Goal: Task Accomplishment & Management: Manage account settings

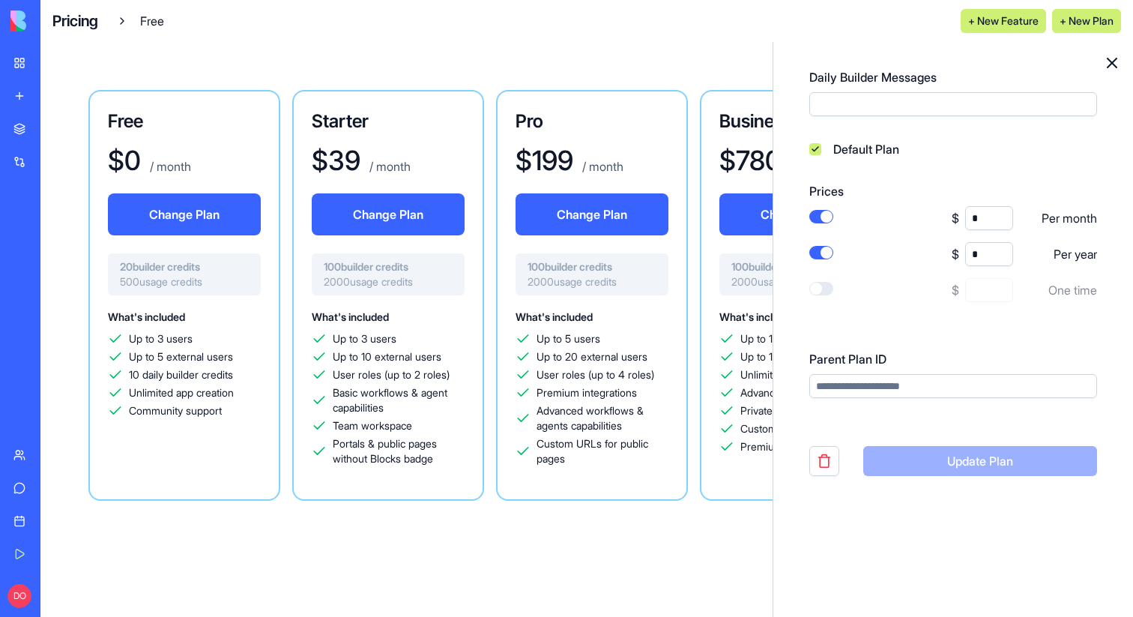
scroll to position [677, 0]
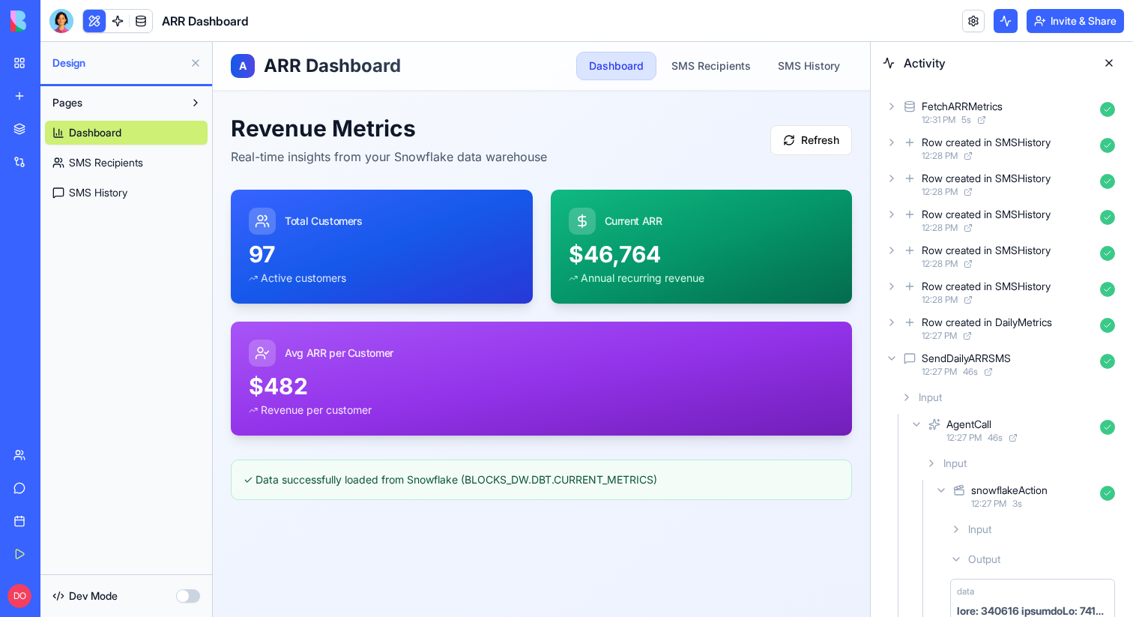
click at [54, 70] on link "My Workspace" at bounding box center [34, 63] width 60 height 30
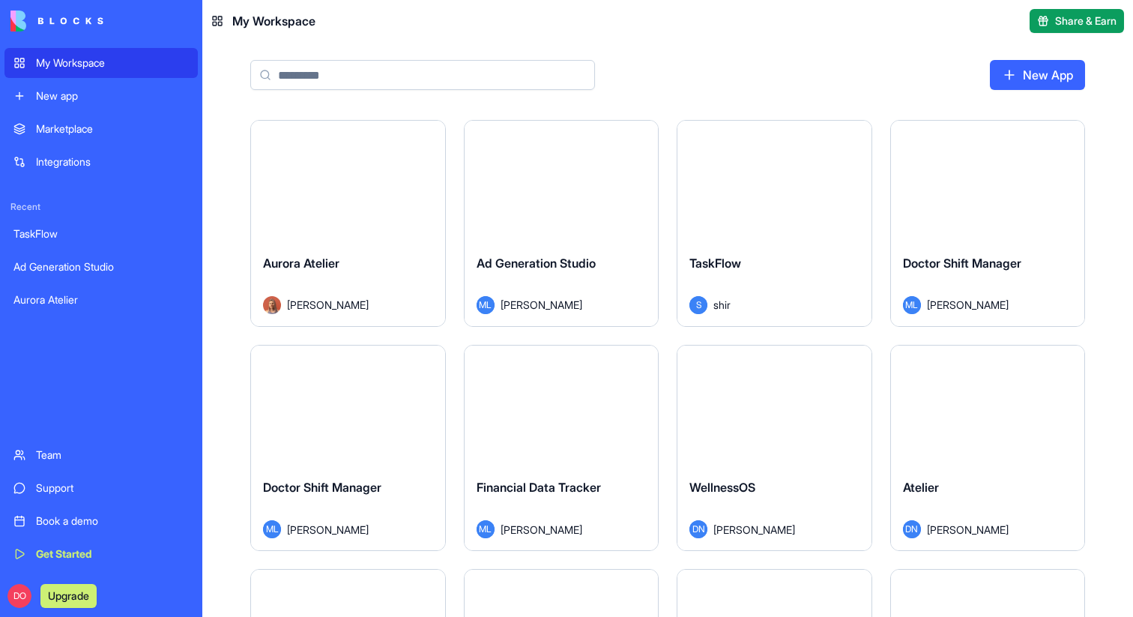
click at [811, 83] on div "New App" at bounding box center [667, 81] width 931 height 78
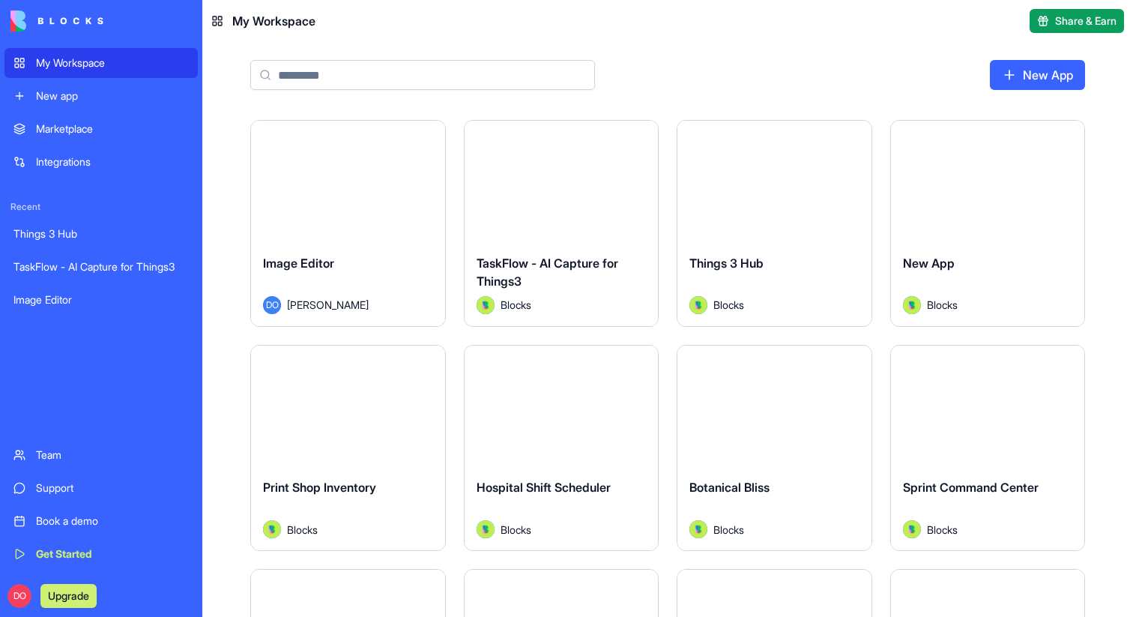
click at [355, 279] on div "Image Editor" at bounding box center [348, 275] width 170 height 42
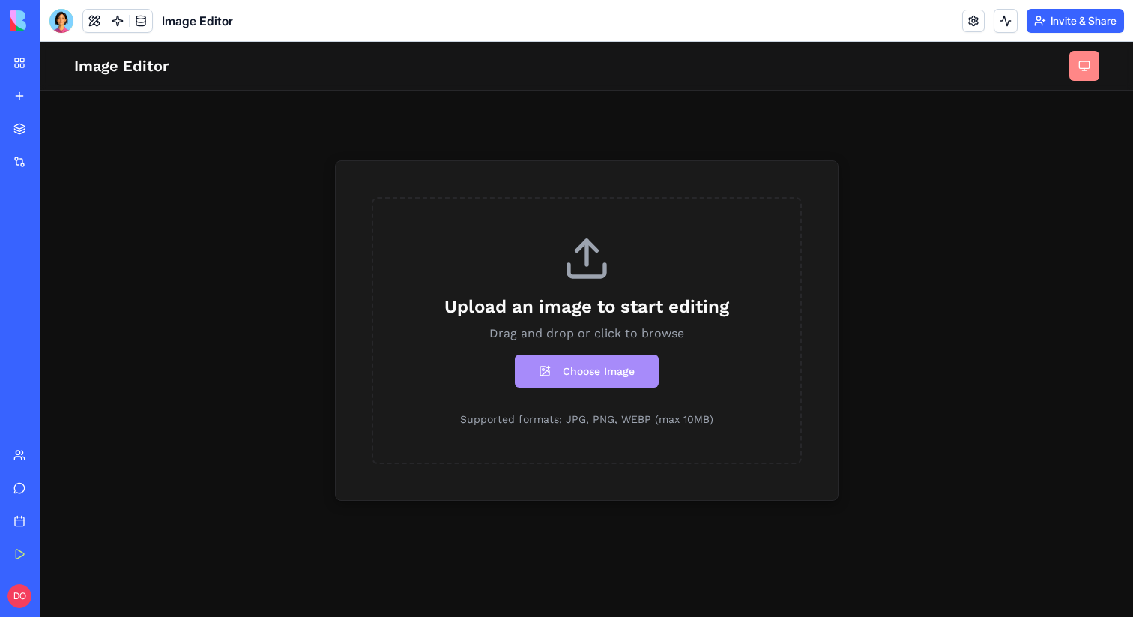
click at [1084, 67] on html "Image Editor Upload an image to start editing Drag and drop or click to browse …" at bounding box center [586, 329] width 1093 height 575
click at [1056, 97] on div "Light" at bounding box center [1052, 100] width 88 height 24
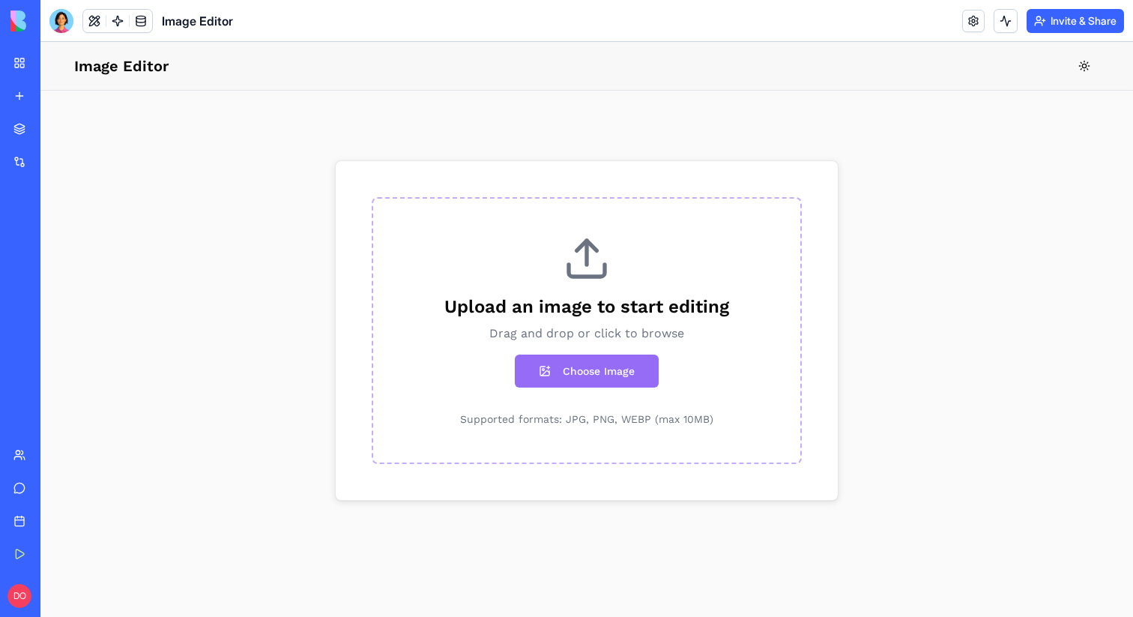
click at [600, 368] on button "Choose Image" at bounding box center [587, 371] width 144 height 33
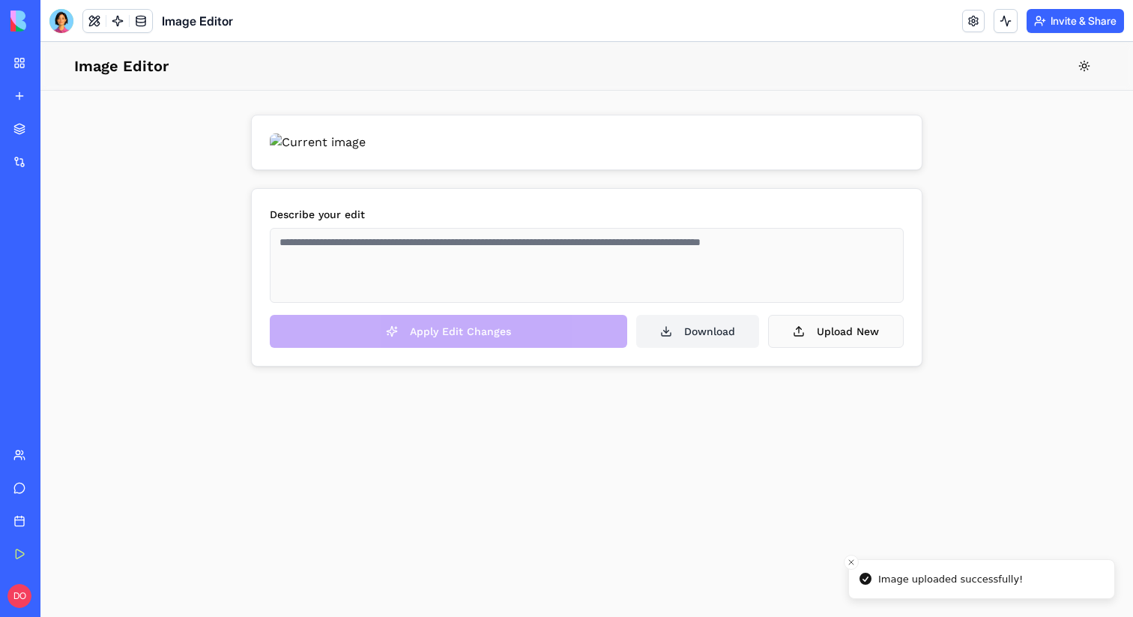
scroll to position [158, 0]
click at [429, 303] on textarea at bounding box center [587, 265] width 634 height 75
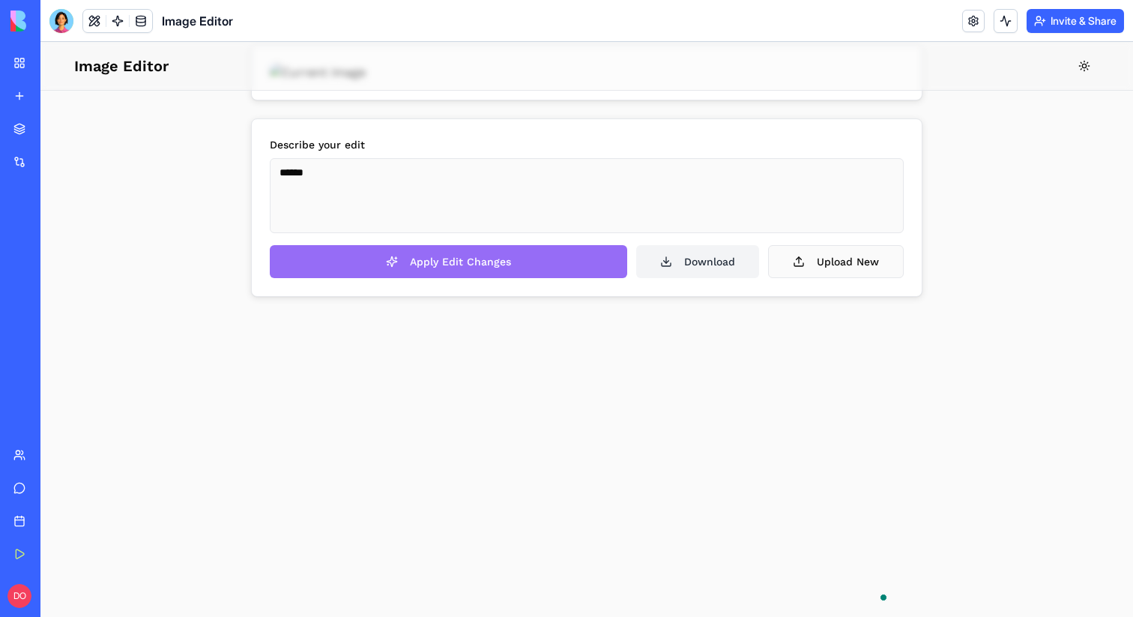
type textarea "******"
click at [456, 278] on button "Apply Edit Changes" at bounding box center [449, 261] width 358 height 33
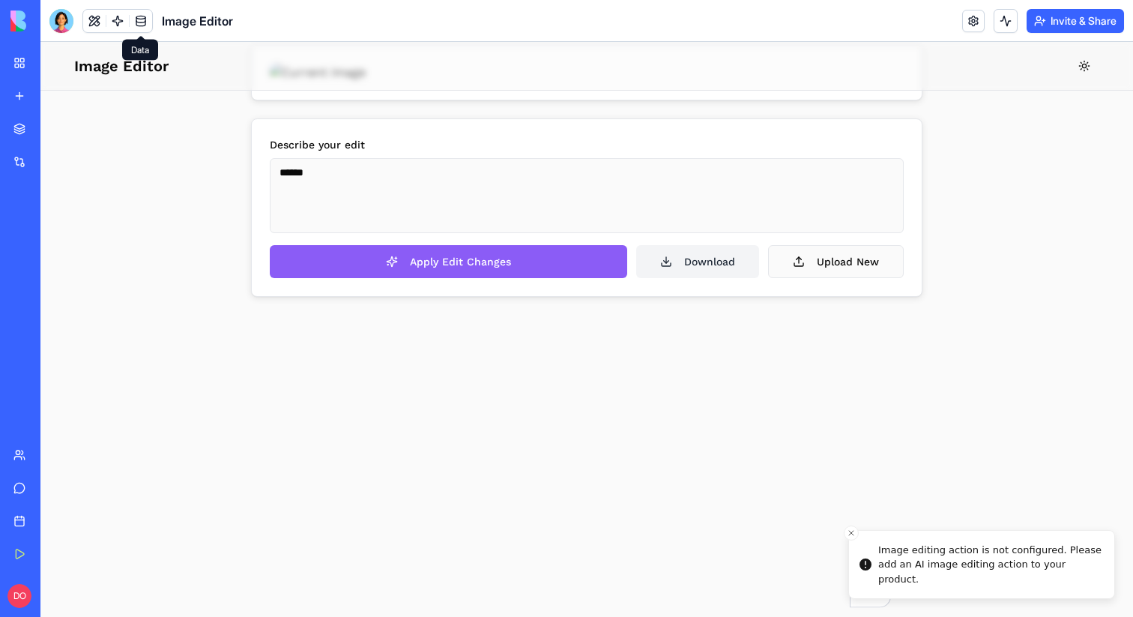
click at [124, 13] on span at bounding box center [141, 21] width 42 height 42
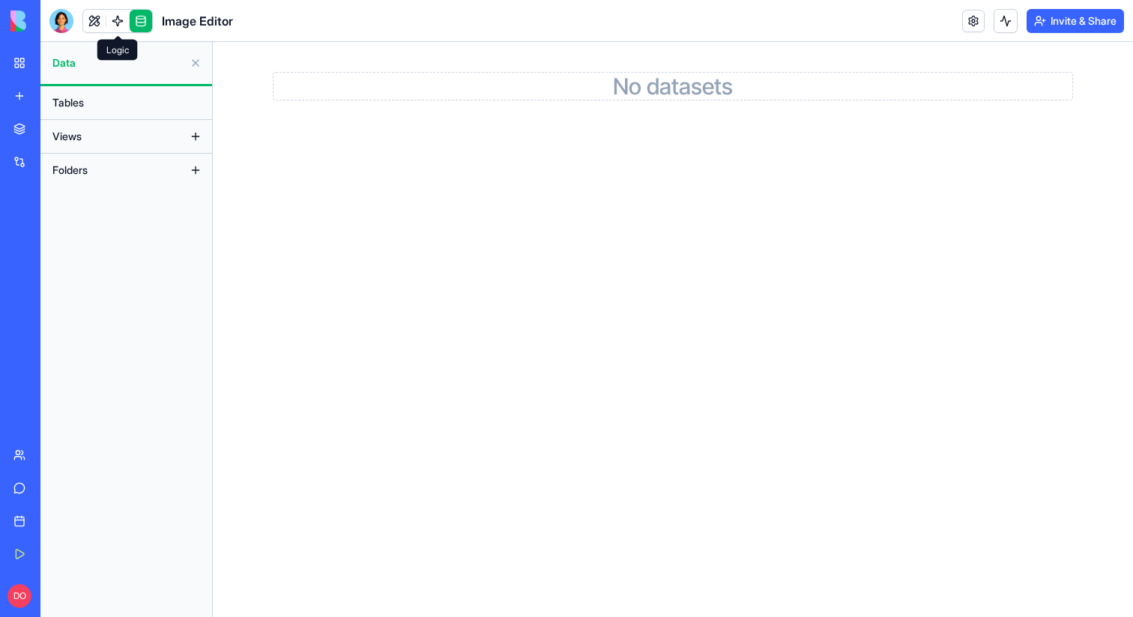
click at [111, 17] on link at bounding box center [117, 21] width 22 height 22
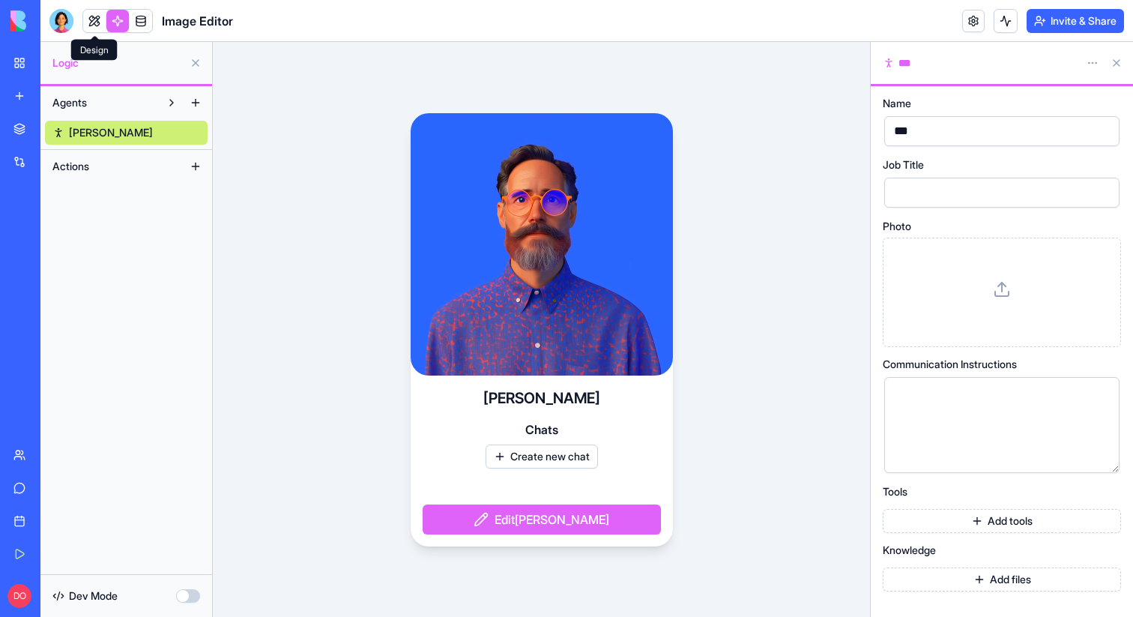
click at [90, 27] on link at bounding box center [94, 21] width 22 height 22
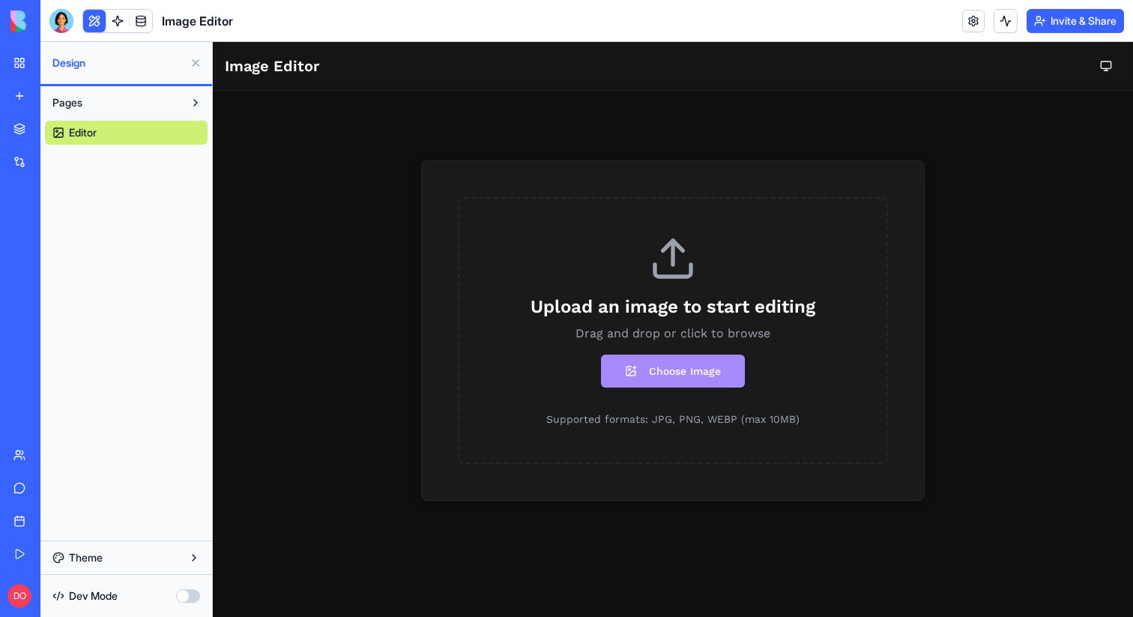
click at [149, 555] on button "Theme" at bounding box center [126, 558] width 163 height 24
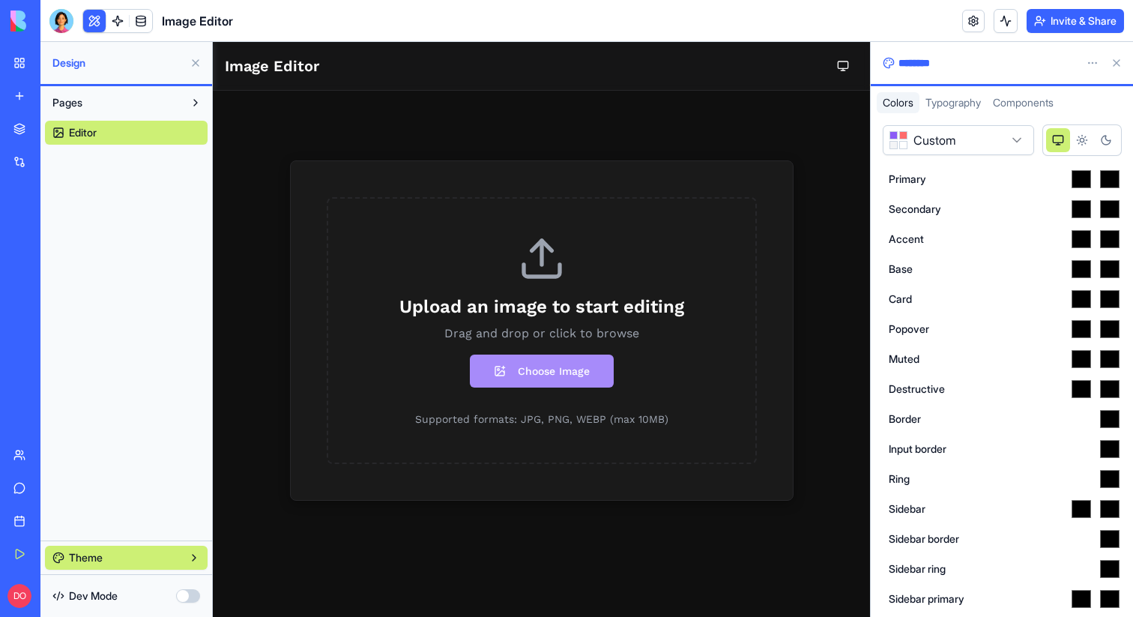
click at [100, 21] on button at bounding box center [94, 21] width 22 height 22
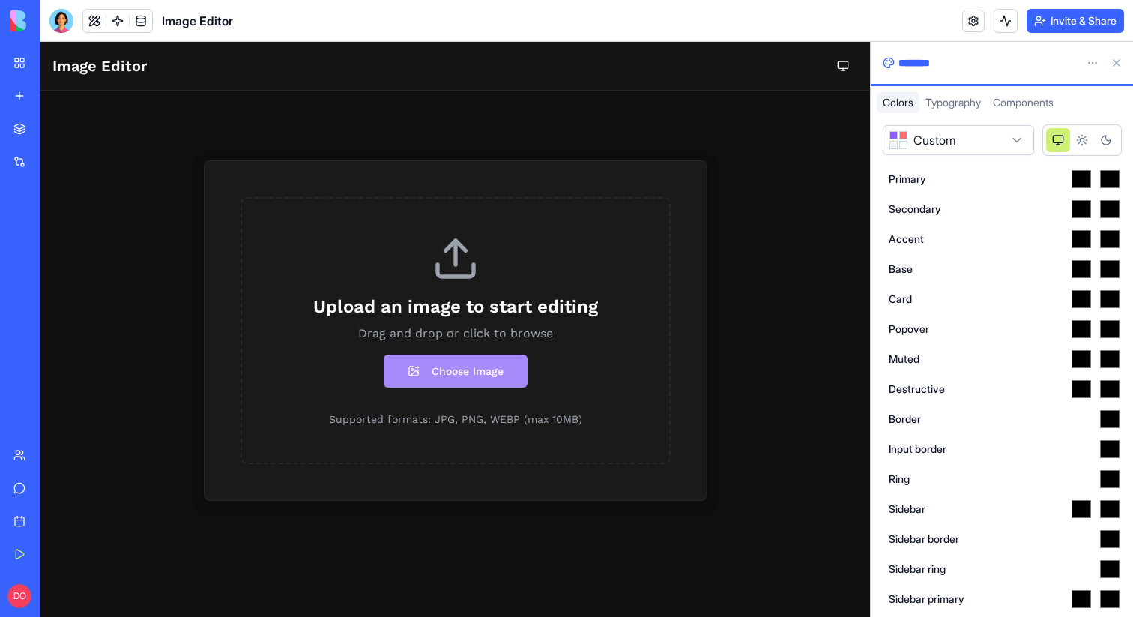
click at [1113, 66] on button at bounding box center [1117, 63] width 24 height 24
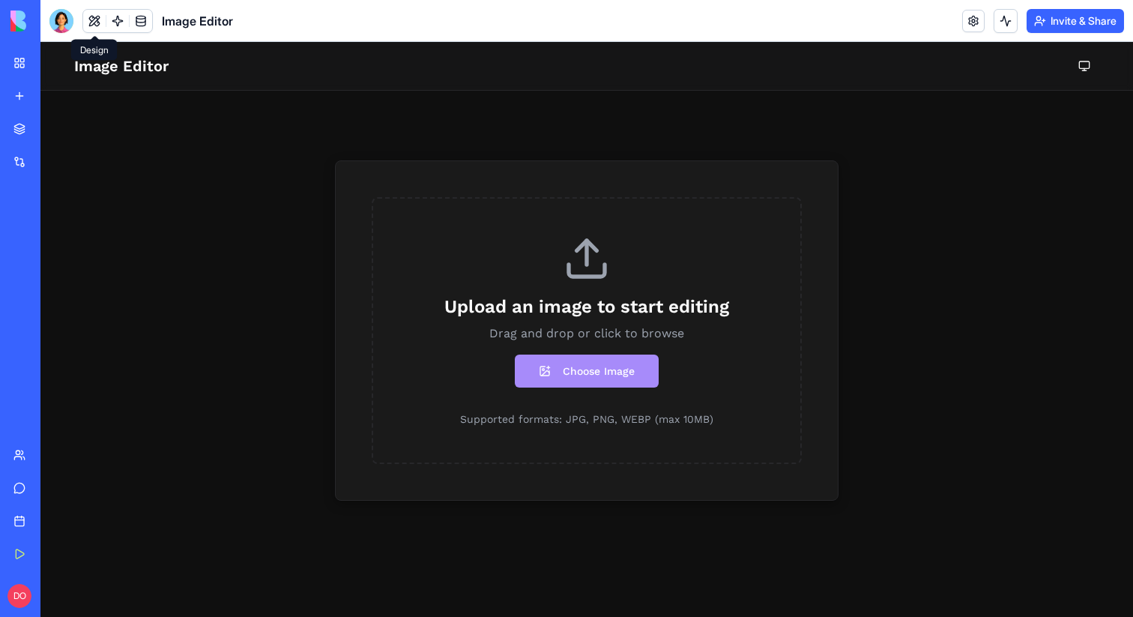
click at [95, 19] on button at bounding box center [94, 21] width 22 height 22
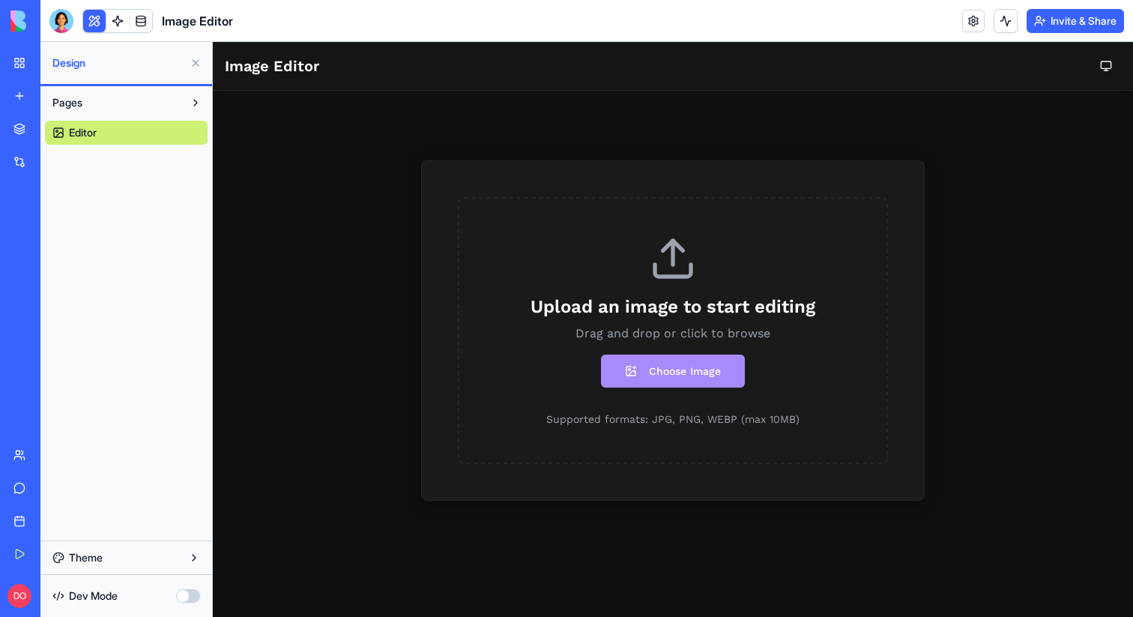
click at [95, 19] on button at bounding box center [94, 21] width 22 height 22
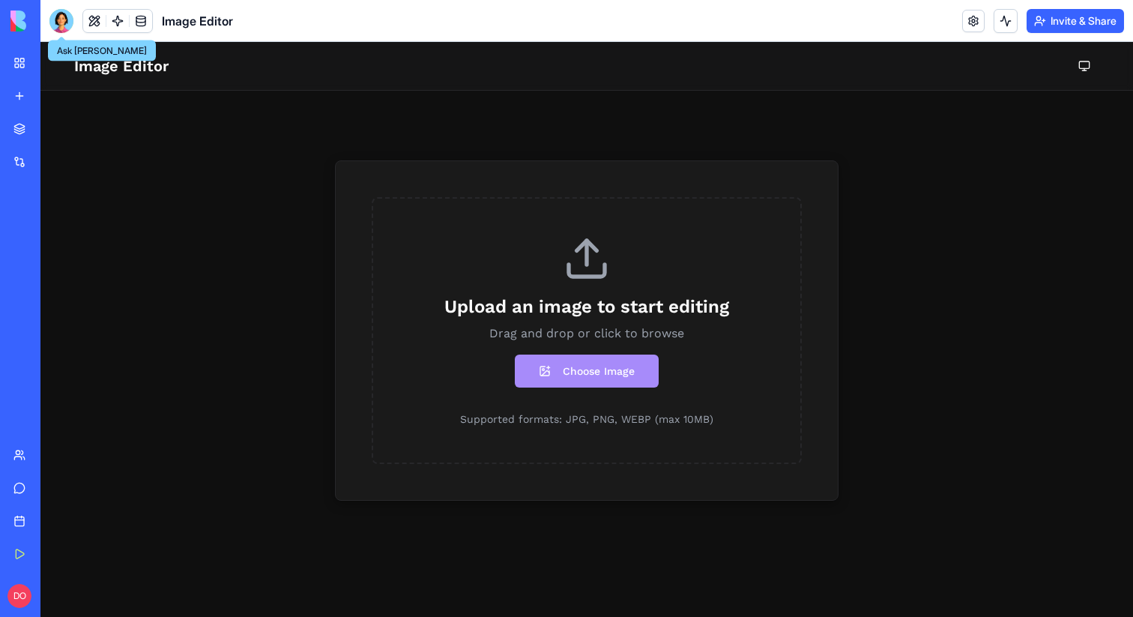
click at [61, 18] on div at bounding box center [61, 21] width 24 height 24
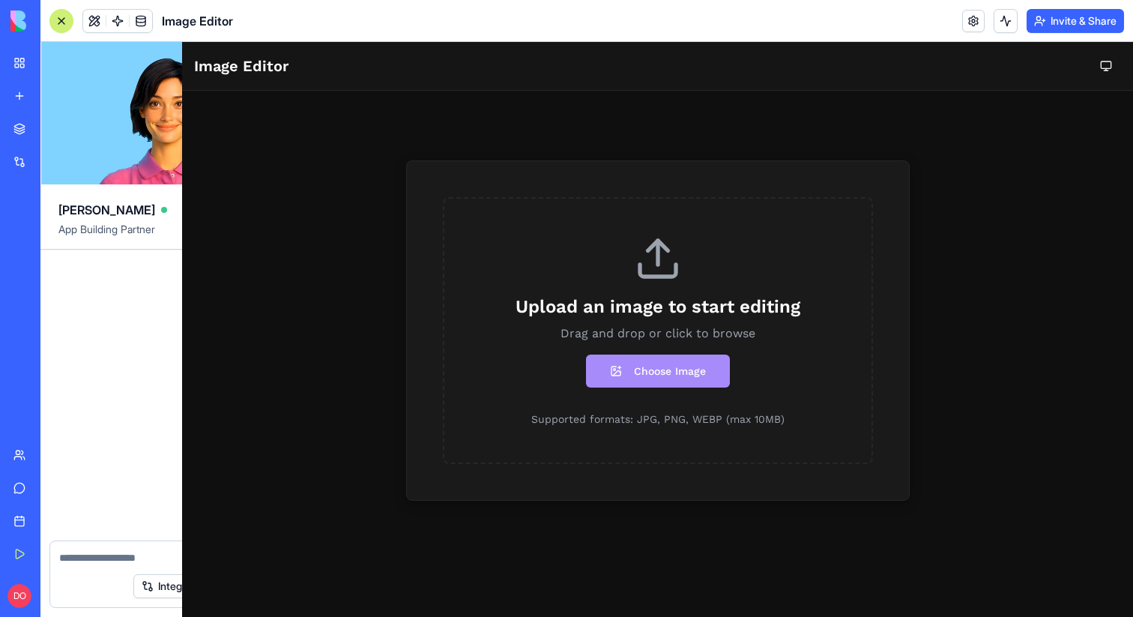
scroll to position [1748, 0]
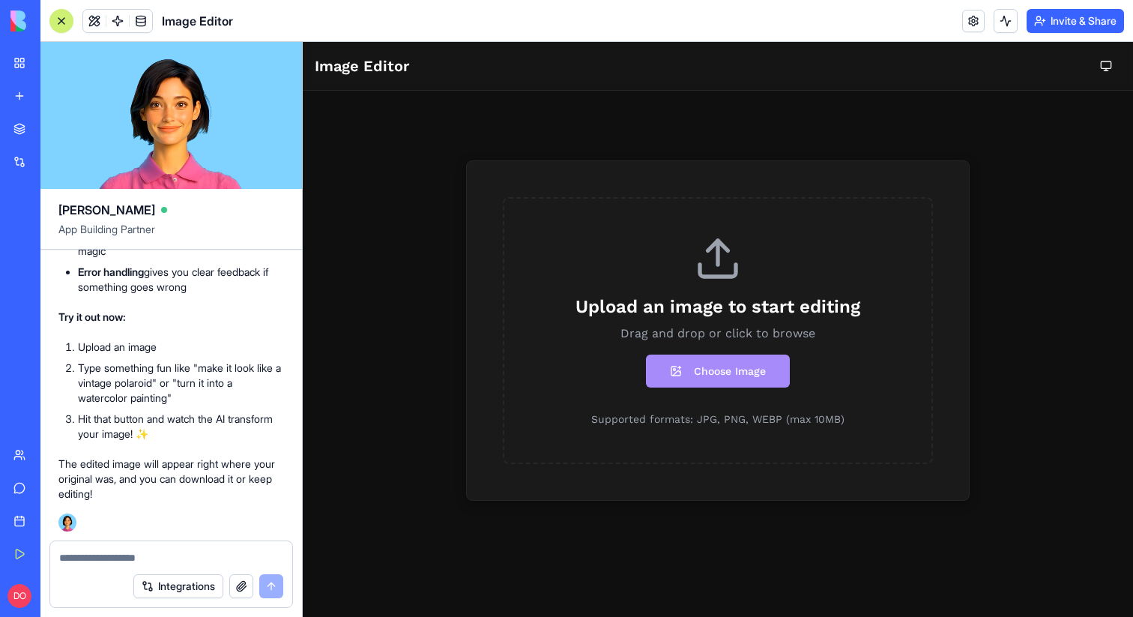
click at [100, 553] on textarea at bounding box center [171, 557] width 224 height 15
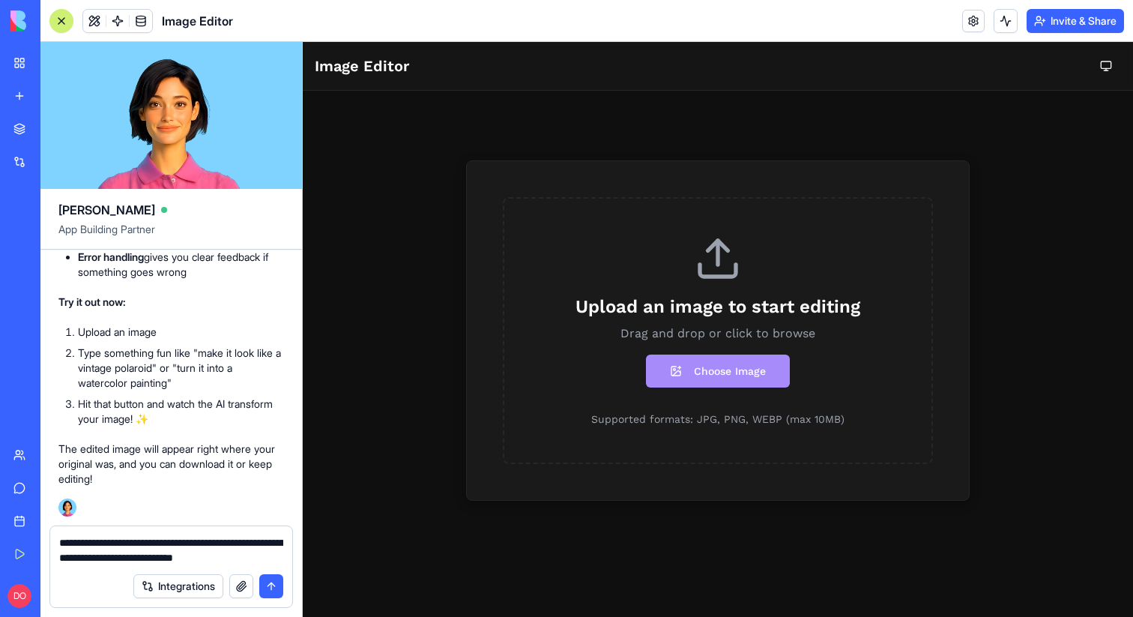
type textarea "**********"
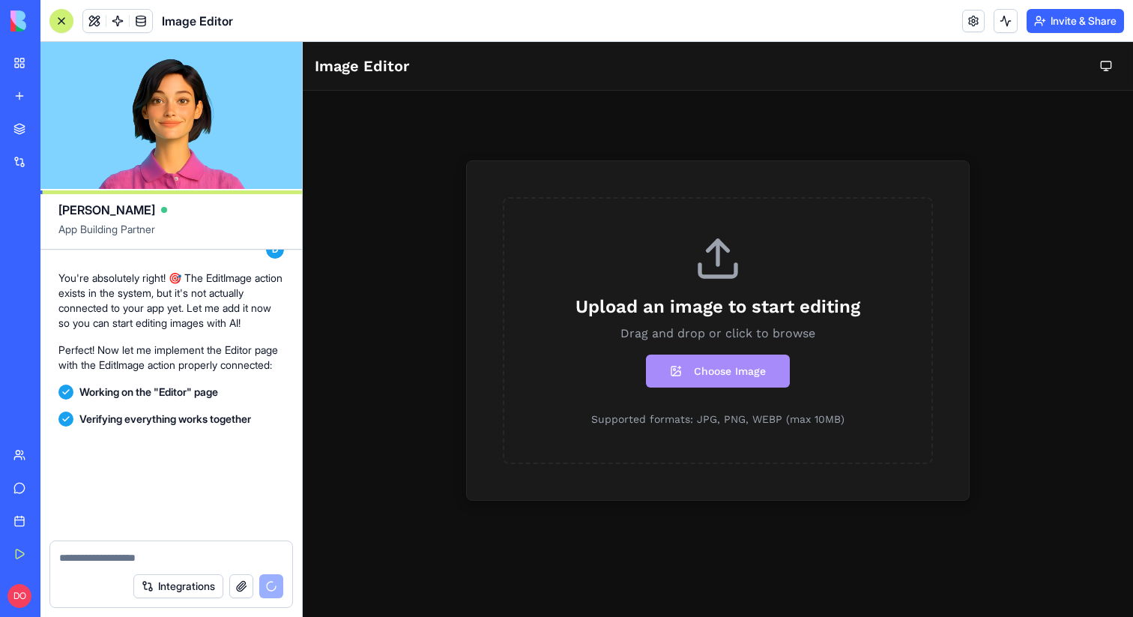
scroll to position [2447, 0]
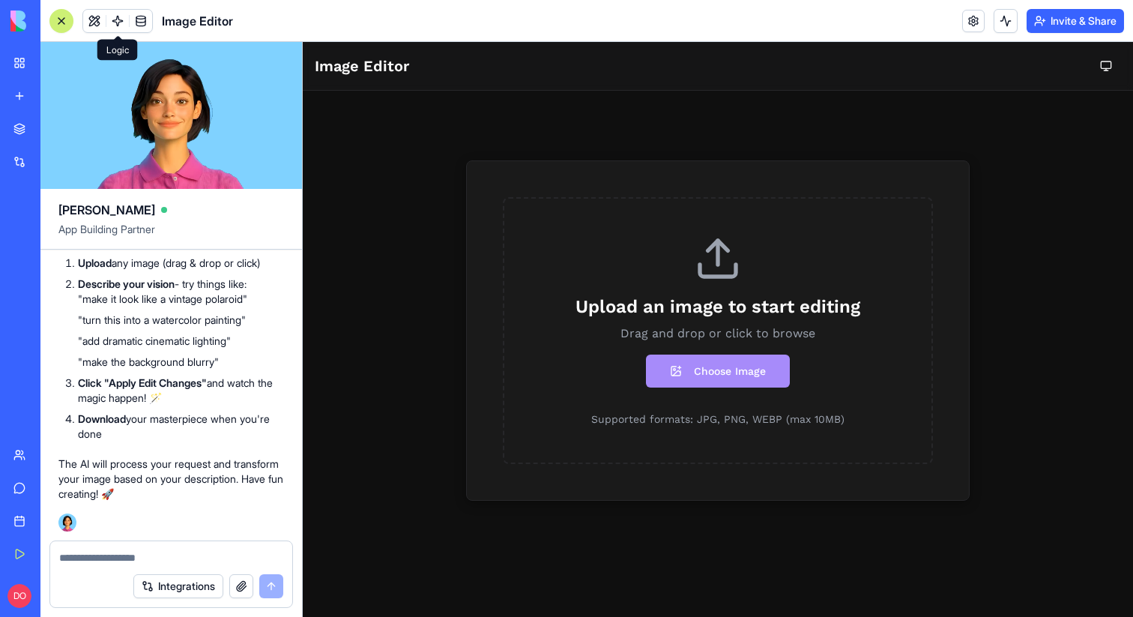
click at [119, 17] on link at bounding box center [117, 21] width 22 height 22
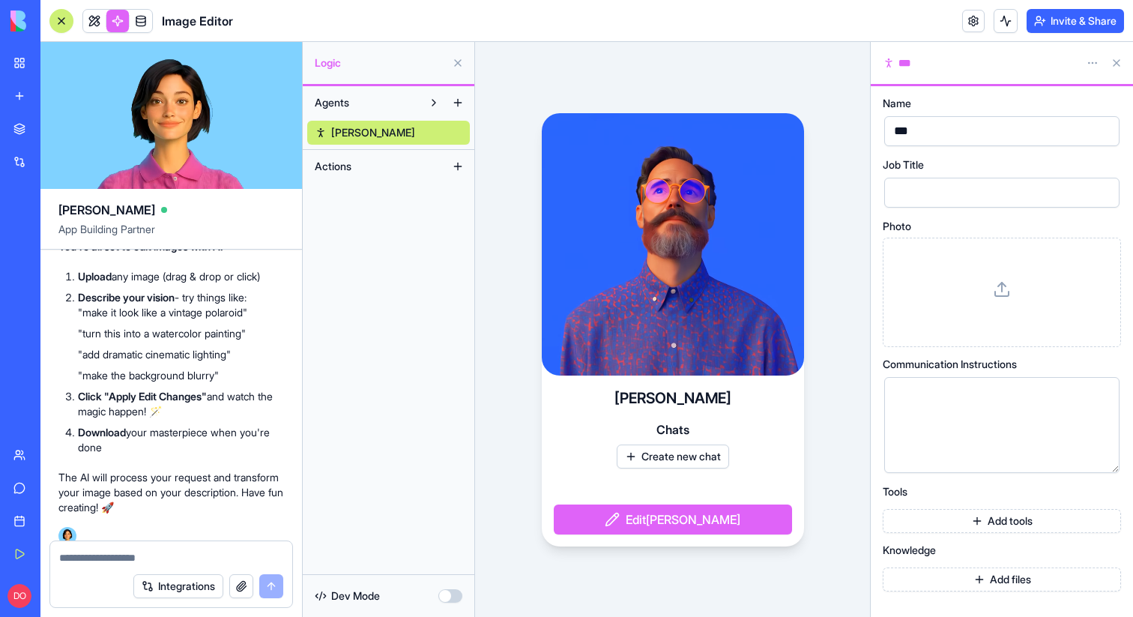
scroll to position [2355, 0]
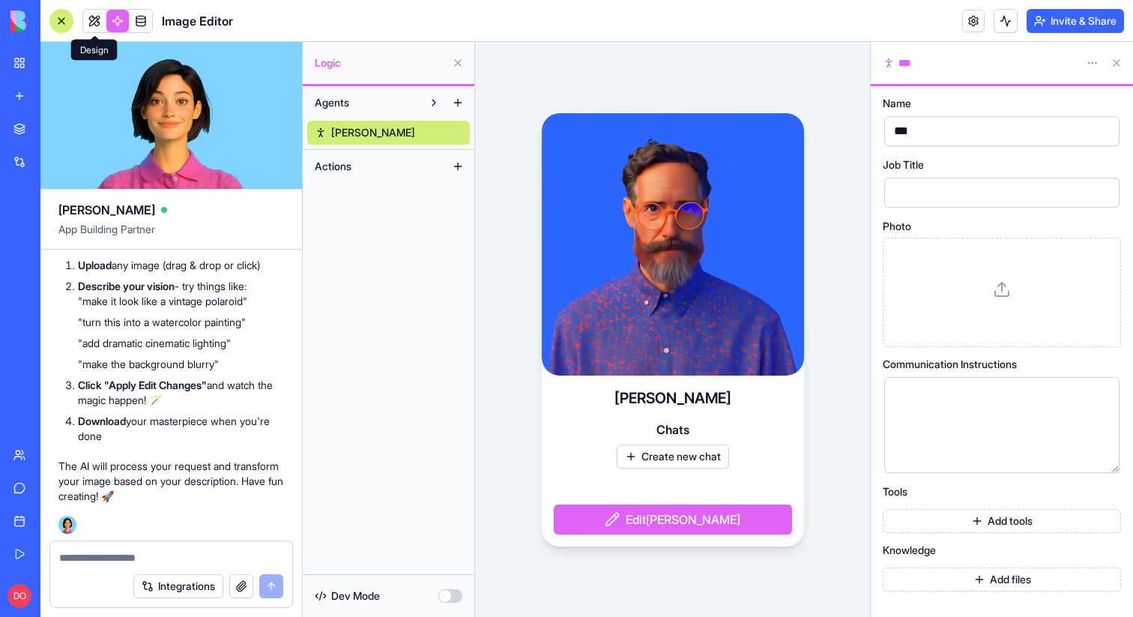
click at [115, 26] on link at bounding box center [117, 21] width 22 height 22
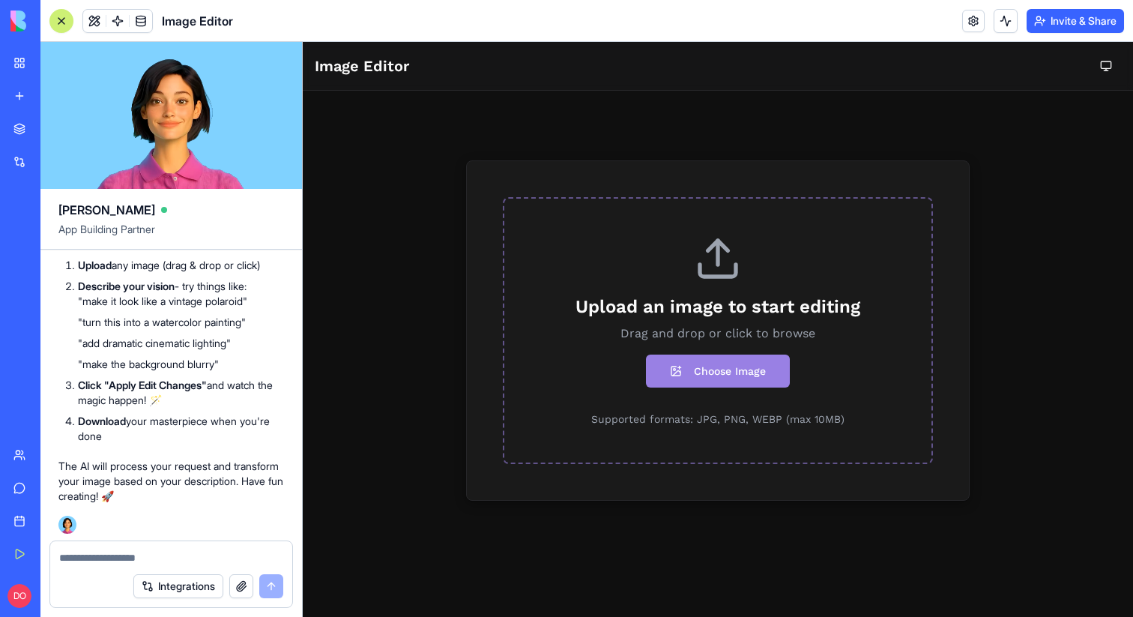
click at [695, 361] on button "Choose Image" at bounding box center [718, 371] width 144 height 33
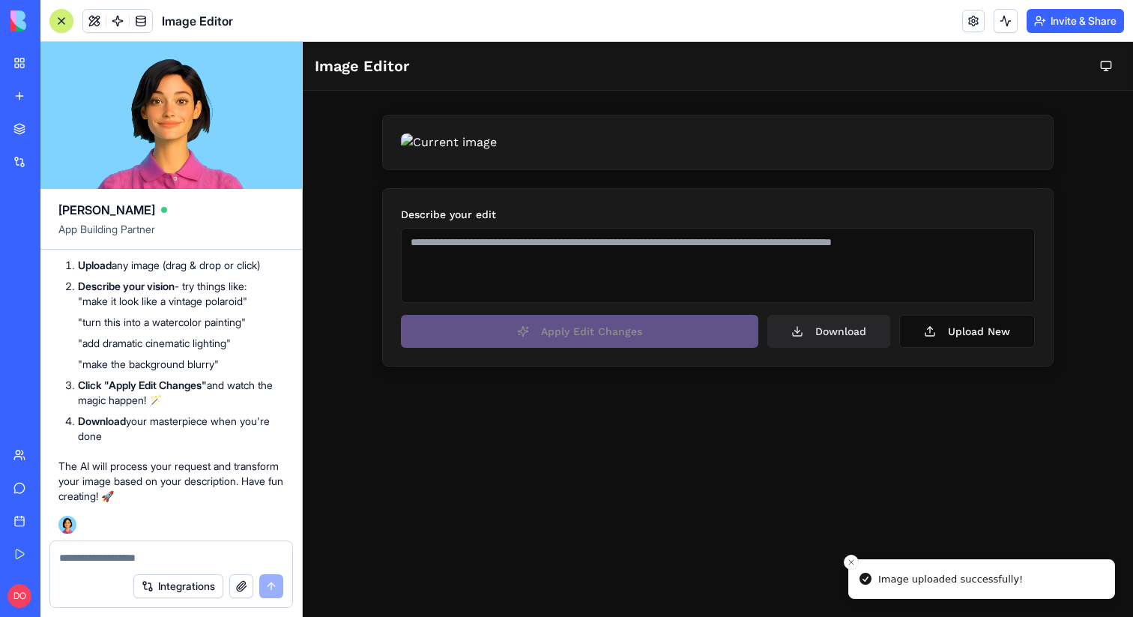
scroll to position [158, 0]
click at [488, 303] on textarea at bounding box center [718, 265] width 634 height 75
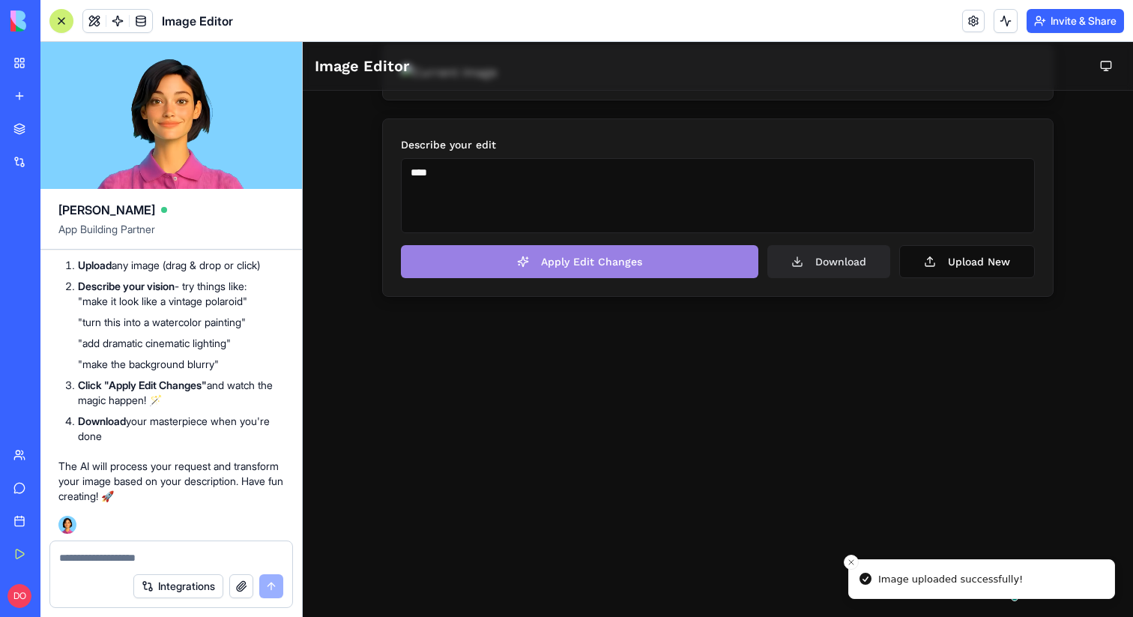
type textarea "****"
click at [511, 278] on button "Apply Edit Changes" at bounding box center [580, 261] width 358 height 33
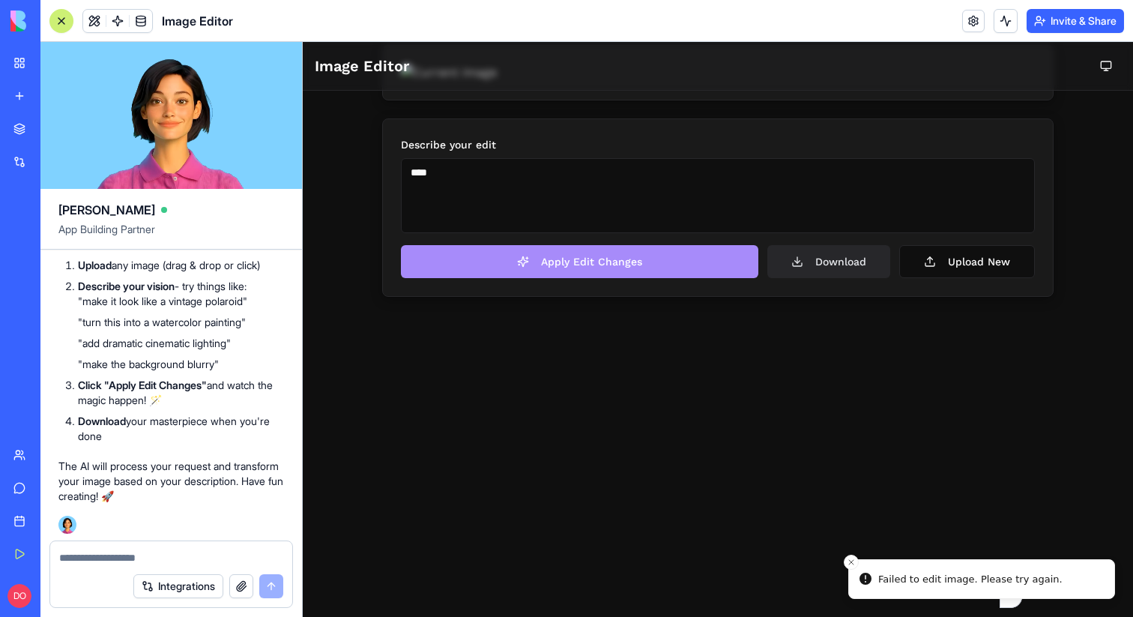
click at [624, 233] on textarea "****" at bounding box center [718, 195] width 634 height 75
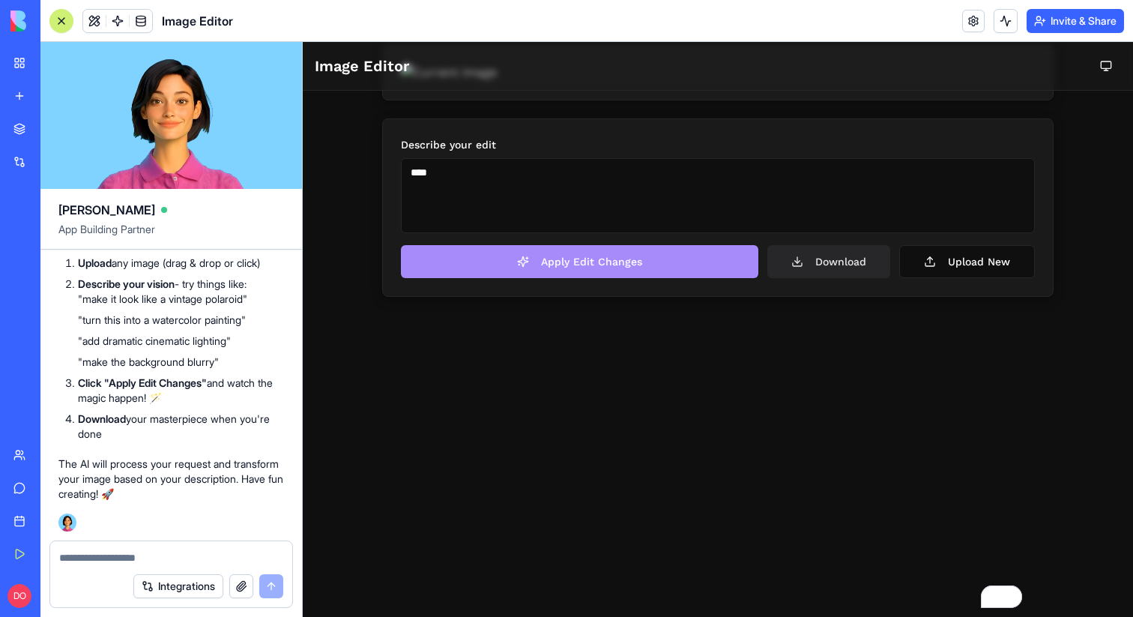
scroll to position [2447, 0]
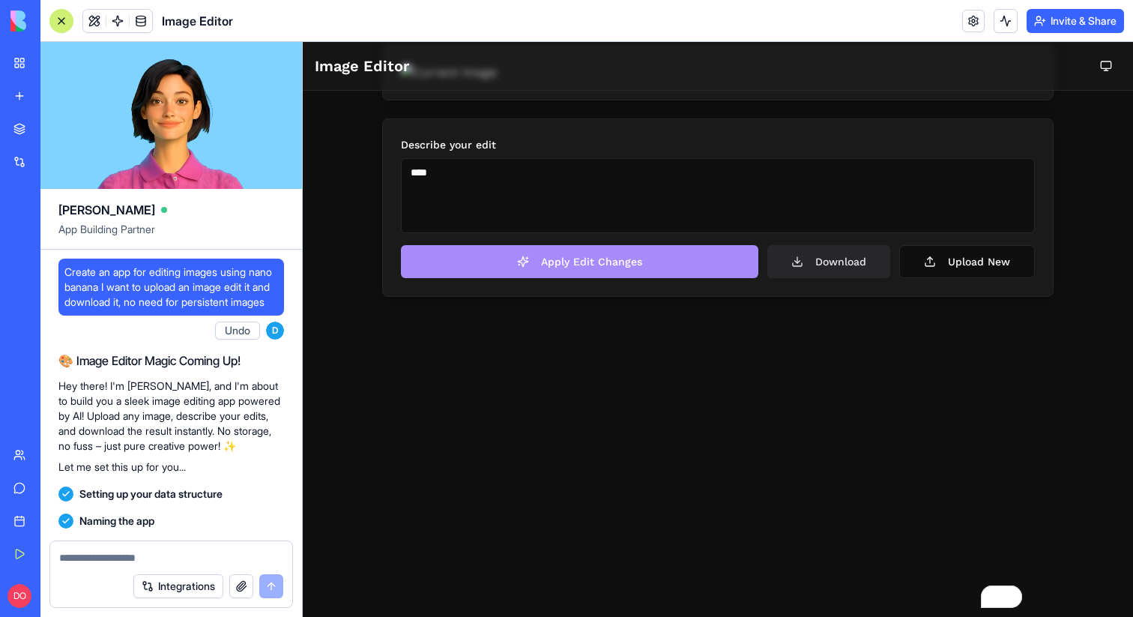
scroll to position [2447, 0]
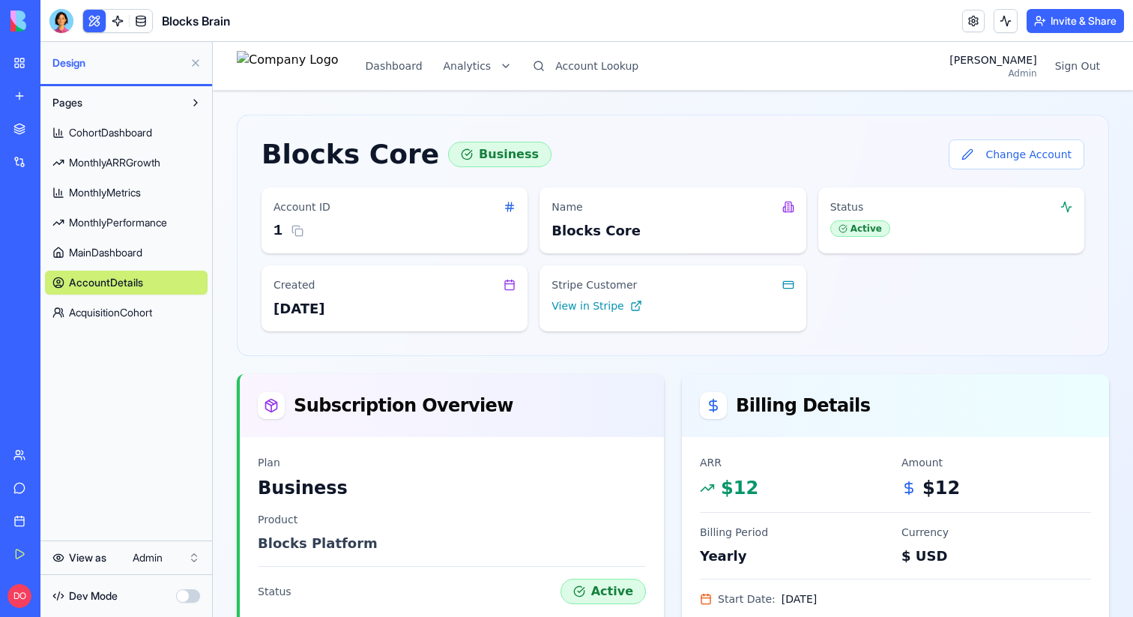
scroll to position [864, 0]
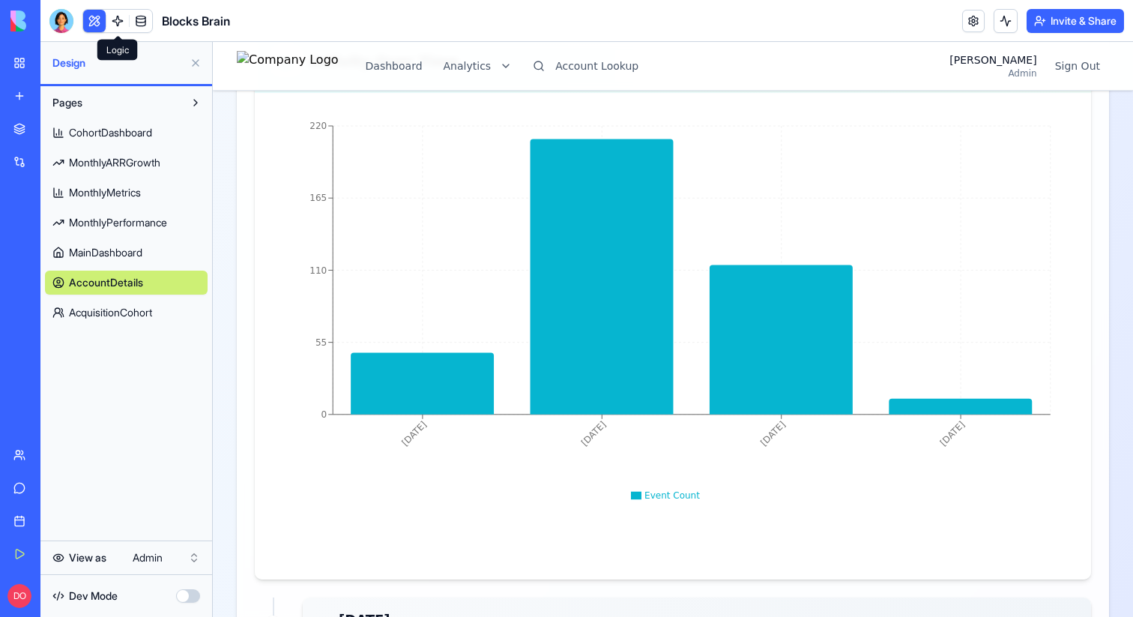
click at [121, 22] on link at bounding box center [117, 21] width 22 height 22
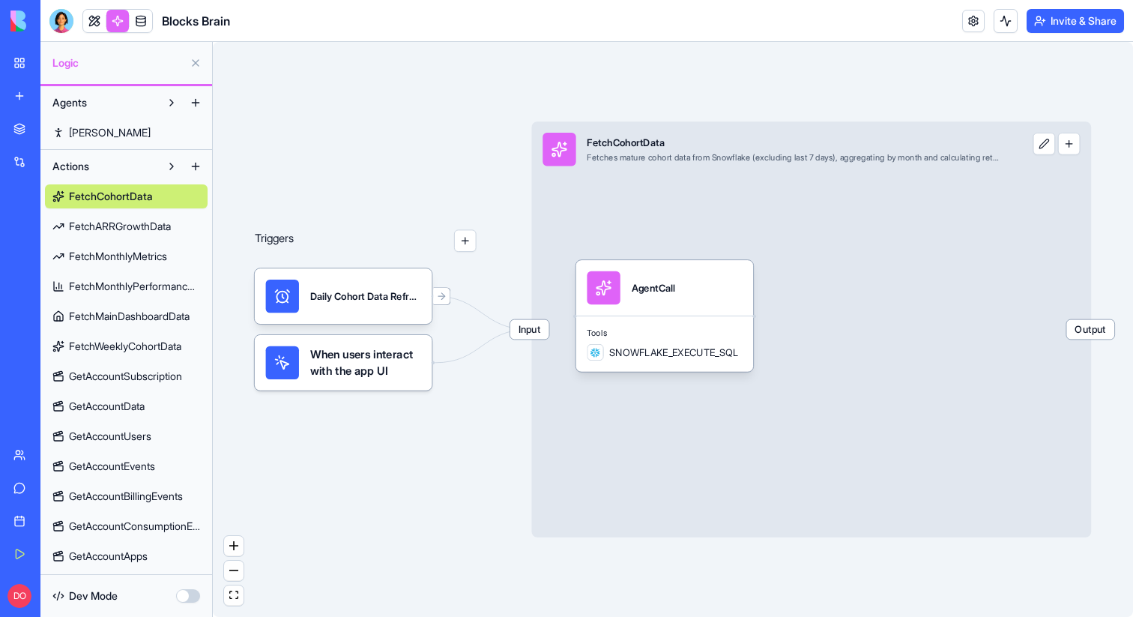
scroll to position [118, 0]
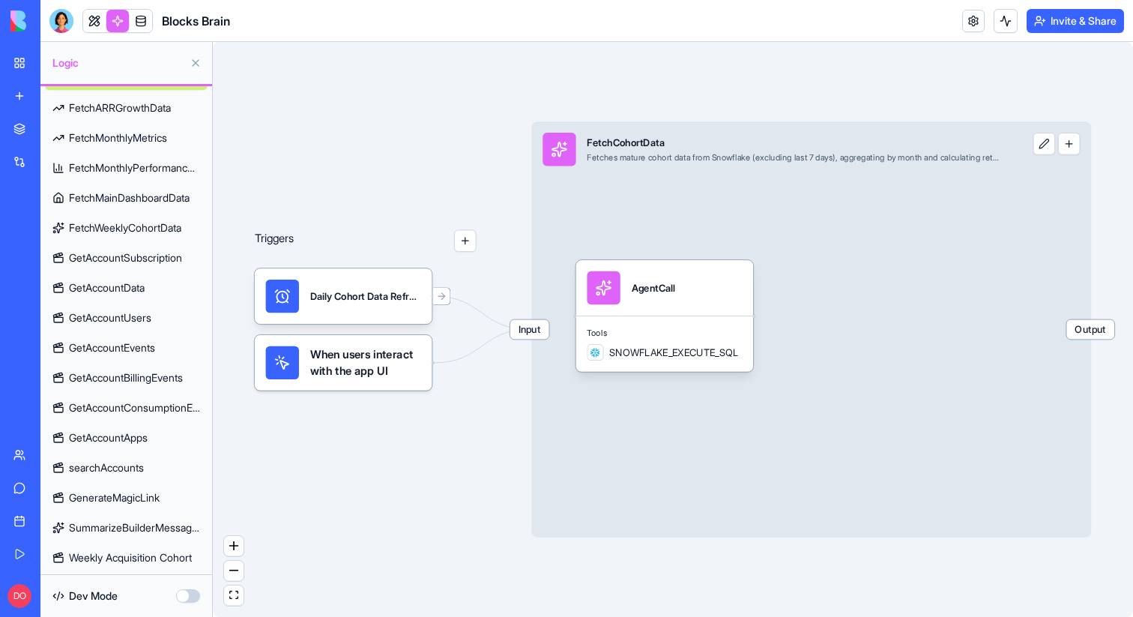
click at [105, 555] on span "Weekly Acquisition Cohort" at bounding box center [130, 557] width 123 height 15
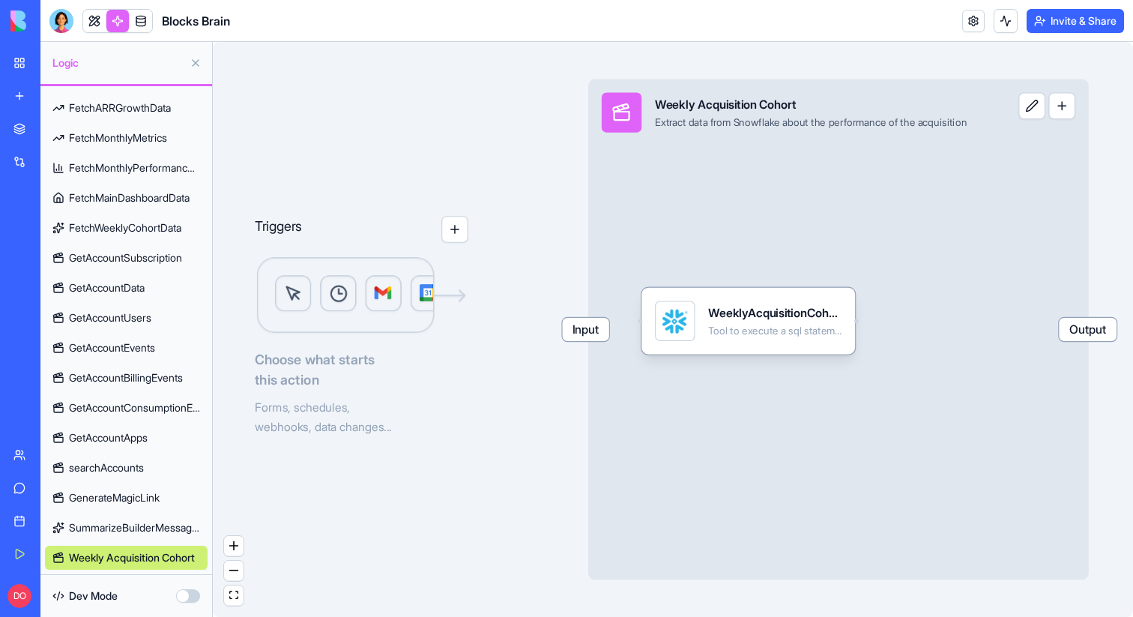
click at [112, 532] on span "SummarizeBuilderMessages" at bounding box center [134, 527] width 131 height 15
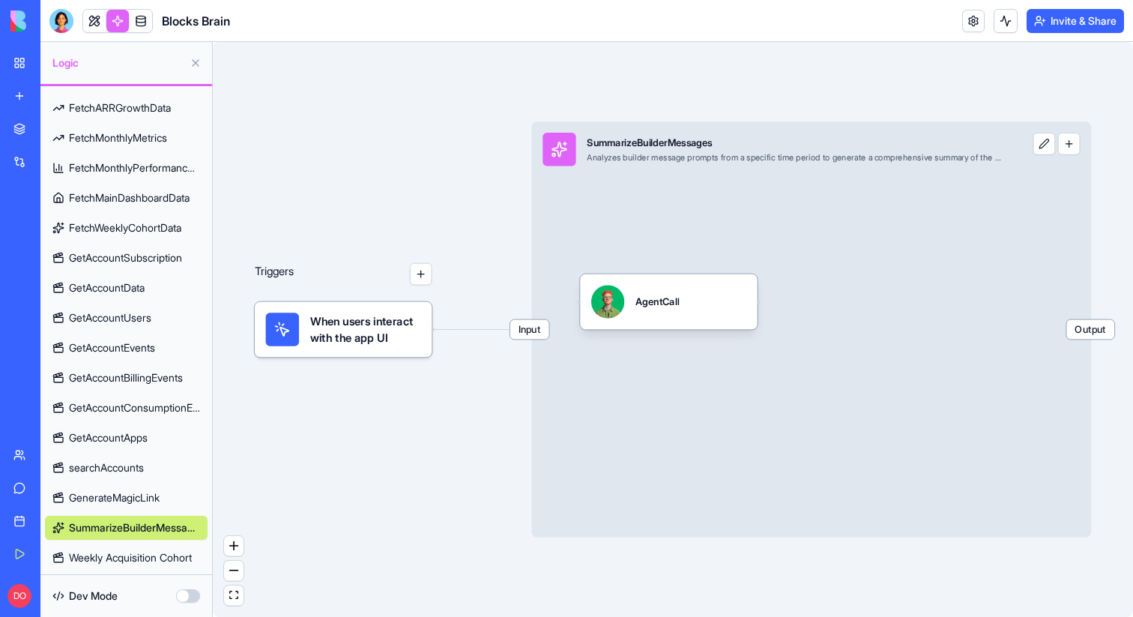
click at [118, 499] on span "GenerateMagicLink" at bounding box center [114, 497] width 91 height 15
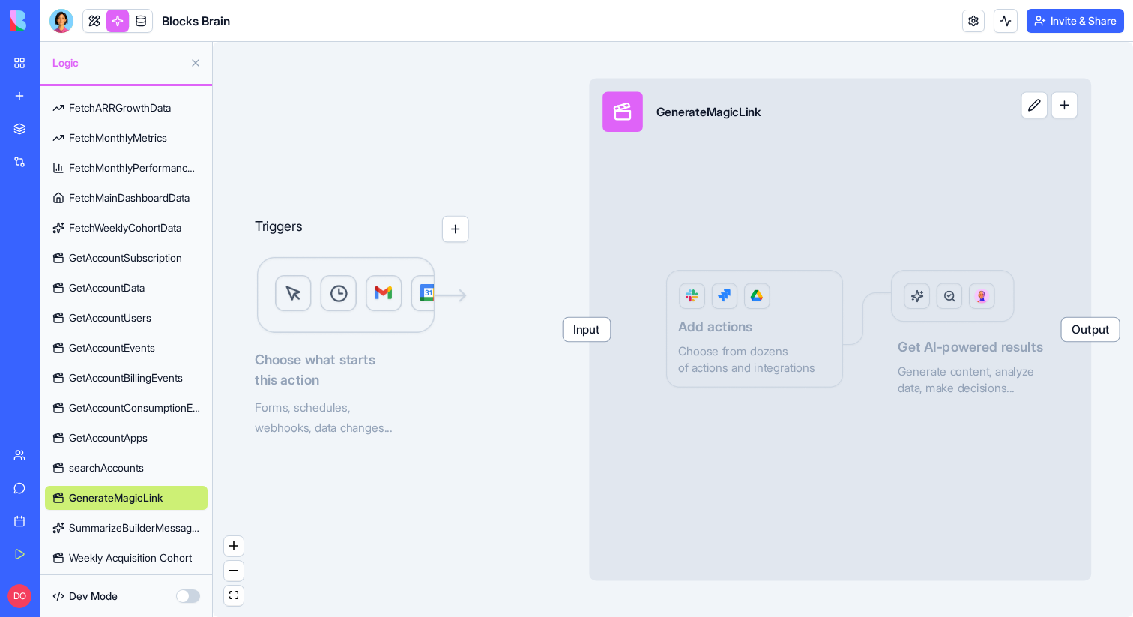
click at [118, 457] on link "searchAccounts" at bounding box center [126, 468] width 163 height 24
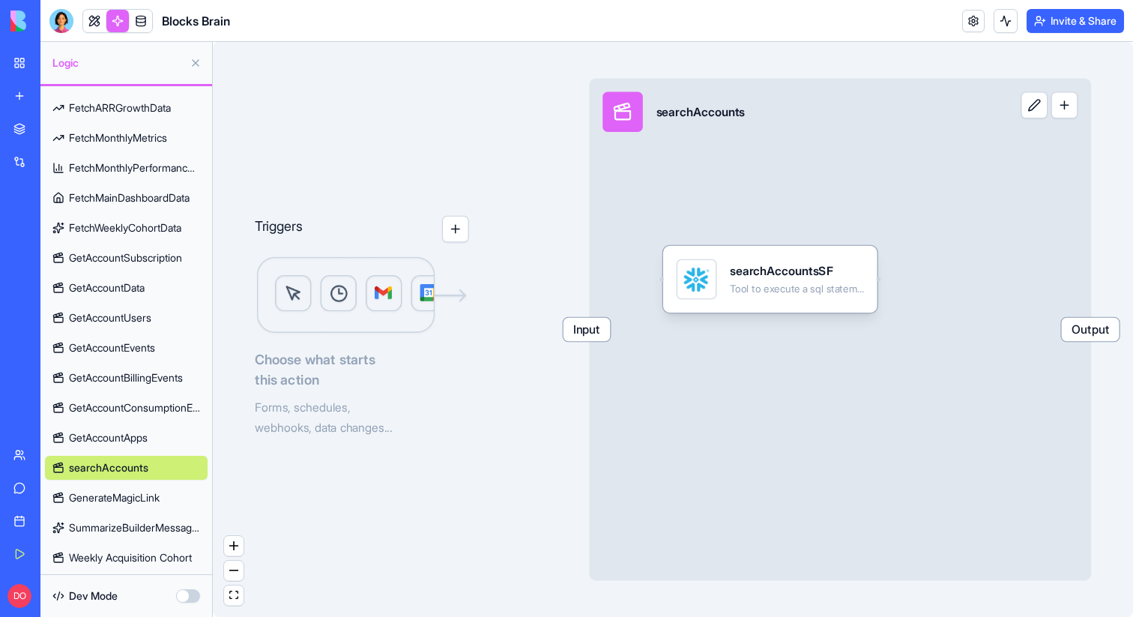
click at [122, 439] on span "GetAccountApps" at bounding box center [108, 437] width 79 height 15
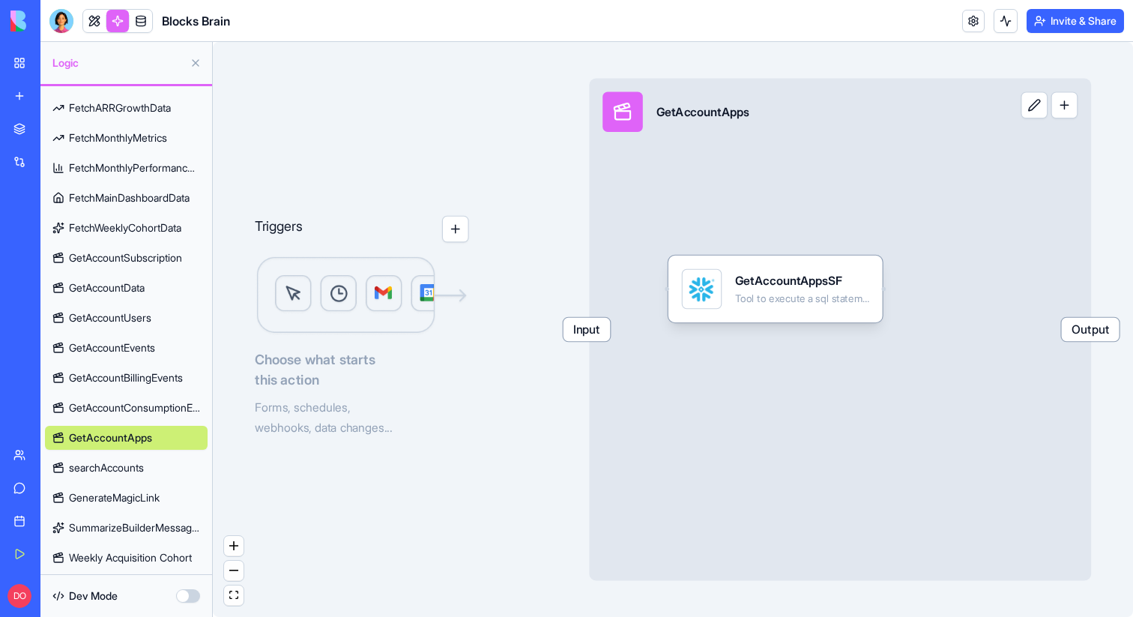
click at [127, 405] on span "GetAccountConsumptionEvents" at bounding box center [134, 407] width 131 height 15
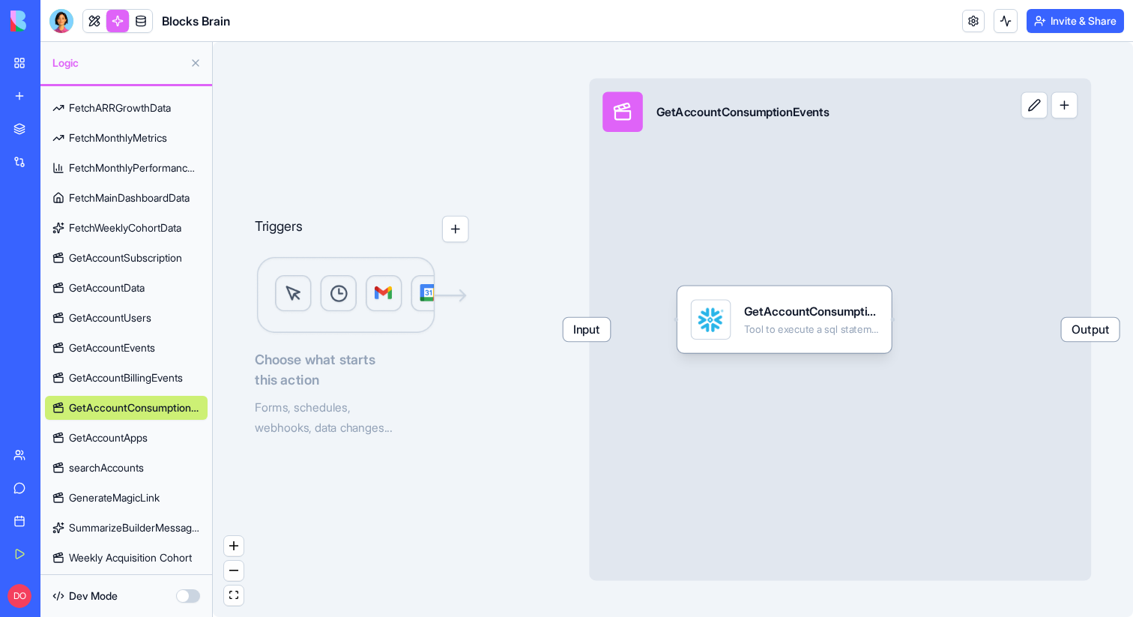
click at [130, 376] on span "GetAccountBillingEvents" at bounding box center [126, 377] width 114 height 15
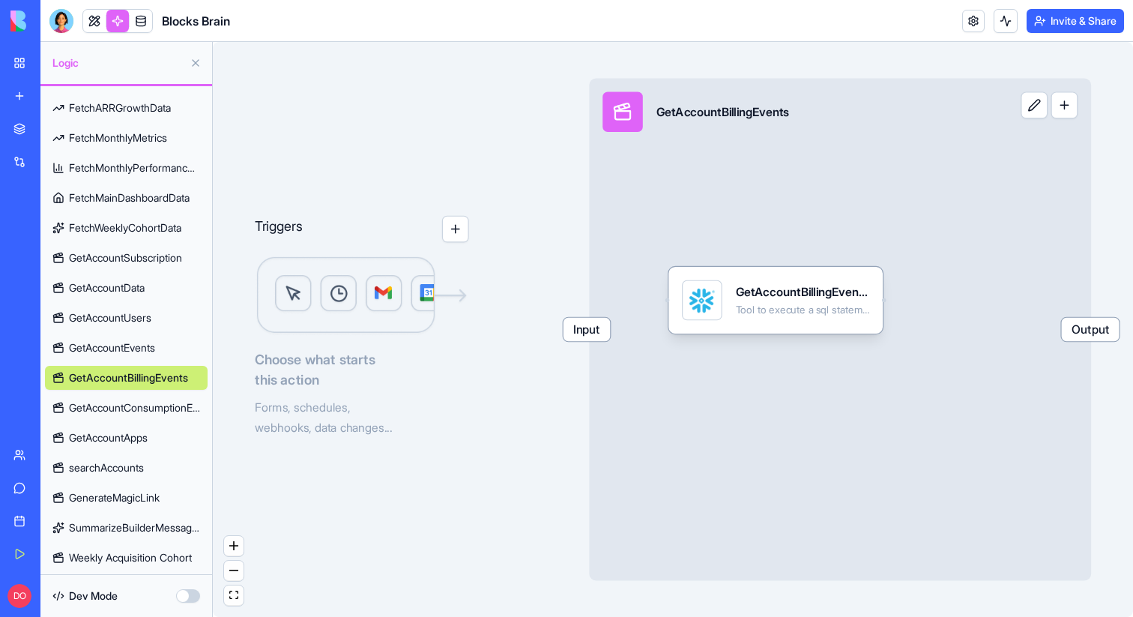
click at [129, 346] on span "GetAccountEvents" at bounding box center [112, 347] width 86 height 15
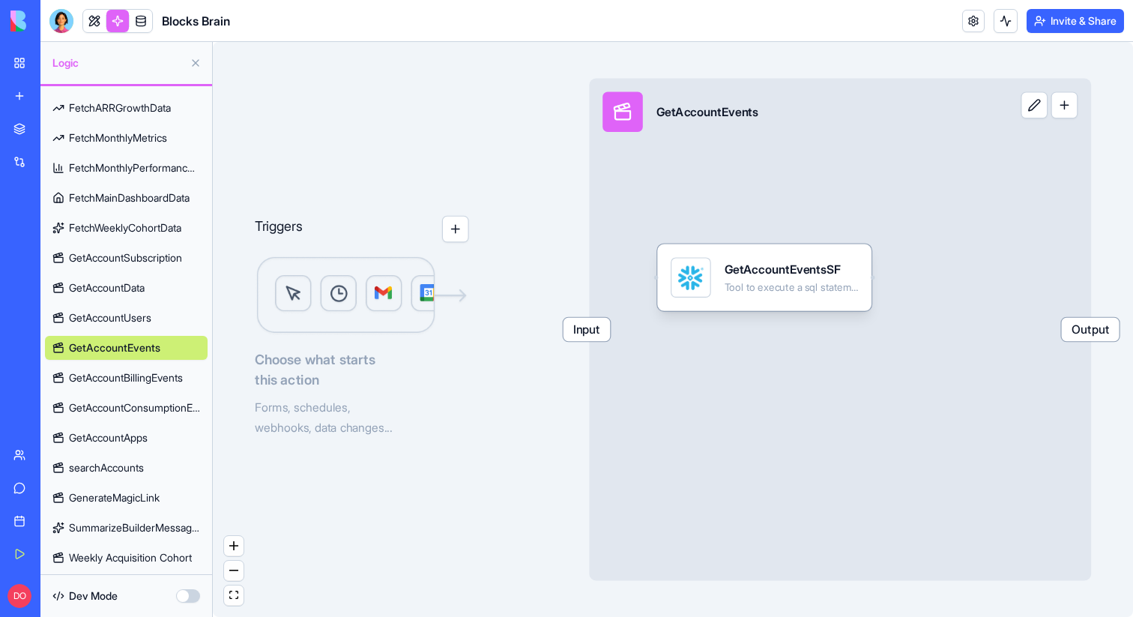
click at [126, 315] on span "GetAccountUsers" at bounding box center [110, 317] width 82 height 15
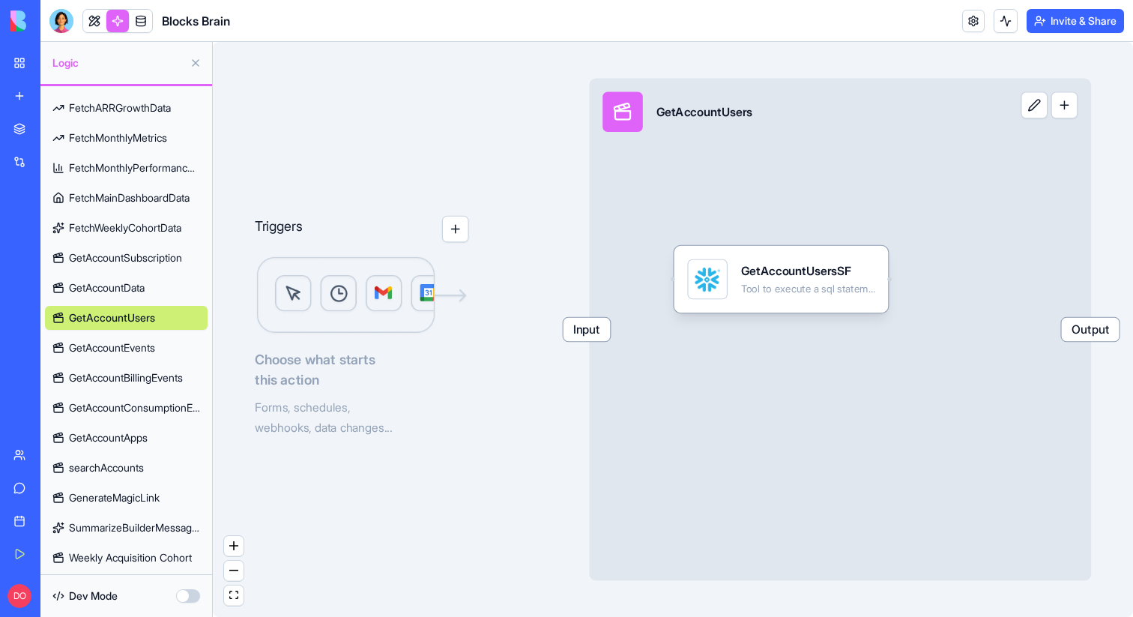
click at [124, 289] on span "GetAccountData" at bounding box center [107, 287] width 76 height 15
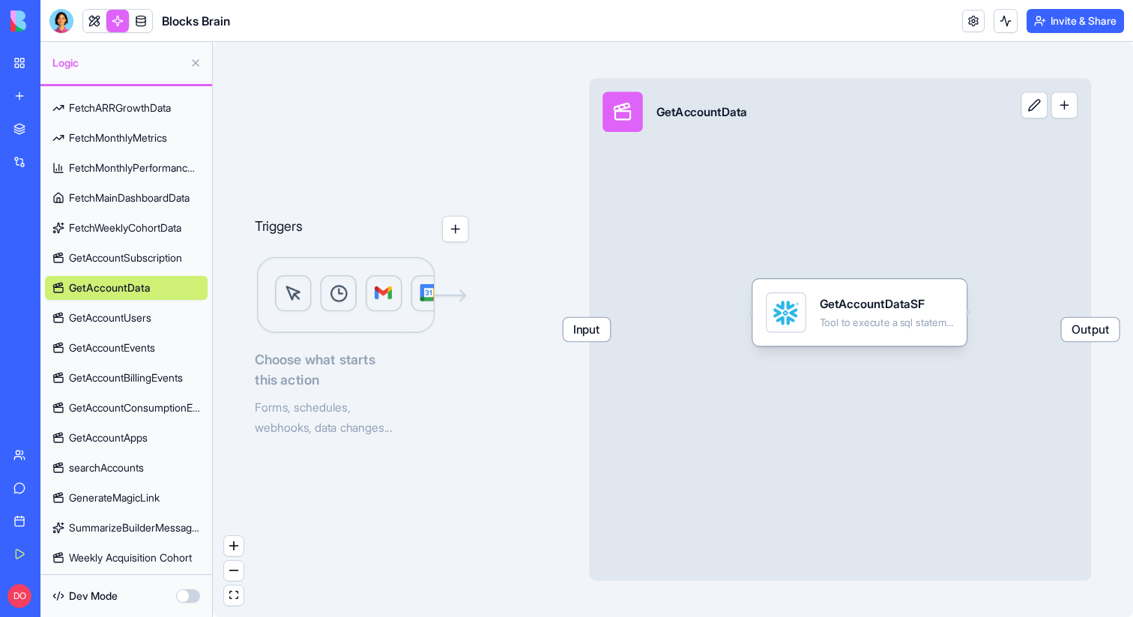
click at [124, 258] on span "GetAccountSubscription" at bounding box center [125, 257] width 113 height 15
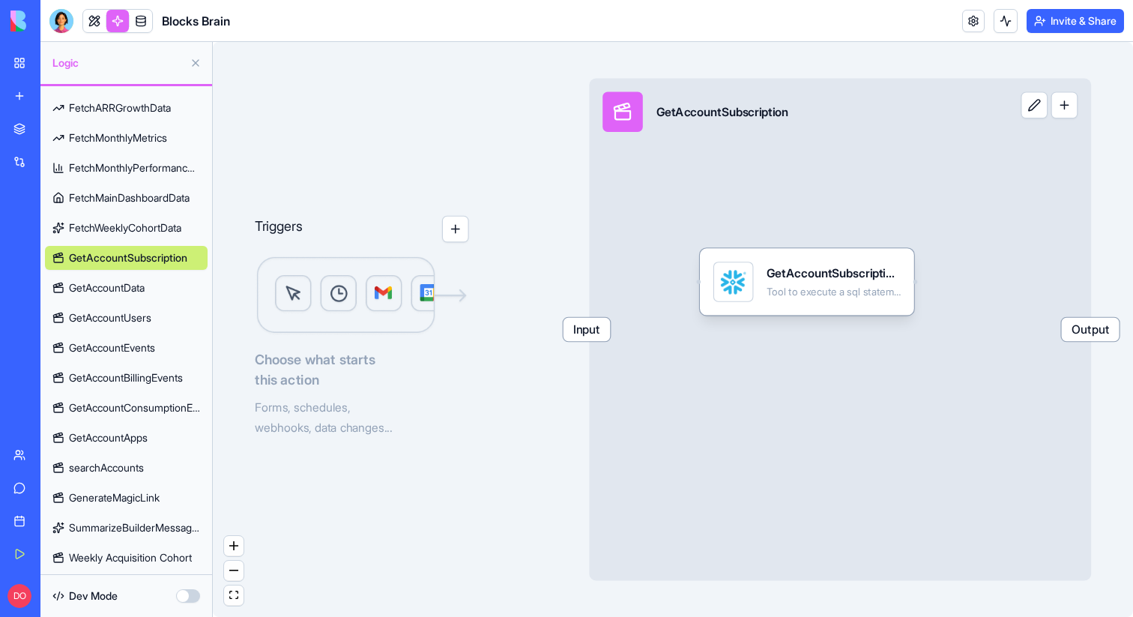
click at [124, 229] on span "FetchWeeklyCohortData" at bounding box center [125, 227] width 112 height 15
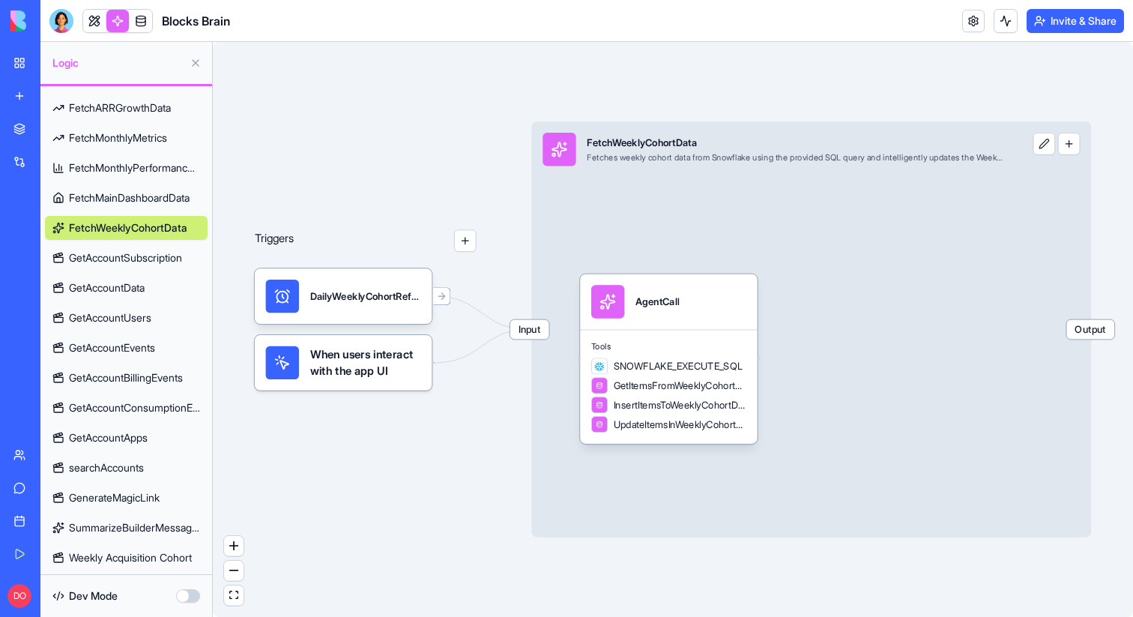
click at [127, 206] on link "FetchMainDashboardData" at bounding box center [126, 198] width 163 height 24
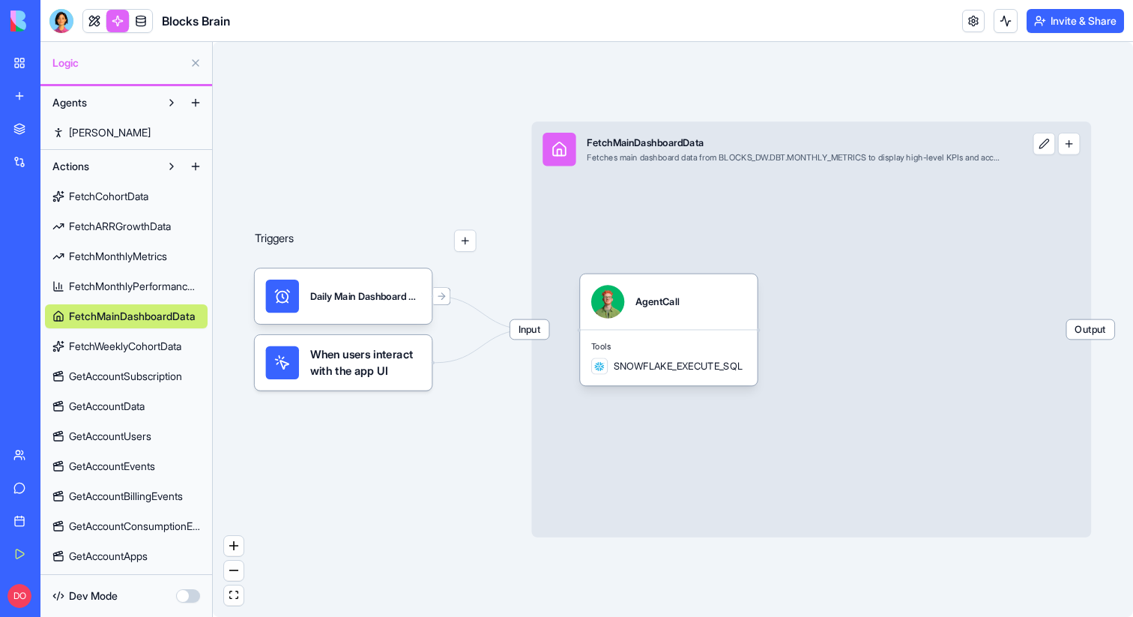
click at [125, 199] on span "FetchCohortData" at bounding box center [108, 196] width 79 height 15
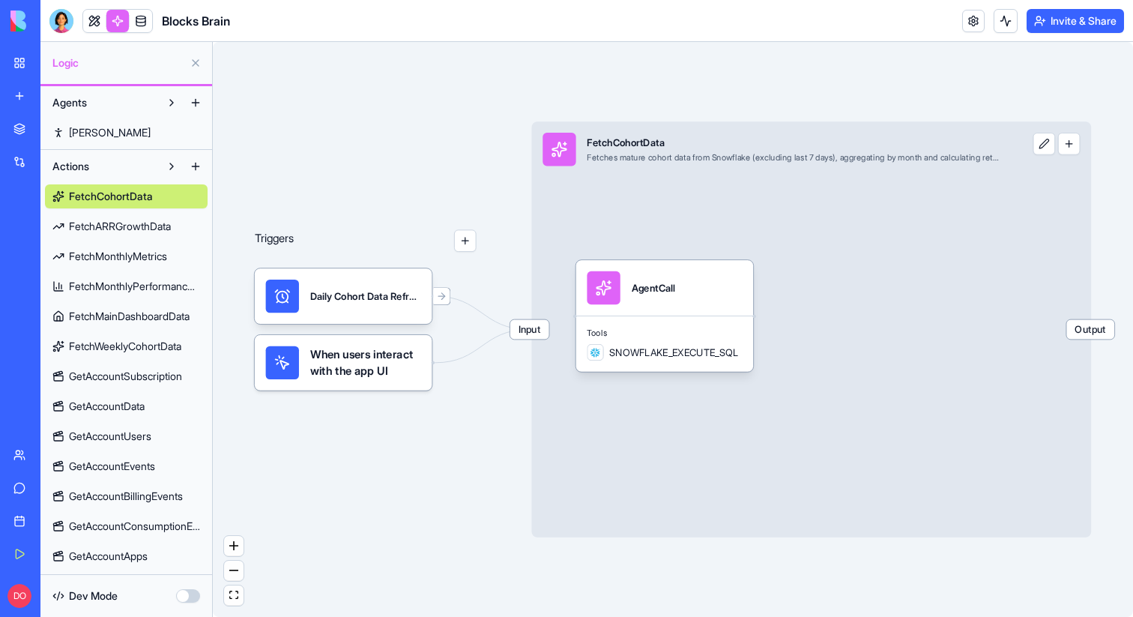
click at [119, 222] on span "FetchARRGrowthData" at bounding box center [120, 226] width 102 height 15
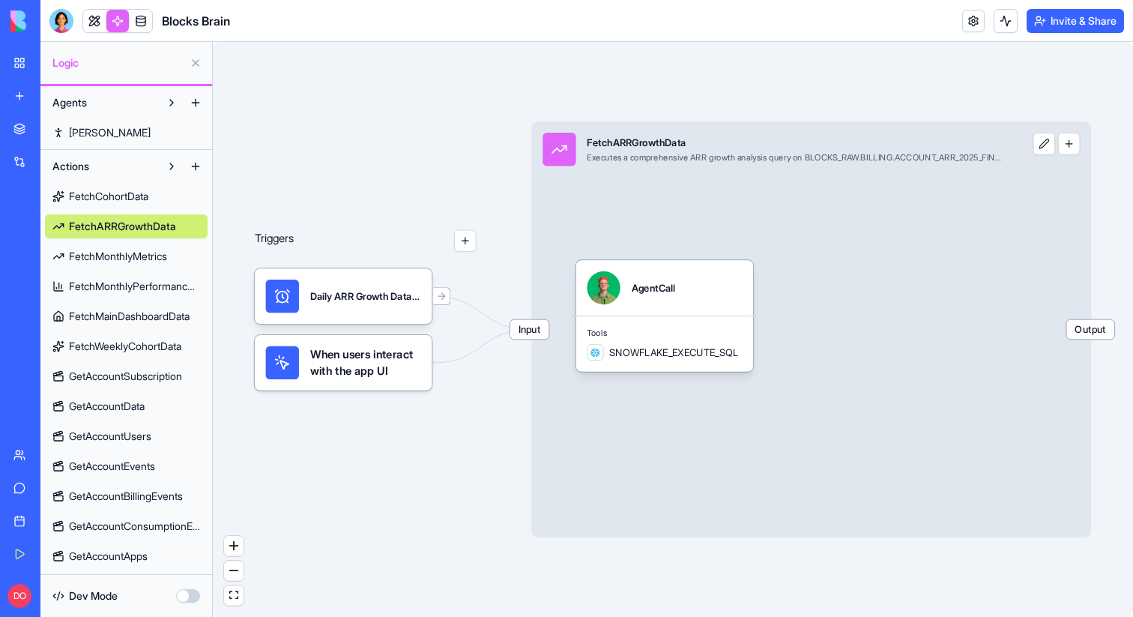
click at [119, 250] on span "FetchMonthlyMetrics" at bounding box center [118, 256] width 98 height 15
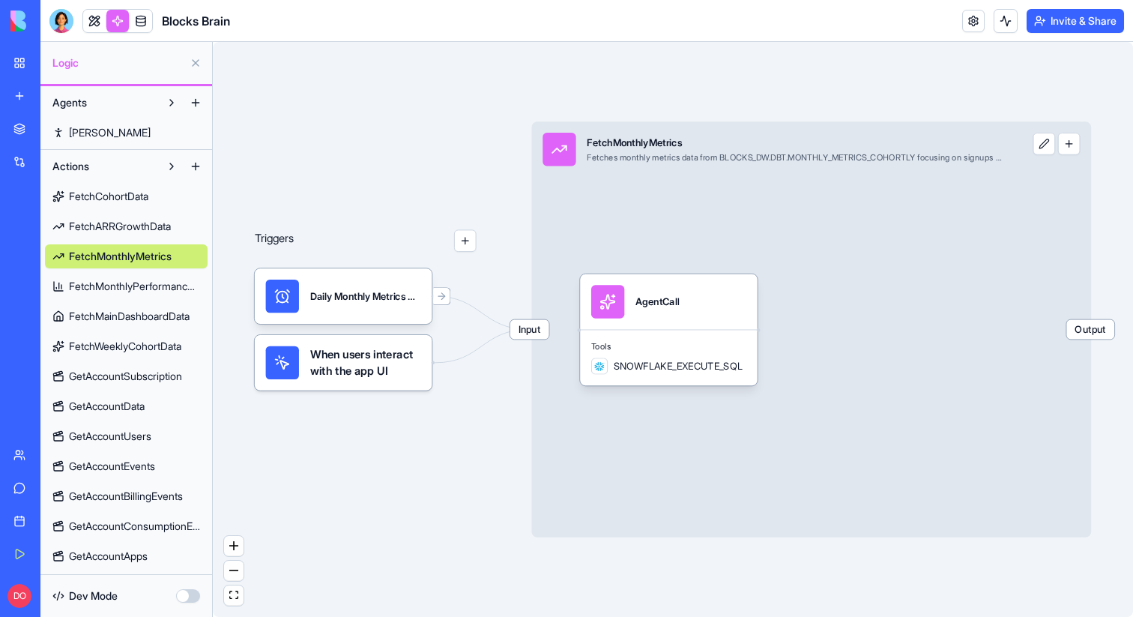
click at [121, 280] on span "FetchMonthlyPerformanceMetrics" at bounding box center [134, 286] width 131 height 15
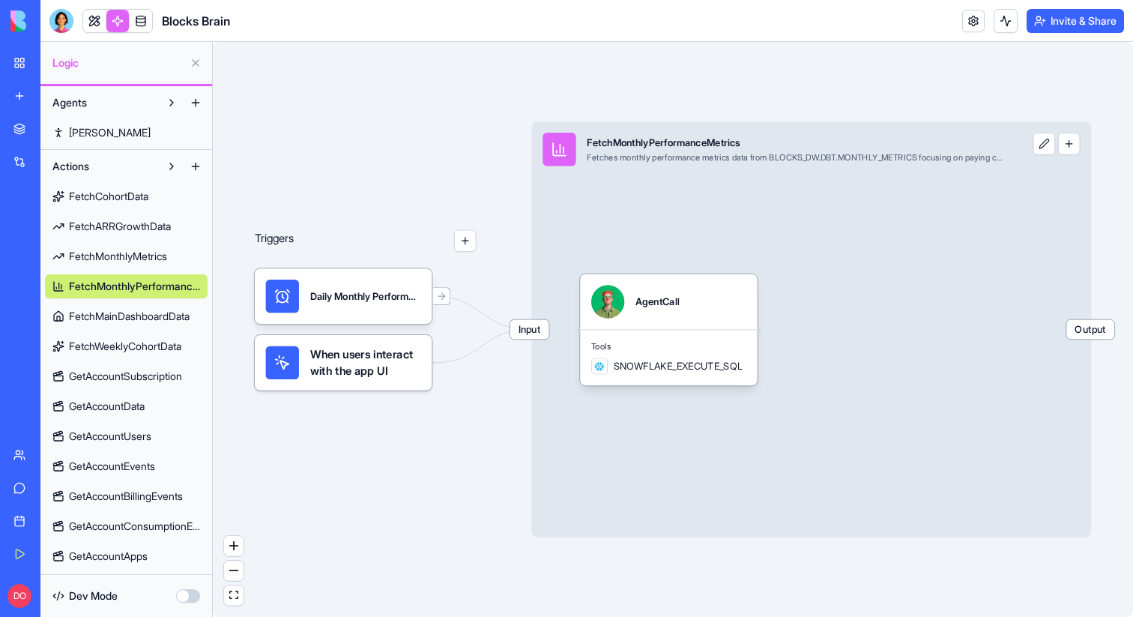
click at [118, 314] on span "FetchMainDashboardData" at bounding box center [129, 316] width 121 height 15
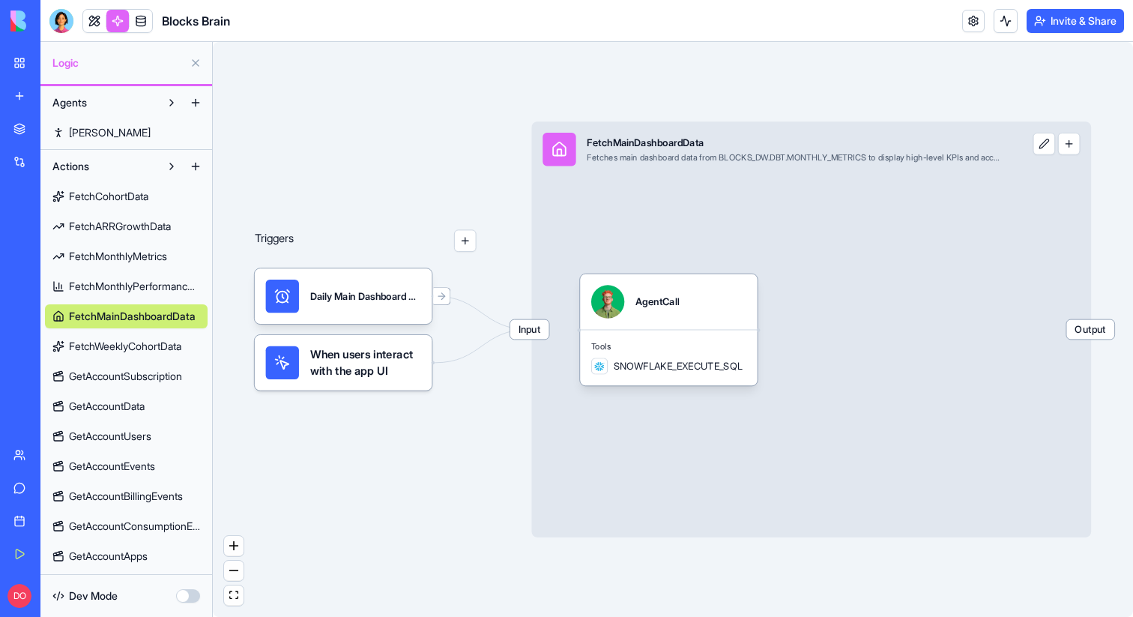
click at [116, 345] on span "FetchWeeklyCohortData" at bounding box center [125, 346] width 112 height 15
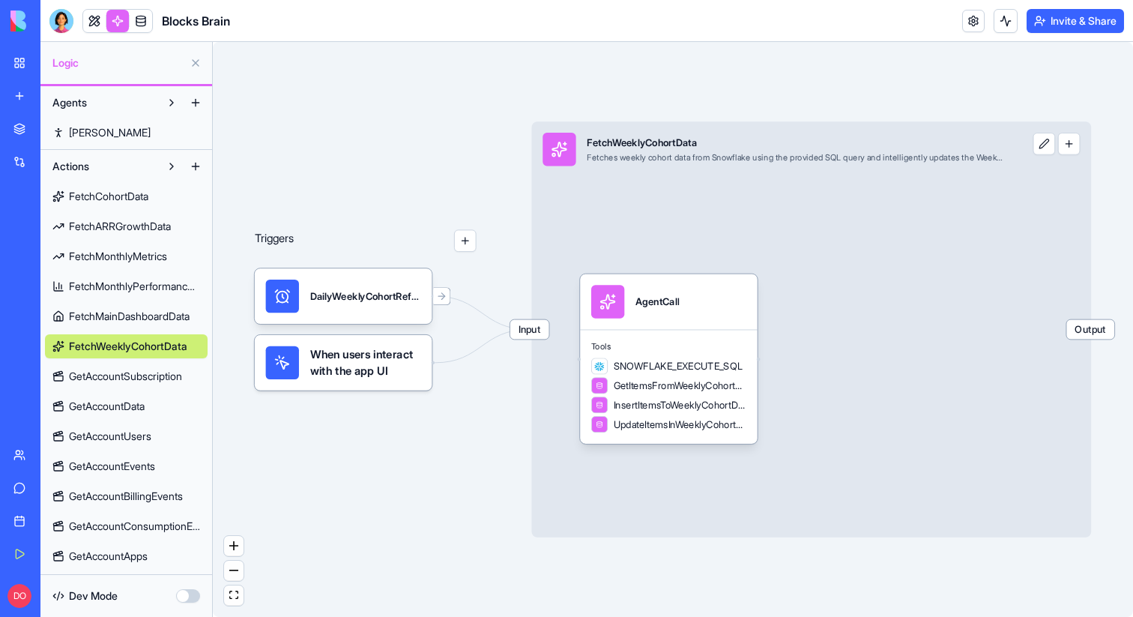
click at [115, 373] on span "GetAccountSubscription" at bounding box center [125, 376] width 113 height 15
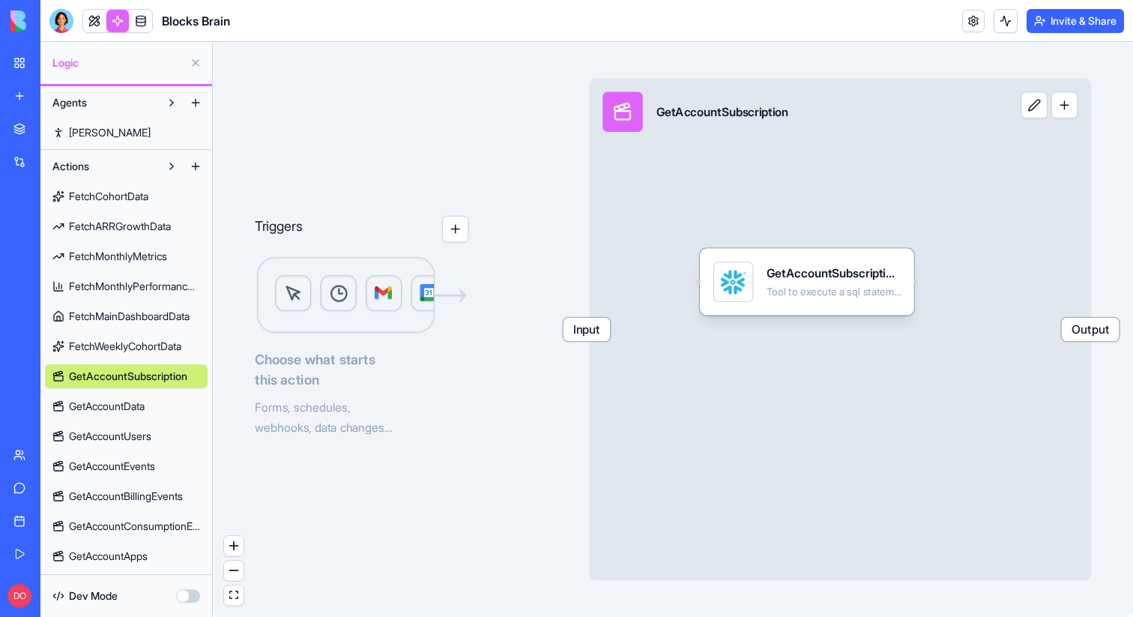
click at [120, 346] on span "FetchWeeklyCohortData" at bounding box center [125, 346] width 112 height 15
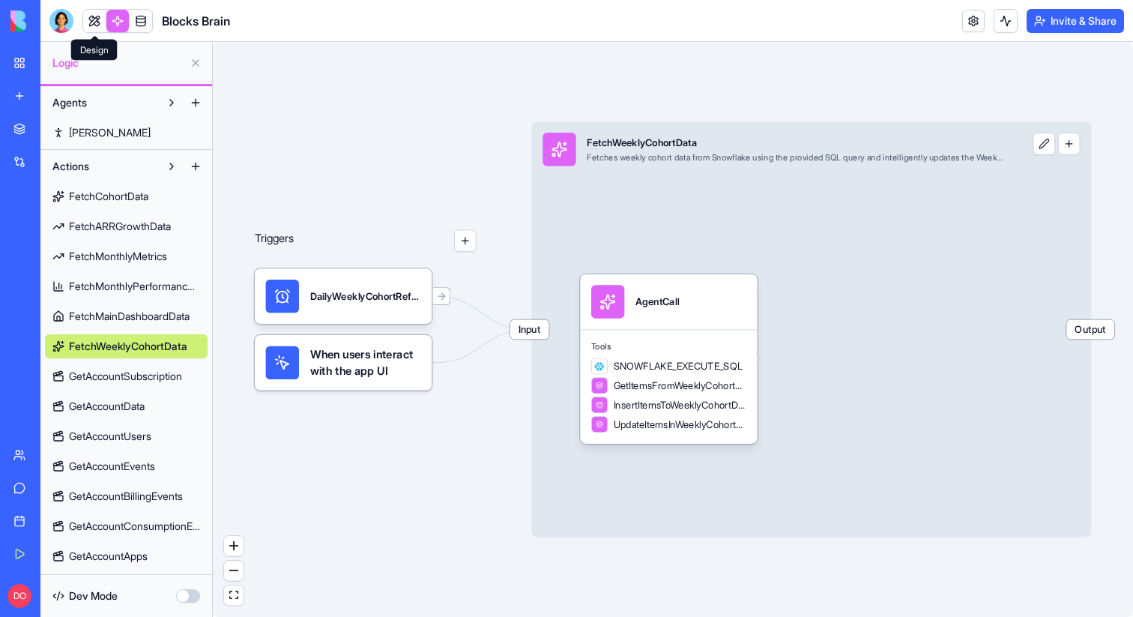
click at [89, 13] on link at bounding box center [94, 21] width 22 height 22
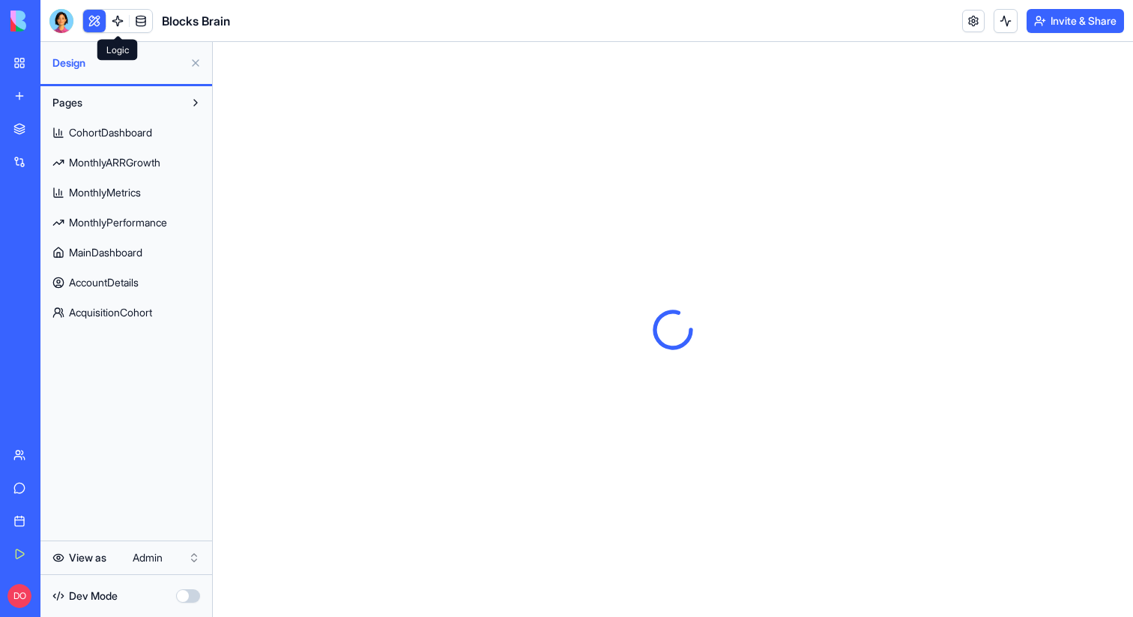
click at [124, 15] on link at bounding box center [117, 21] width 22 height 22
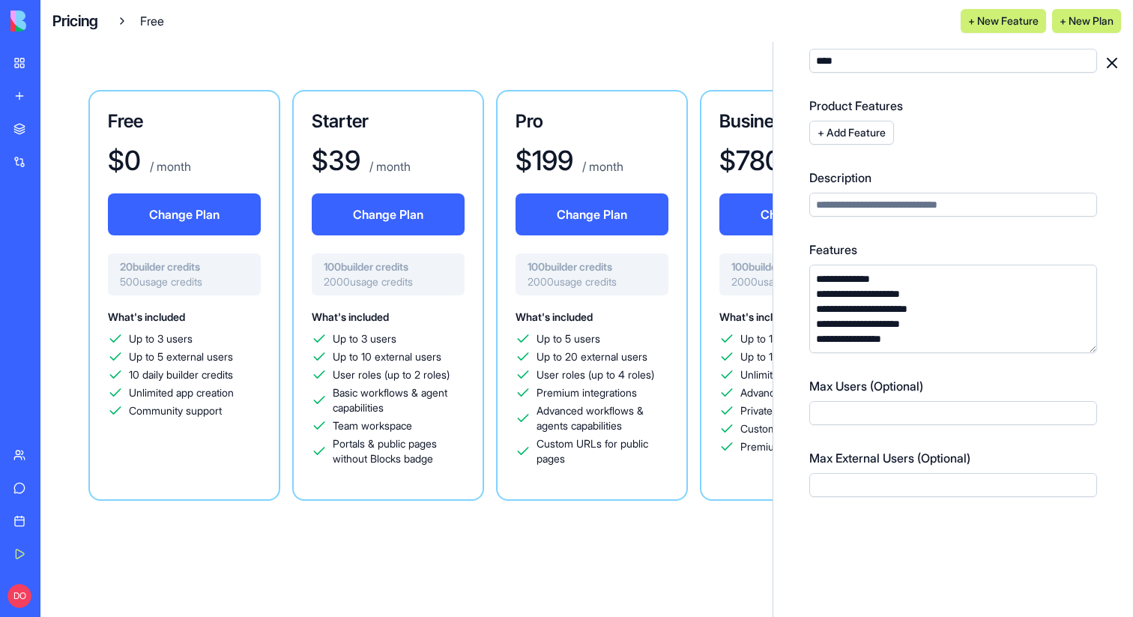
scroll to position [122, 0]
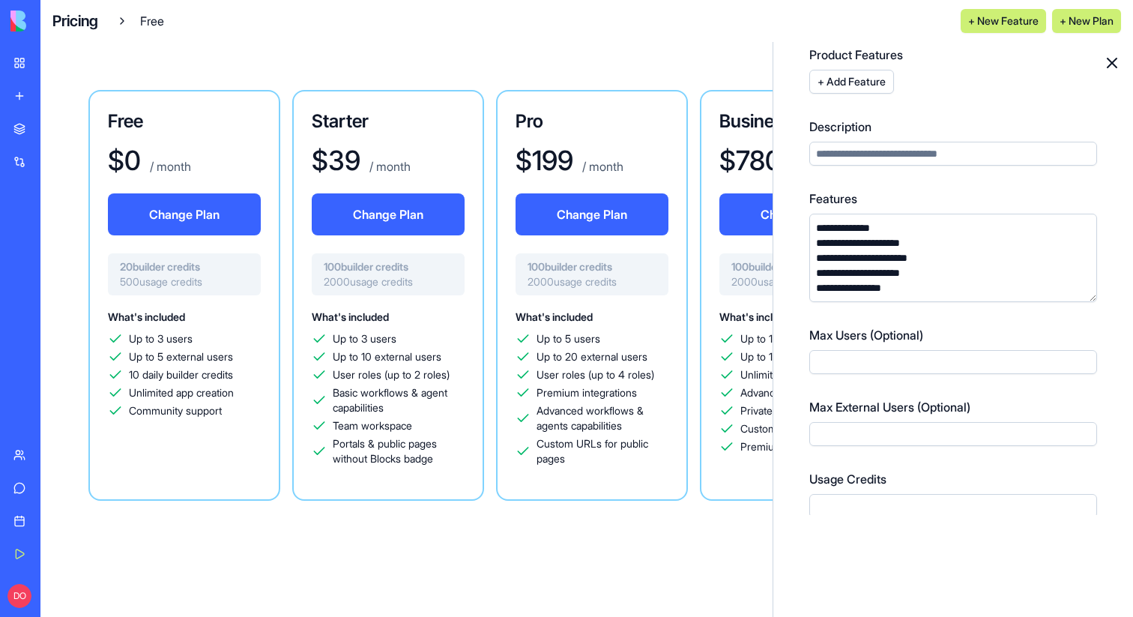
click at [852, 439] on input "Max External Users (Optional)" at bounding box center [954, 434] width 288 height 24
type input "*"
click at [943, 474] on label "Usage Credits" at bounding box center [954, 479] width 288 height 18
click at [943, 494] on input "***" at bounding box center [954, 506] width 288 height 24
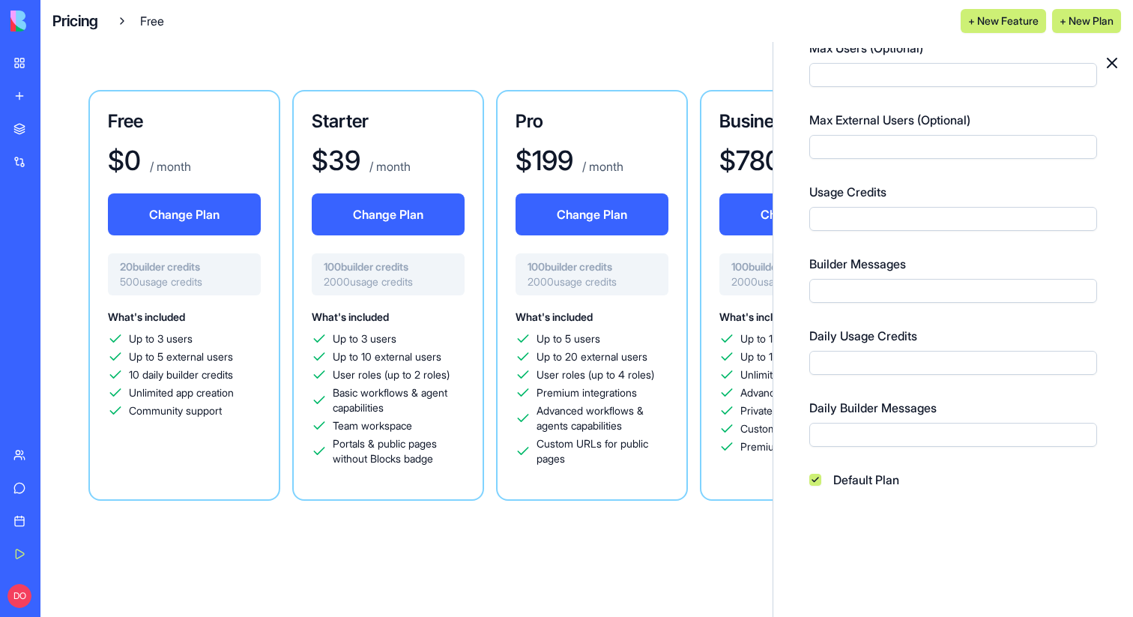
scroll to position [749, 0]
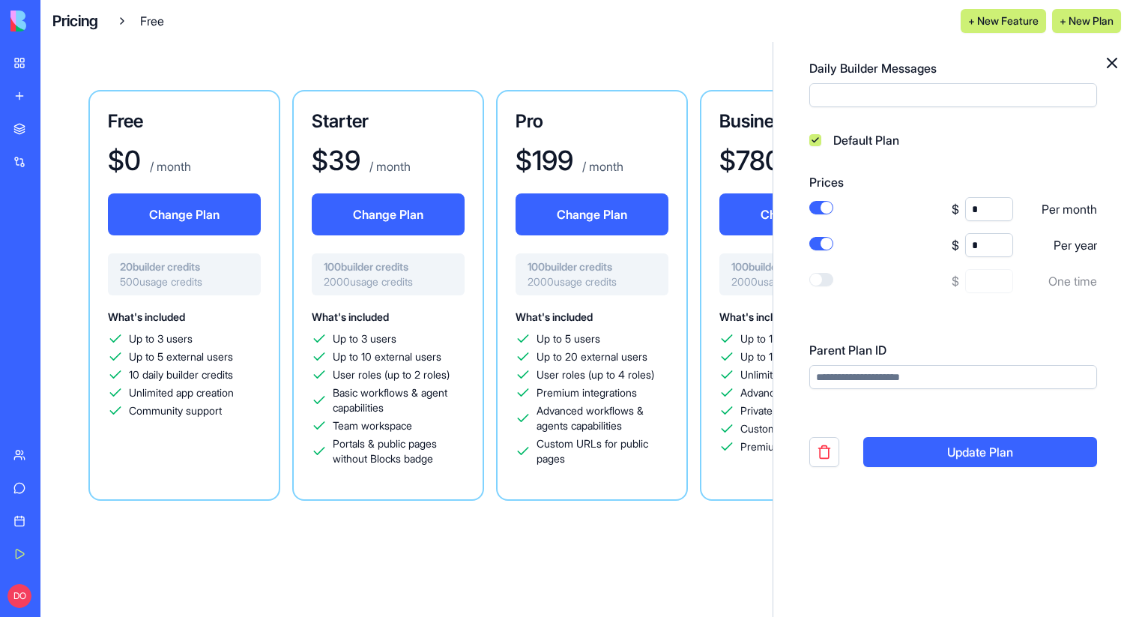
click at [977, 457] on button "Update Plan" at bounding box center [981, 452] width 234 height 30
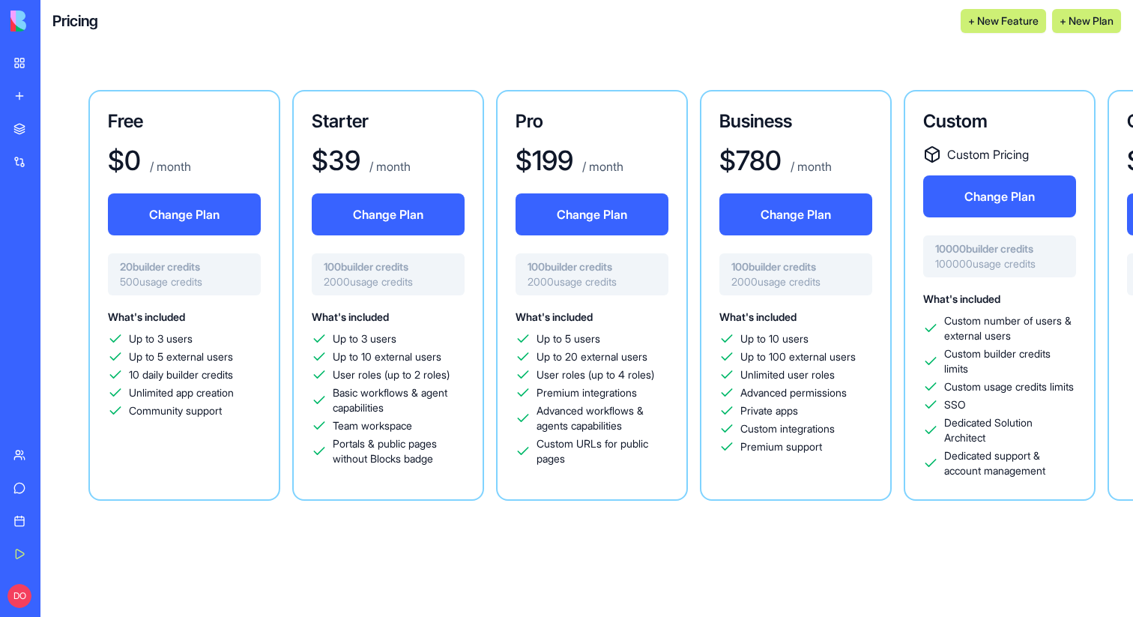
click at [212, 142] on div "Free $ 0 / month Change Plan 20 builder credits 500 usage credits What's includ…" at bounding box center [184, 295] width 192 height 411
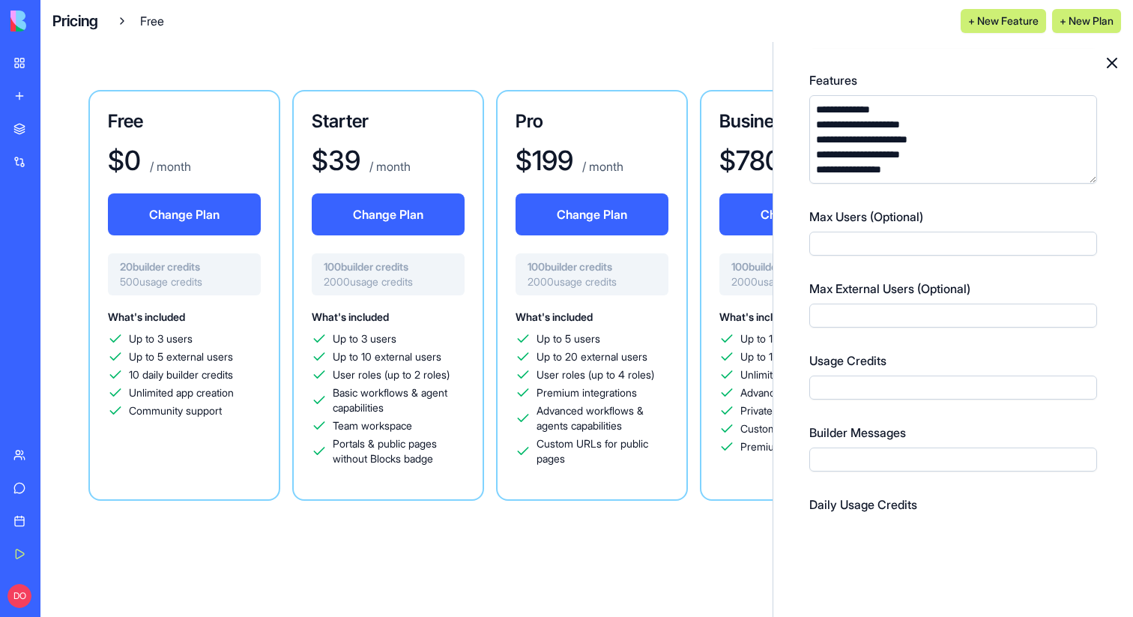
scroll to position [241, 0]
click at [400, 138] on div "Starter $ 39 / month Change Plan 100 builder credits 2000 usage credits What's …" at bounding box center [388, 295] width 192 height 411
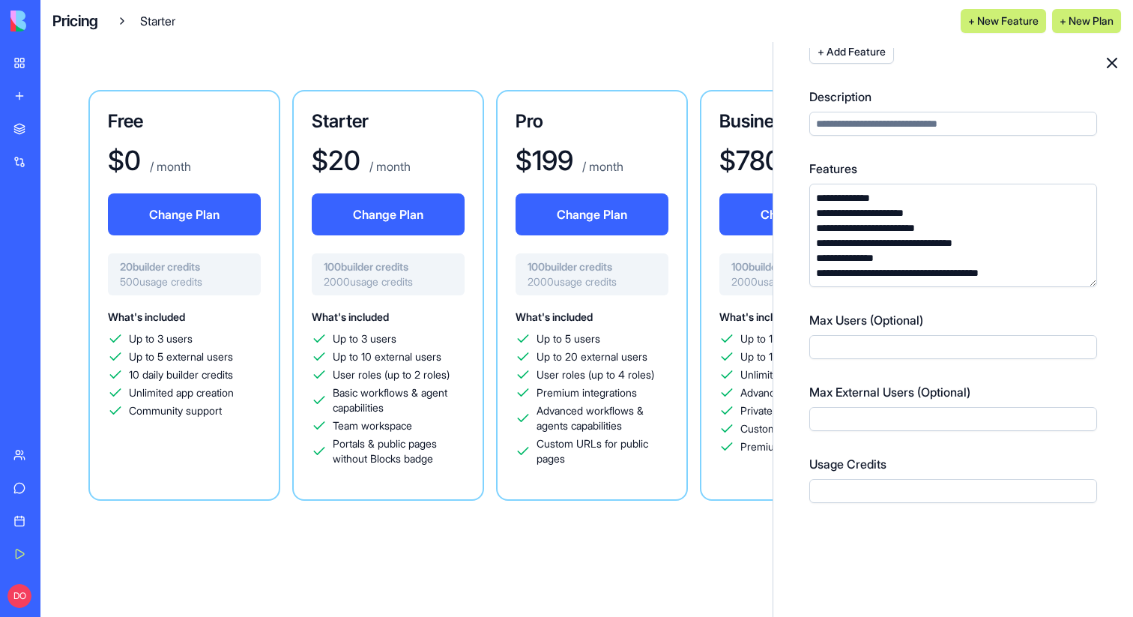
scroll to position [160, 0]
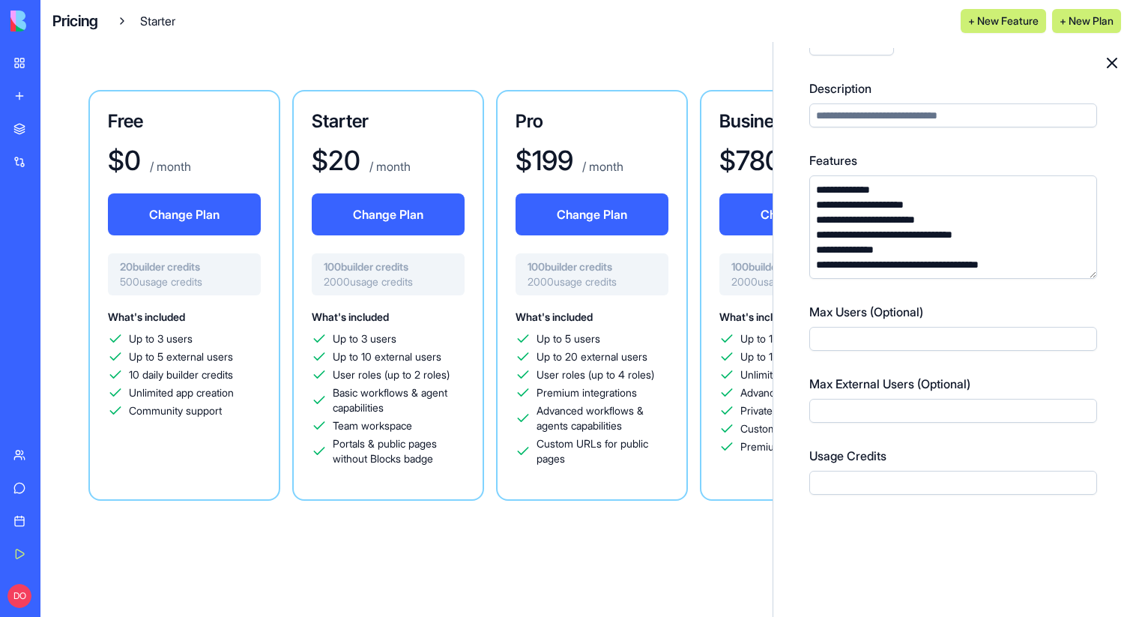
click at [852, 414] on input "Max External Users (Optional)" at bounding box center [954, 411] width 288 height 24
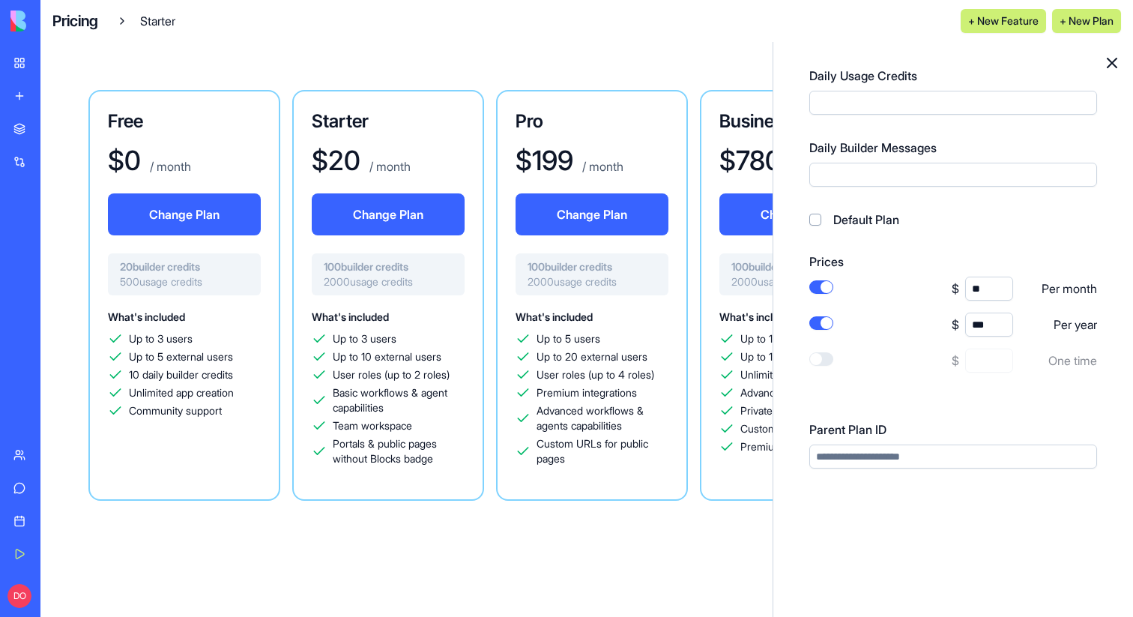
scroll to position [764, 0]
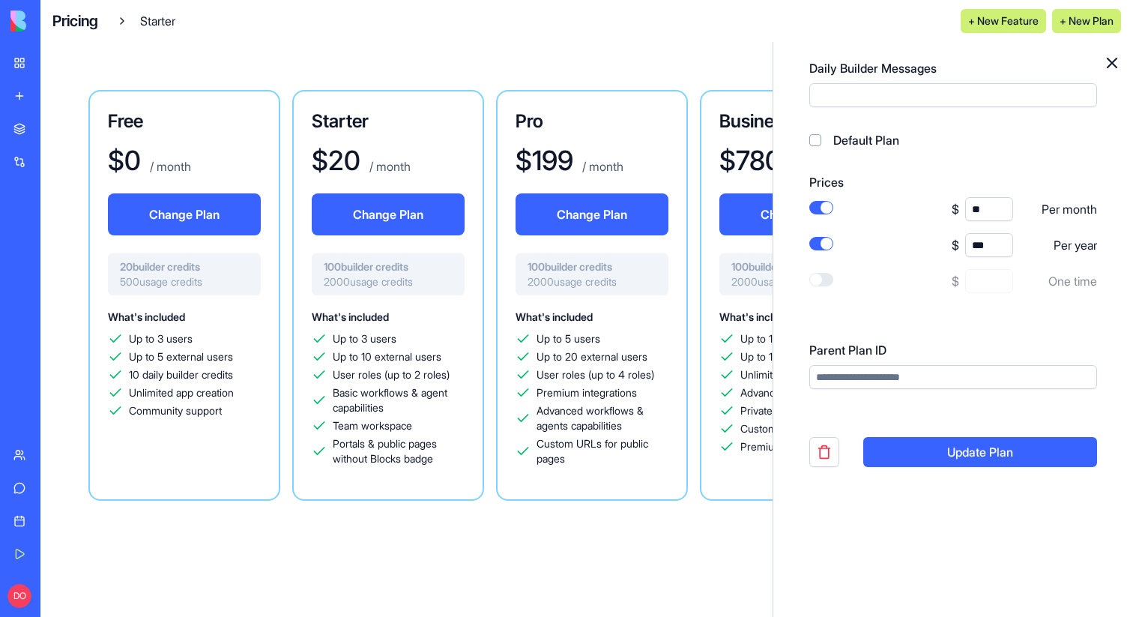
type input "**"
click at [999, 459] on button "Update Plan" at bounding box center [981, 452] width 234 height 30
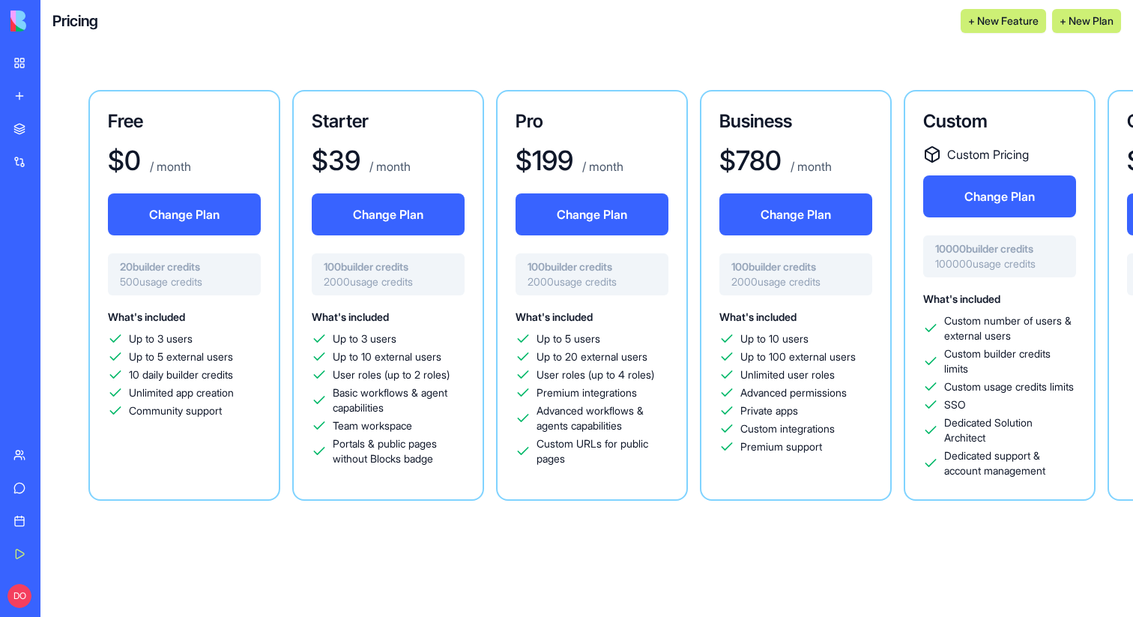
click at [601, 137] on div "Pro $ 199 / month Change Plan 100 builder credits 2000 usage credits What's inc…" at bounding box center [592, 295] width 192 height 411
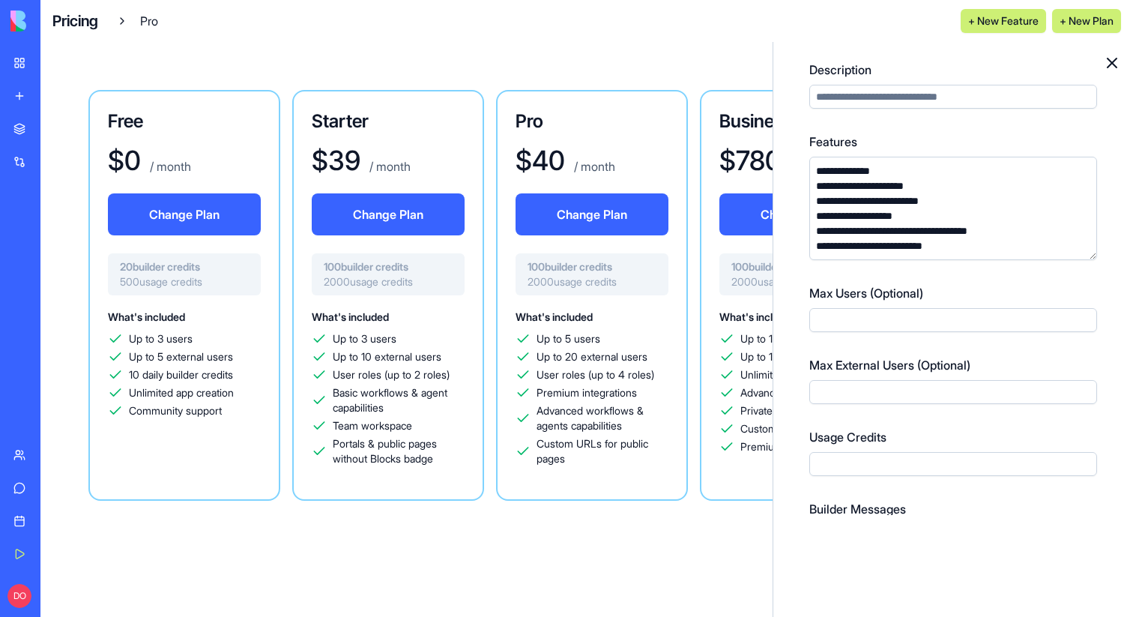
scroll to position [193, 0]
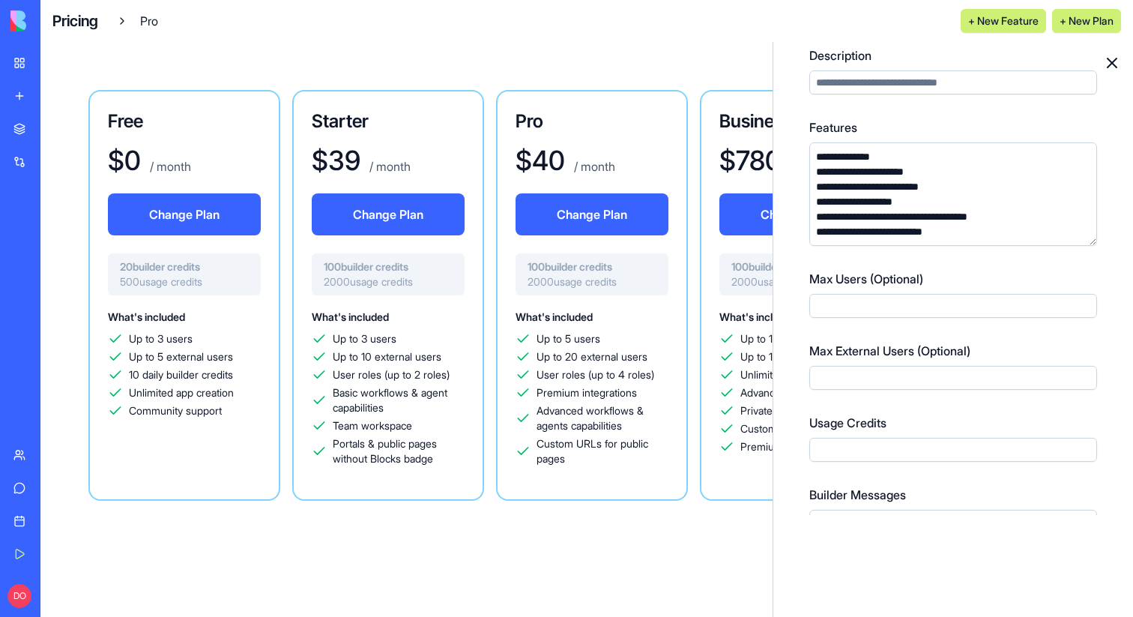
click at [842, 379] on input "Max External Users (Optional)" at bounding box center [954, 378] width 288 height 24
type input "*"
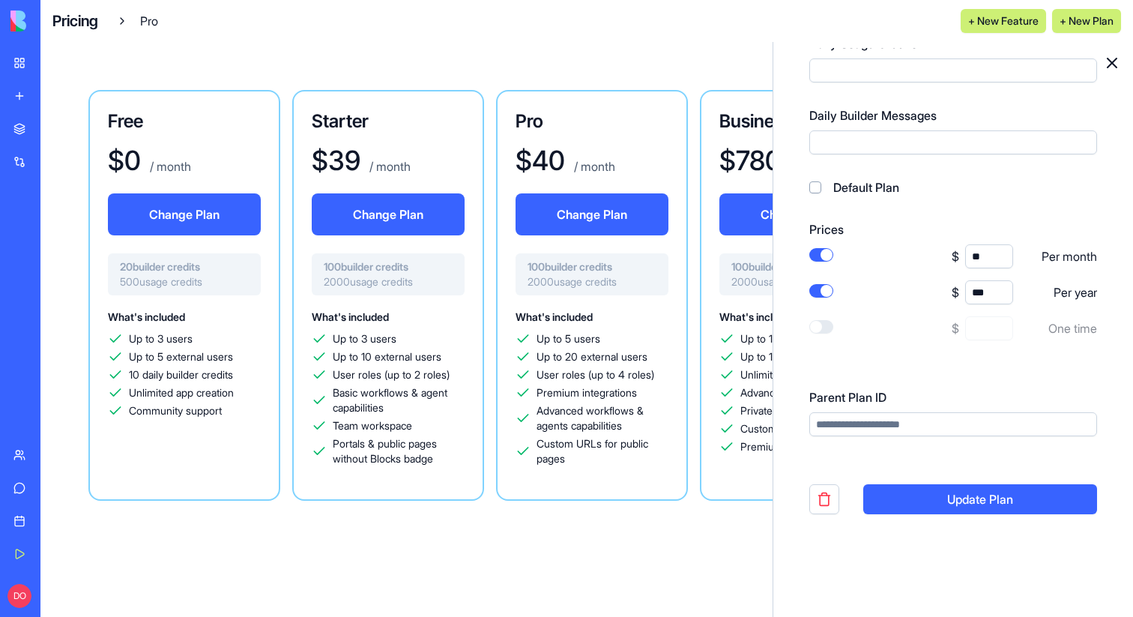
scroll to position [764, 0]
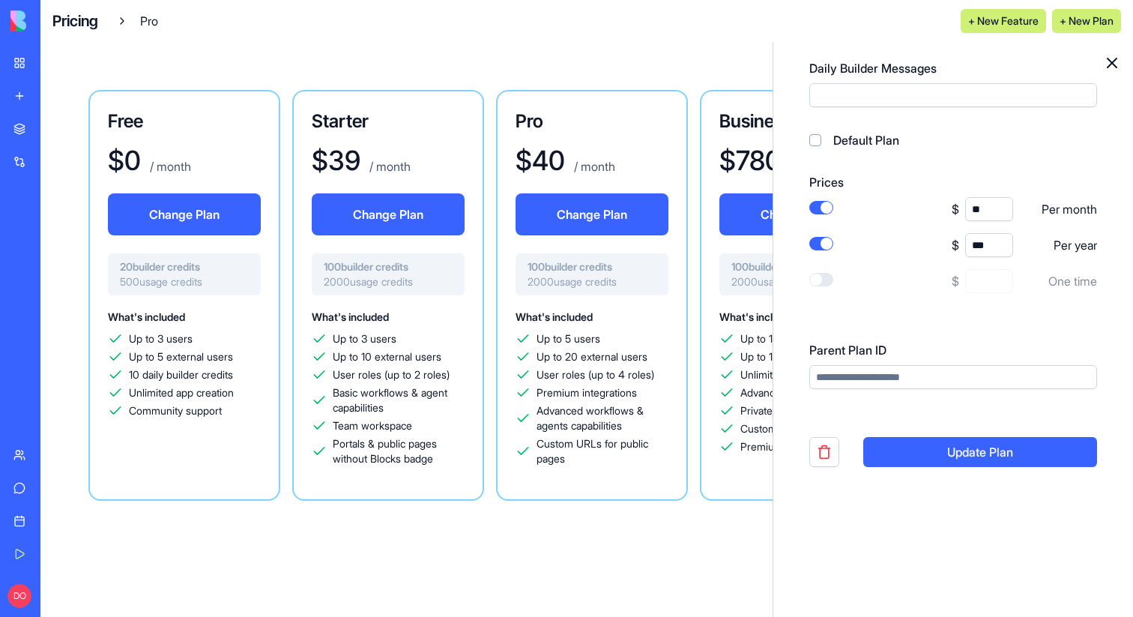
type input "**"
click at [951, 455] on button "Update Plan" at bounding box center [981, 452] width 234 height 30
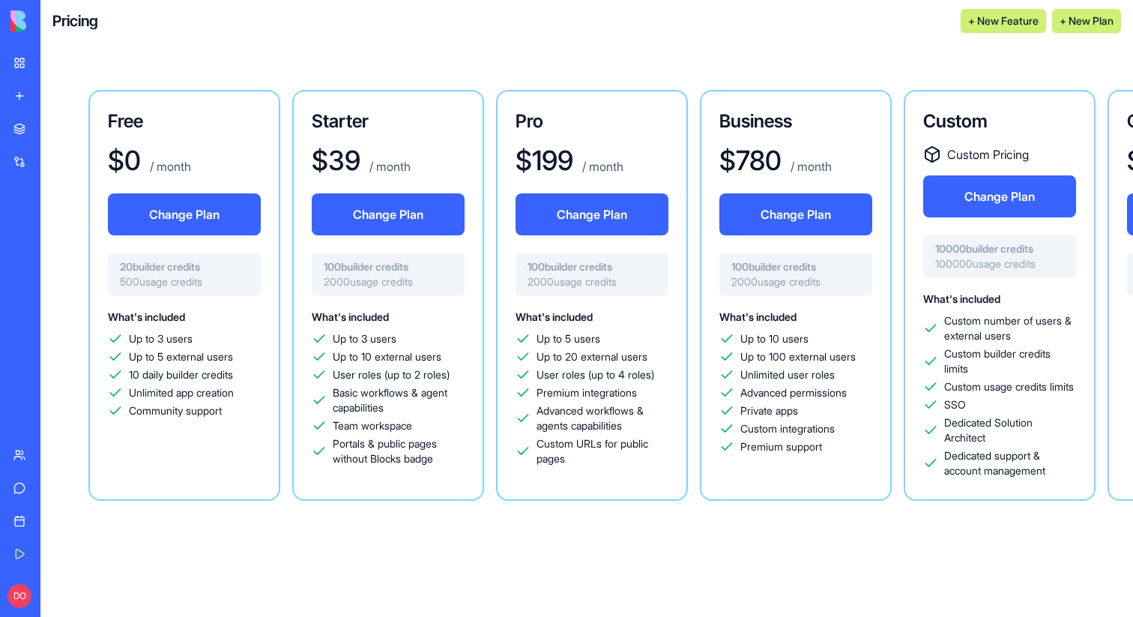
click at [804, 137] on div "Business $ 780 / month Change Plan 100 builder credits 2000 usage credits What'…" at bounding box center [796, 295] width 192 height 411
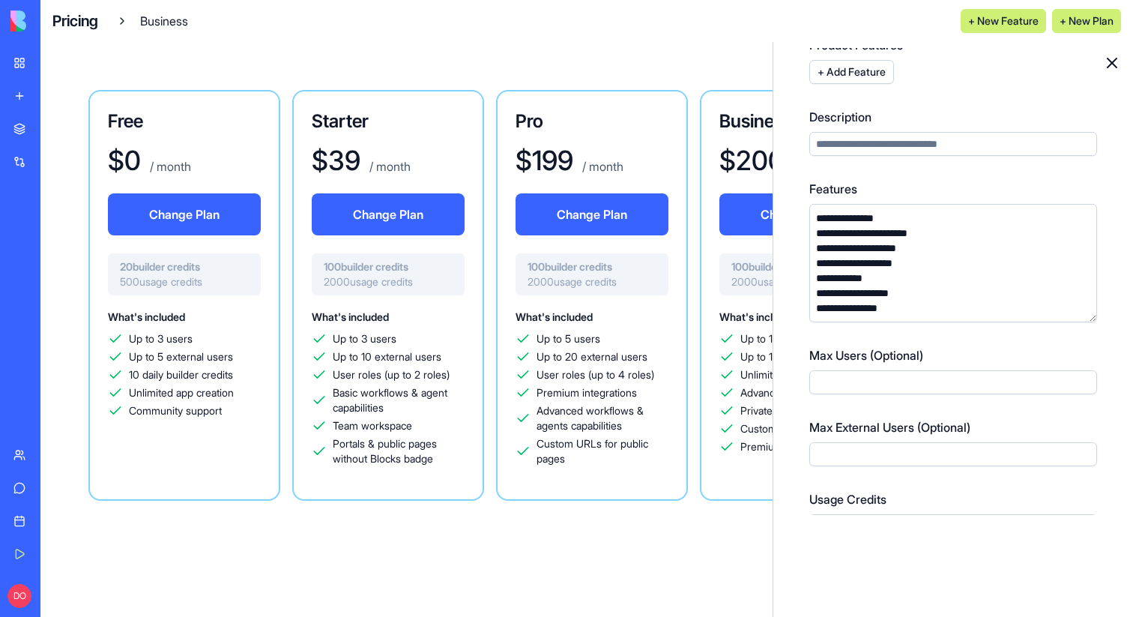
scroll to position [142, 0]
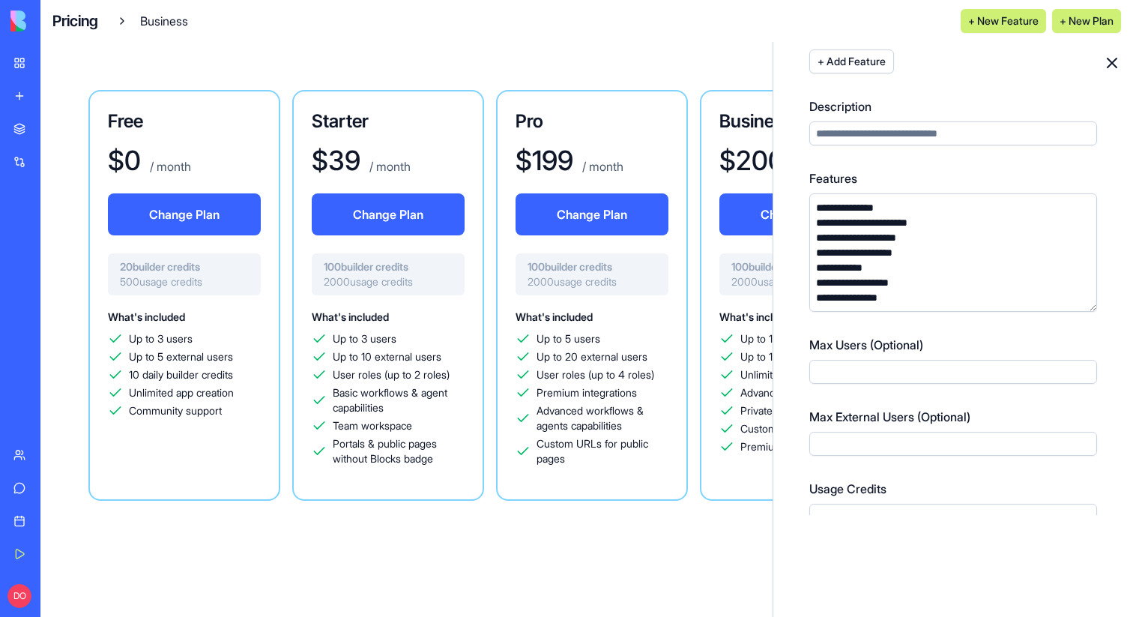
click at [853, 451] on input "Max External Users (Optional)" at bounding box center [954, 444] width 288 height 24
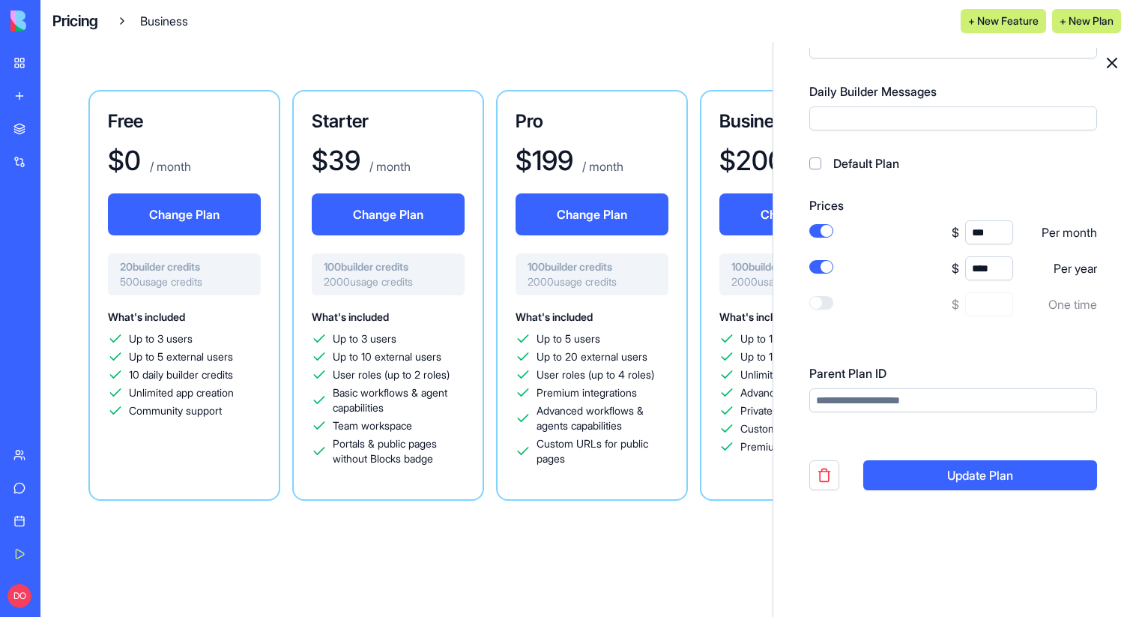
scroll to position [779, 0]
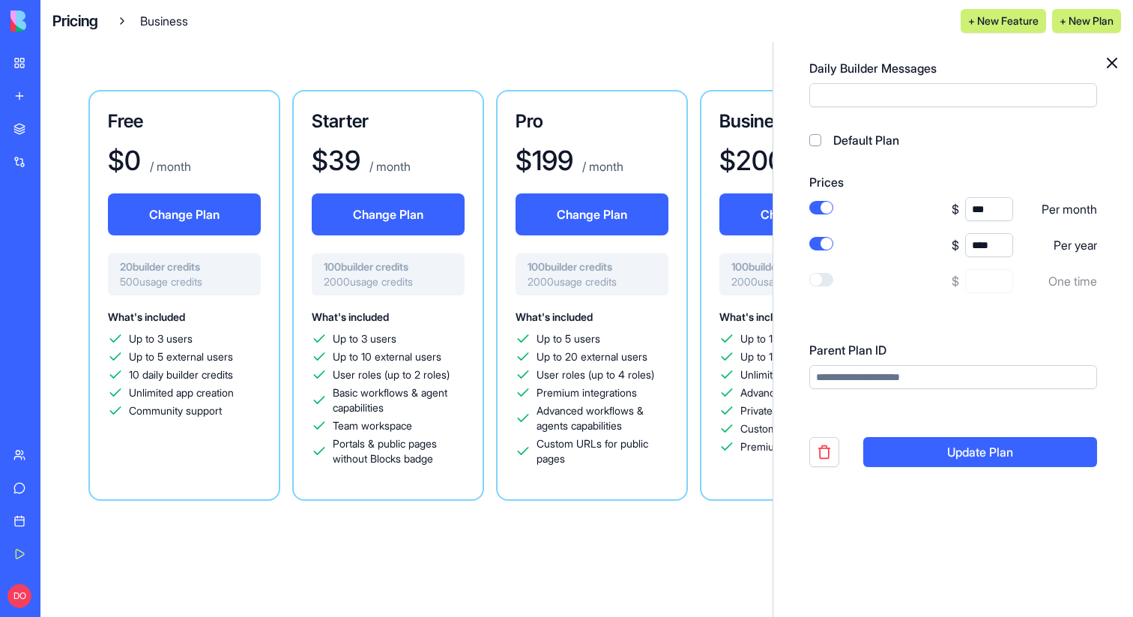
type input "**"
click at [944, 456] on button "Update Plan" at bounding box center [981, 452] width 234 height 30
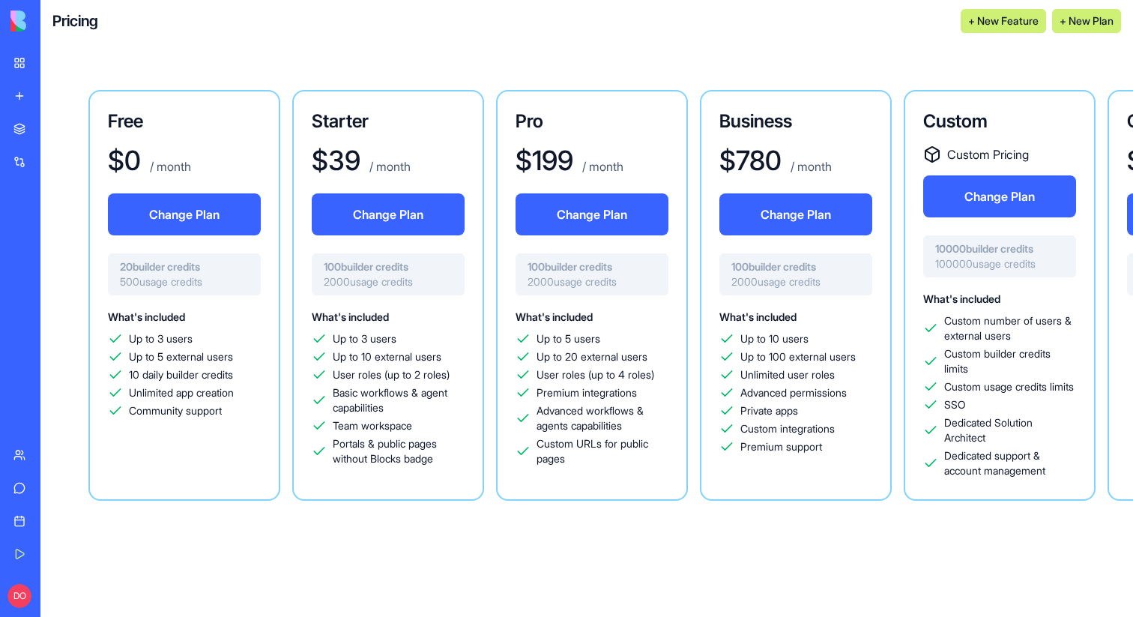
click at [216, 145] on div "$ 0 / month" at bounding box center [184, 160] width 153 height 30
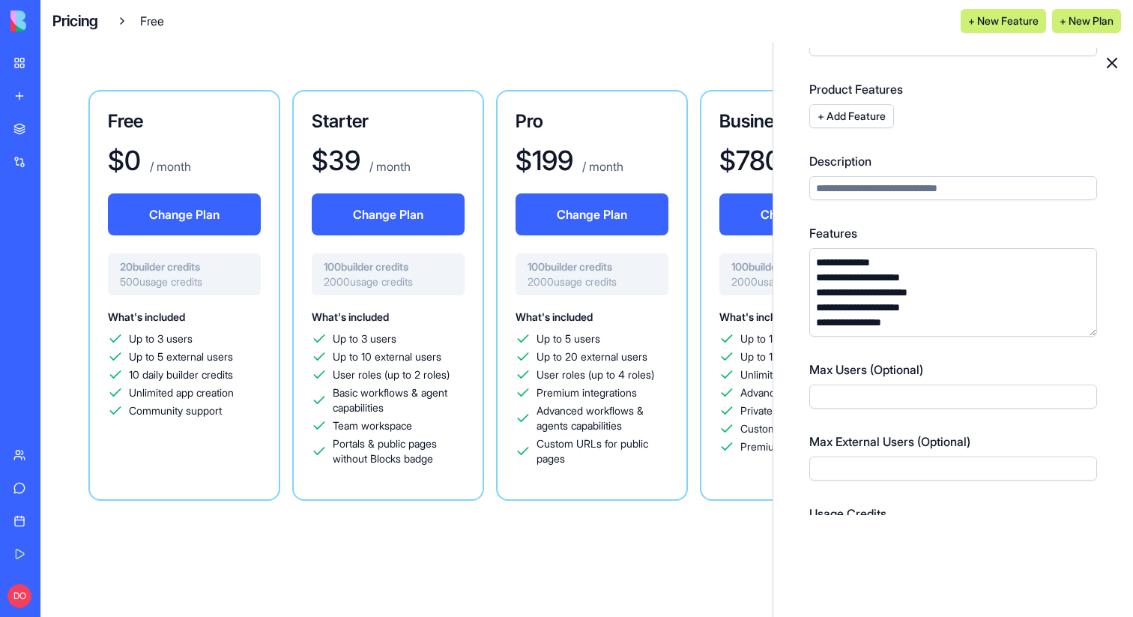
scroll to position [108, 0]
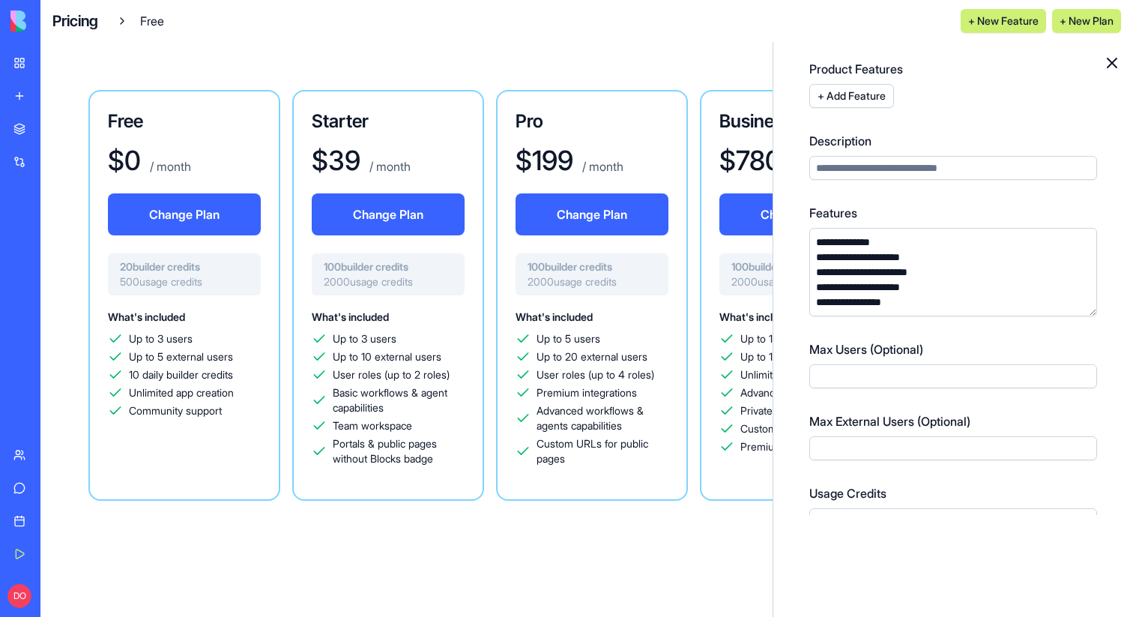
click at [415, 136] on div "Starter $ 39 / month Change Plan 100 builder credits 2000 usage credits What's …" at bounding box center [388, 295] width 192 height 411
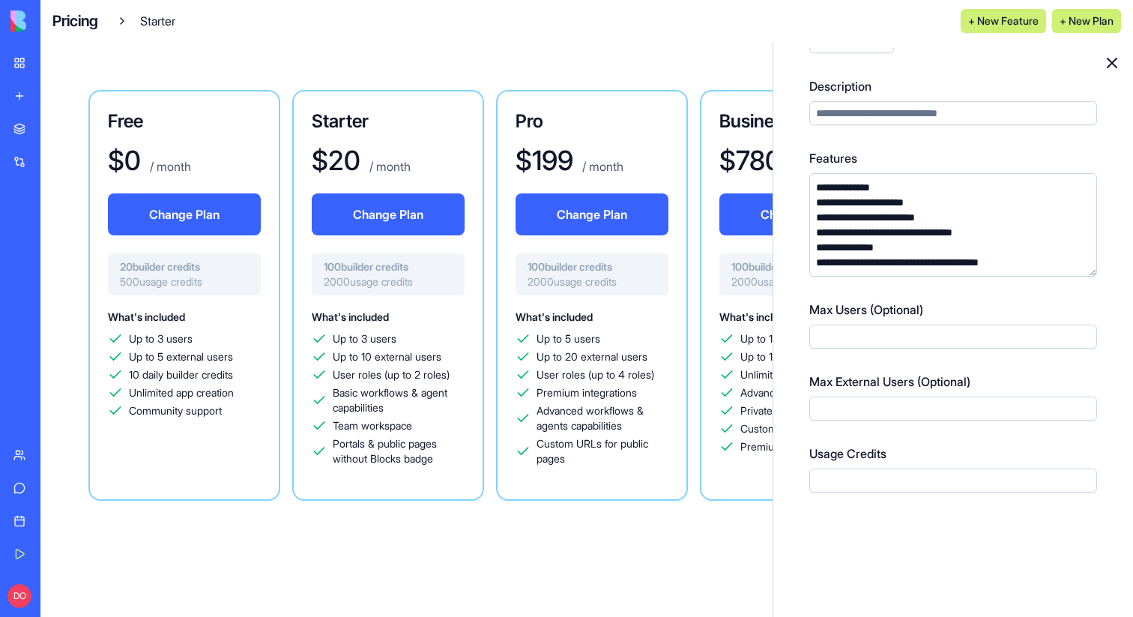
scroll to position [163, 0]
click at [607, 145] on div "Pro $ 199 / month Change Plan 100 builder credits 2000 usage credits What's inc…" at bounding box center [592, 295] width 192 height 411
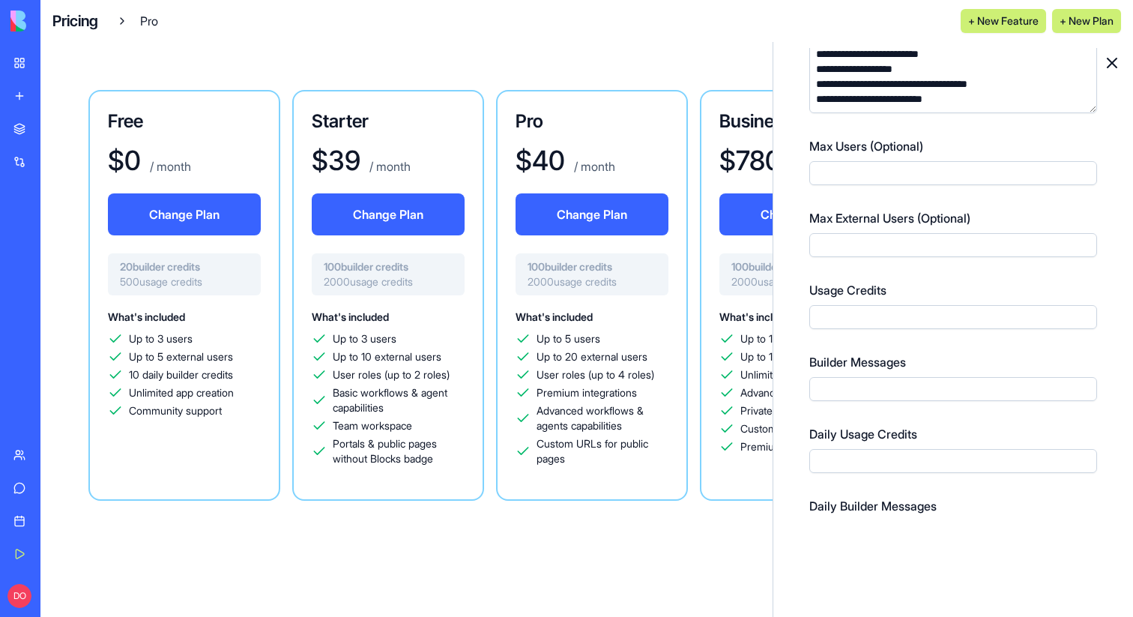
scroll to position [334, 0]
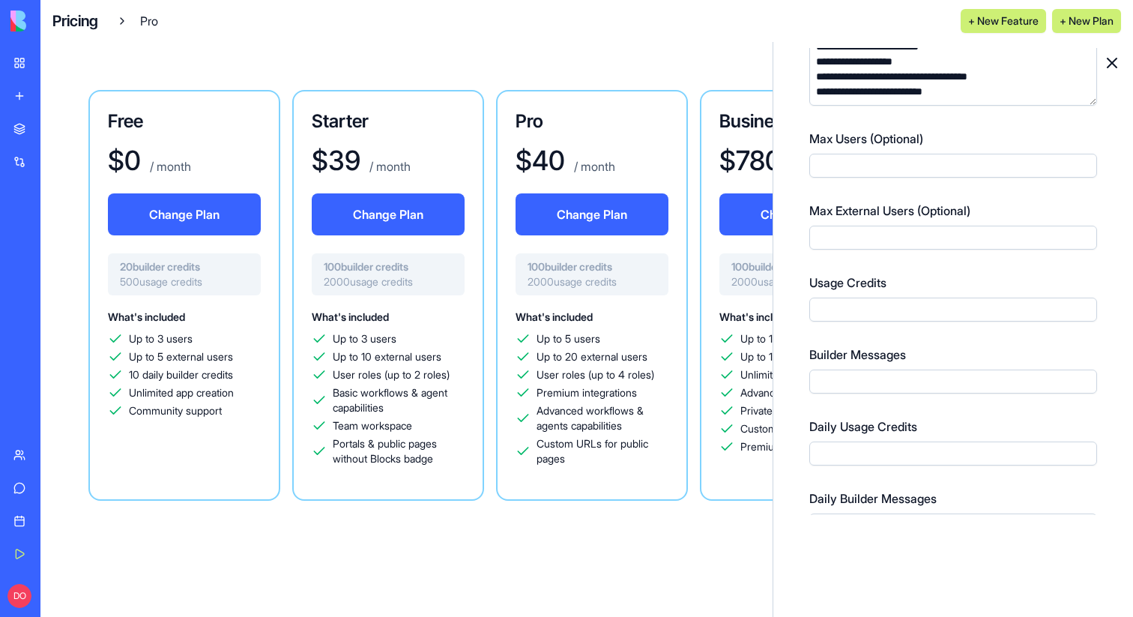
click at [744, 130] on h3 "Business" at bounding box center [796, 121] width 153 height 24
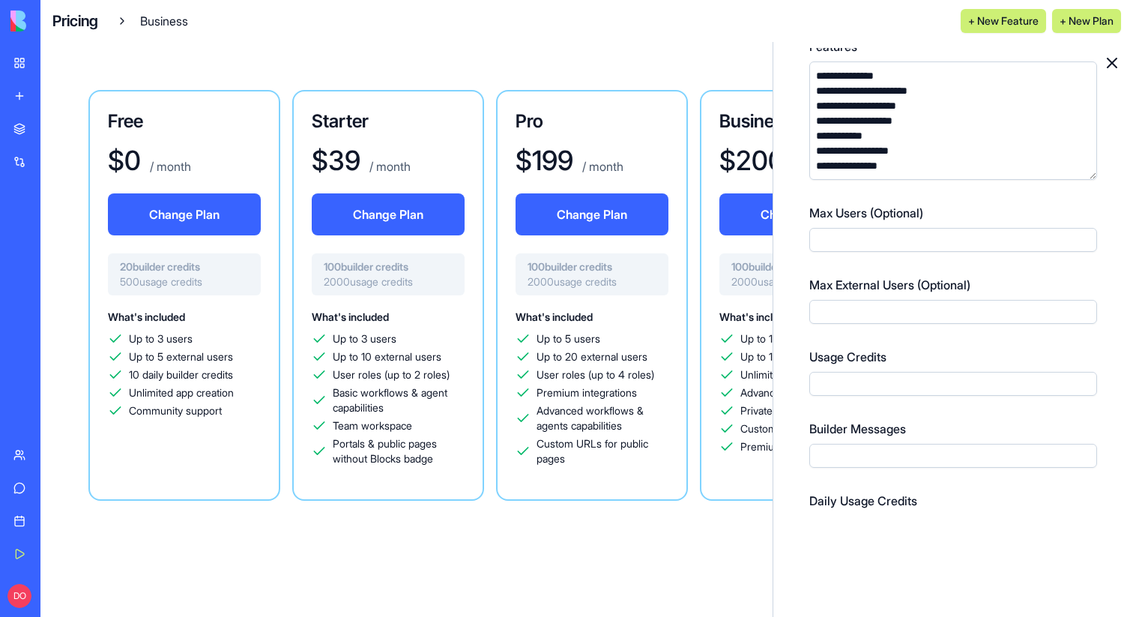
scroll to position [257, 0]
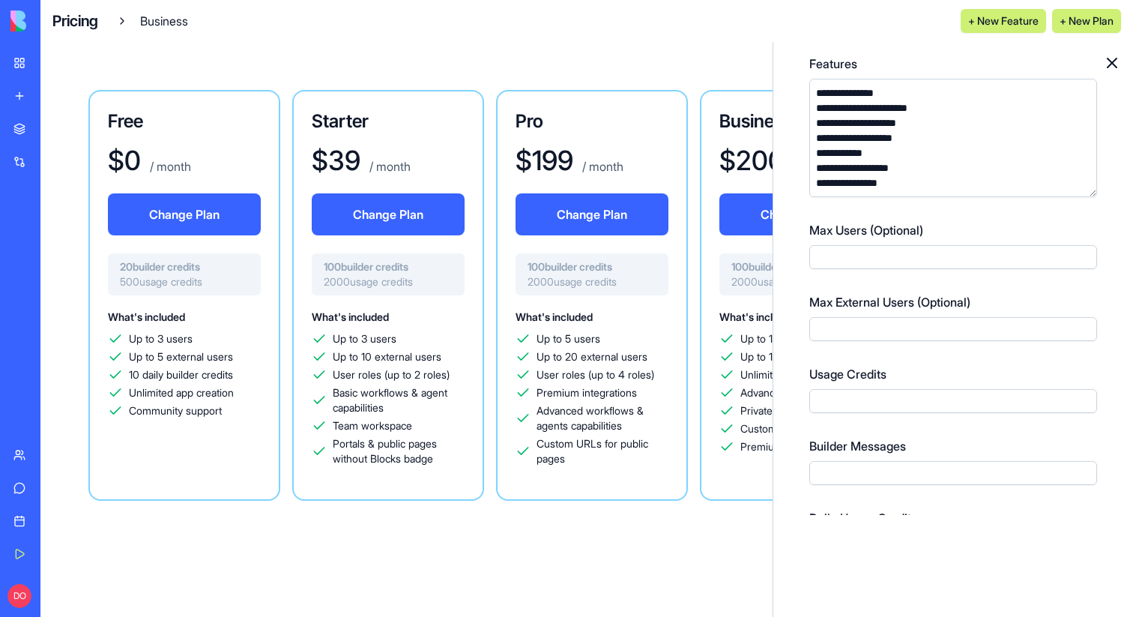
click at [846, 321] on input "**" at bounding box center [954, 329] width 288 height 24
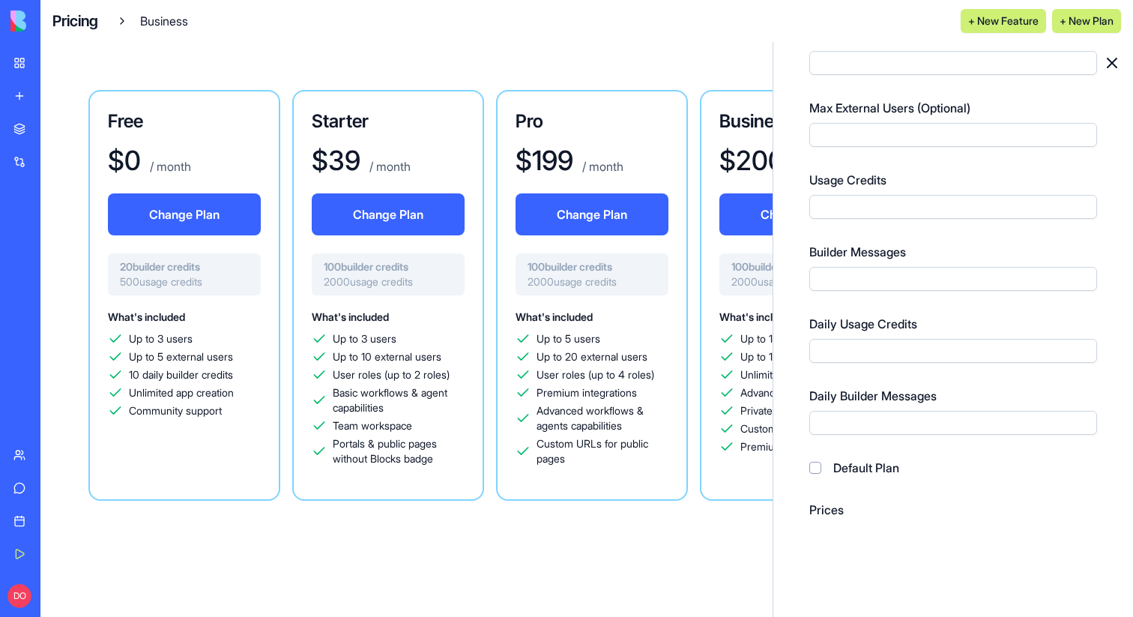
scroll to position [779, 0]
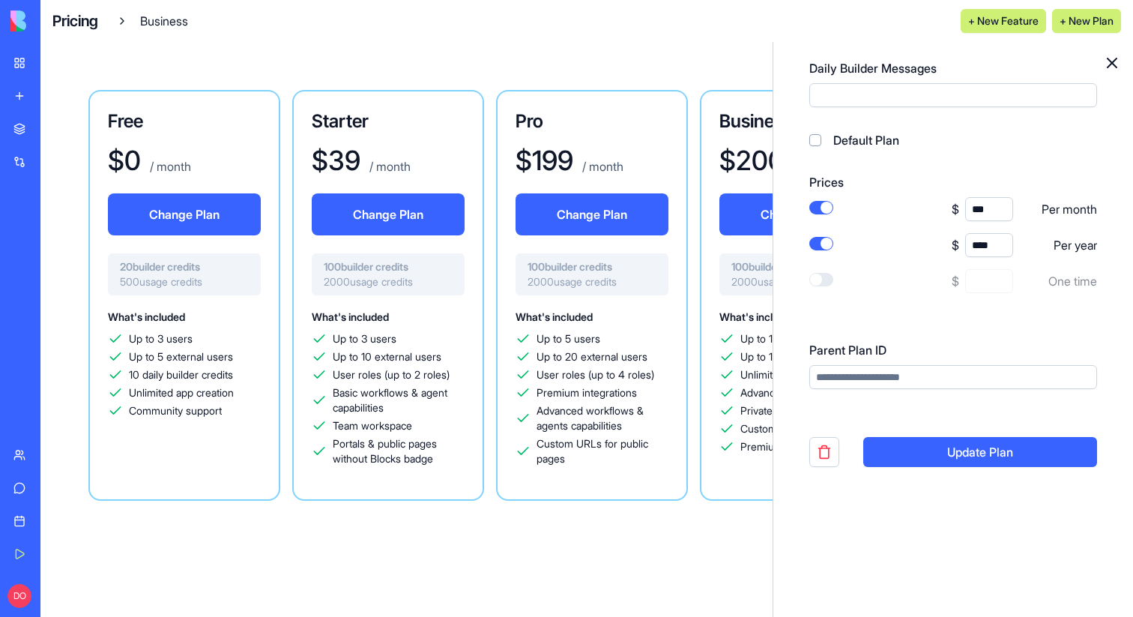
type input "***"
click at [1002, 455] on button "Update Plan" at bounding box center [981, 452] width 234 height 30
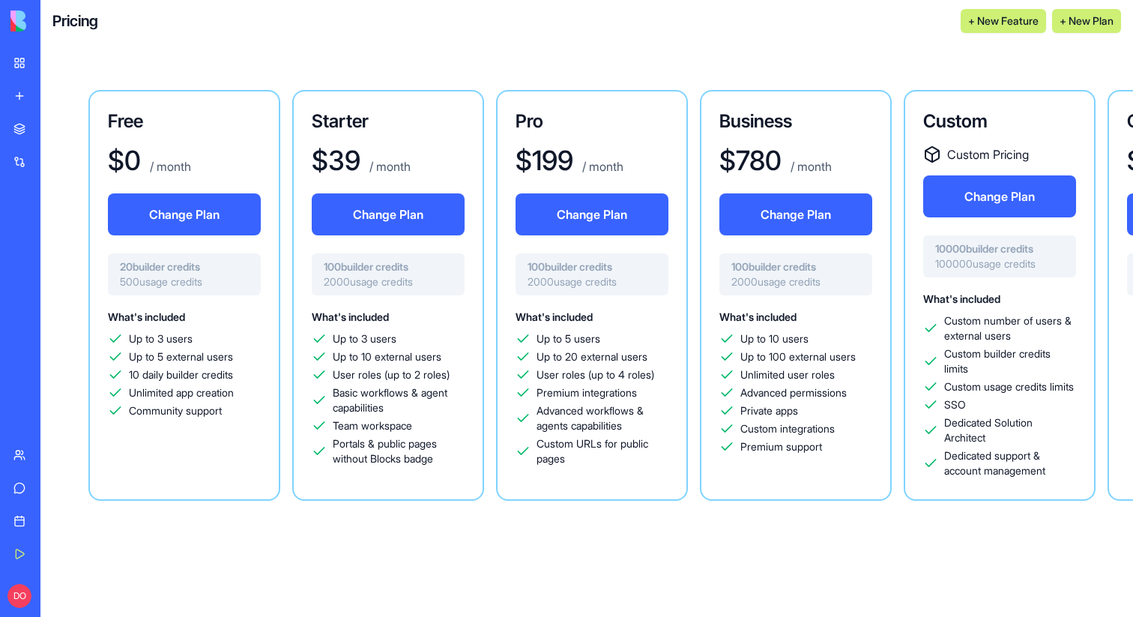
click at [812, 121] on h3 "Business" at bounding box center [796, 121] width 153 height 24
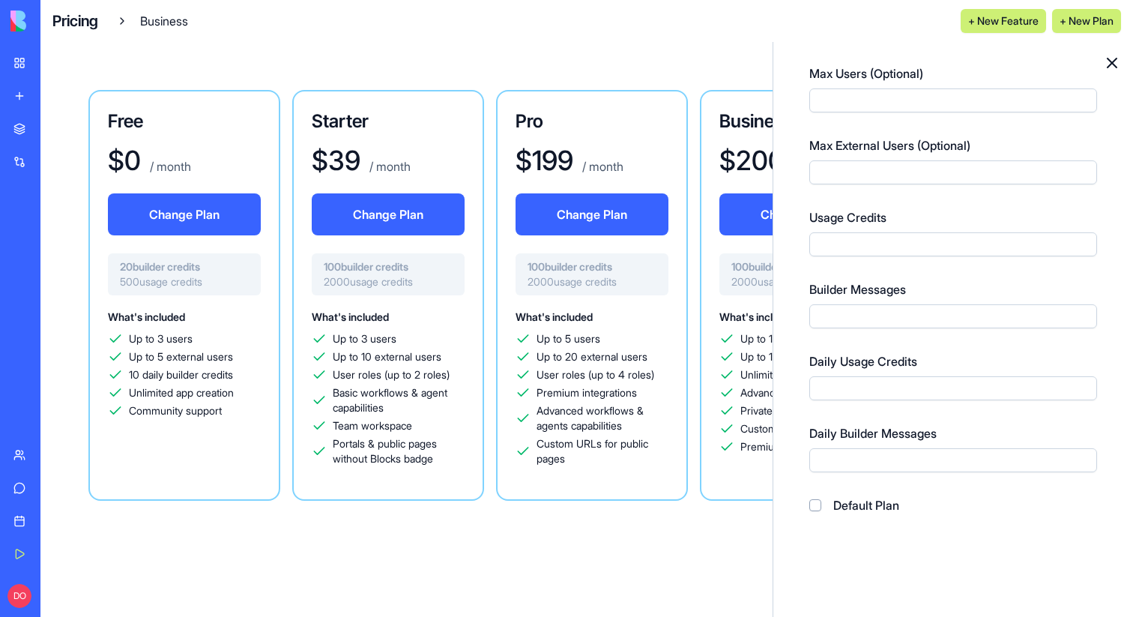
scroll to position [433, 0]
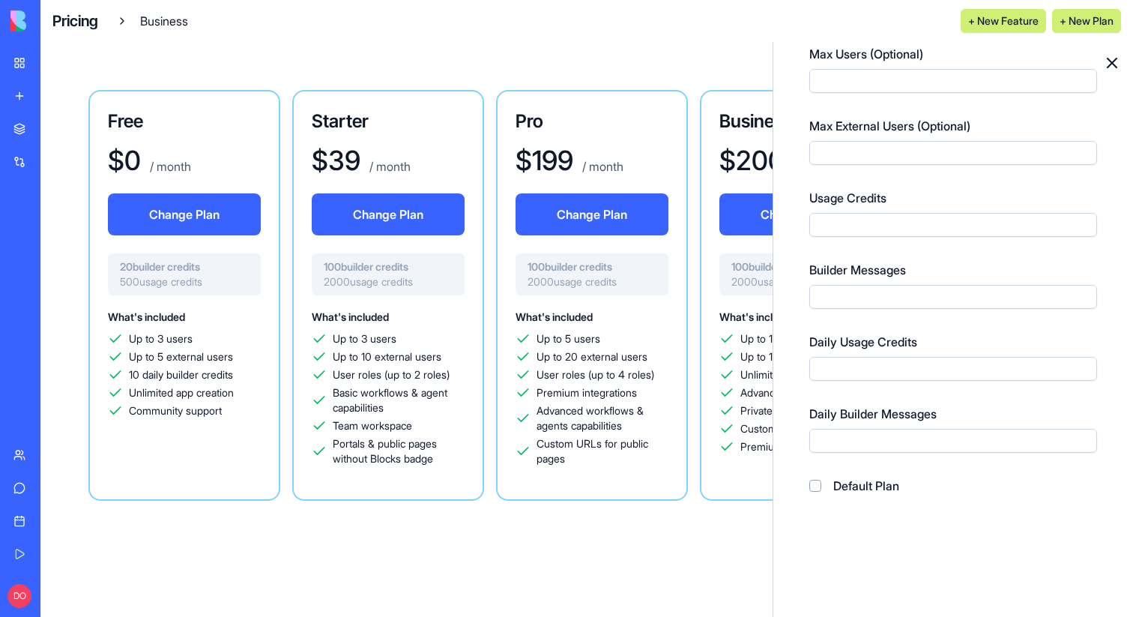
click at [622, 124] on h3 "Pro" at bounding box center [592, 121] width 153 height 24
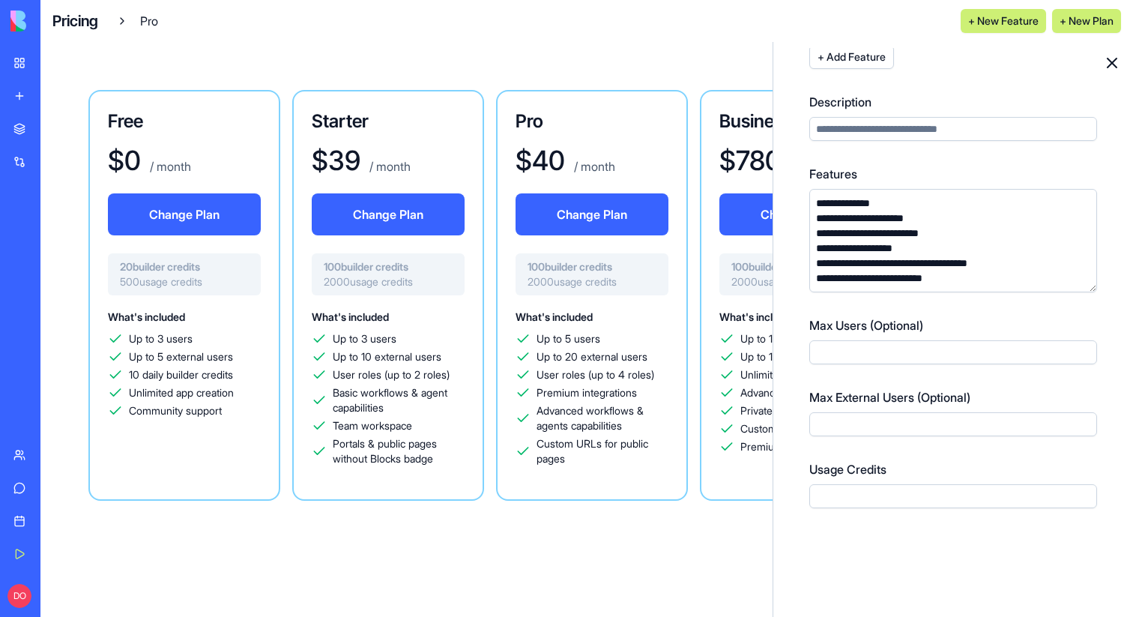
scroll to position [151, 0]
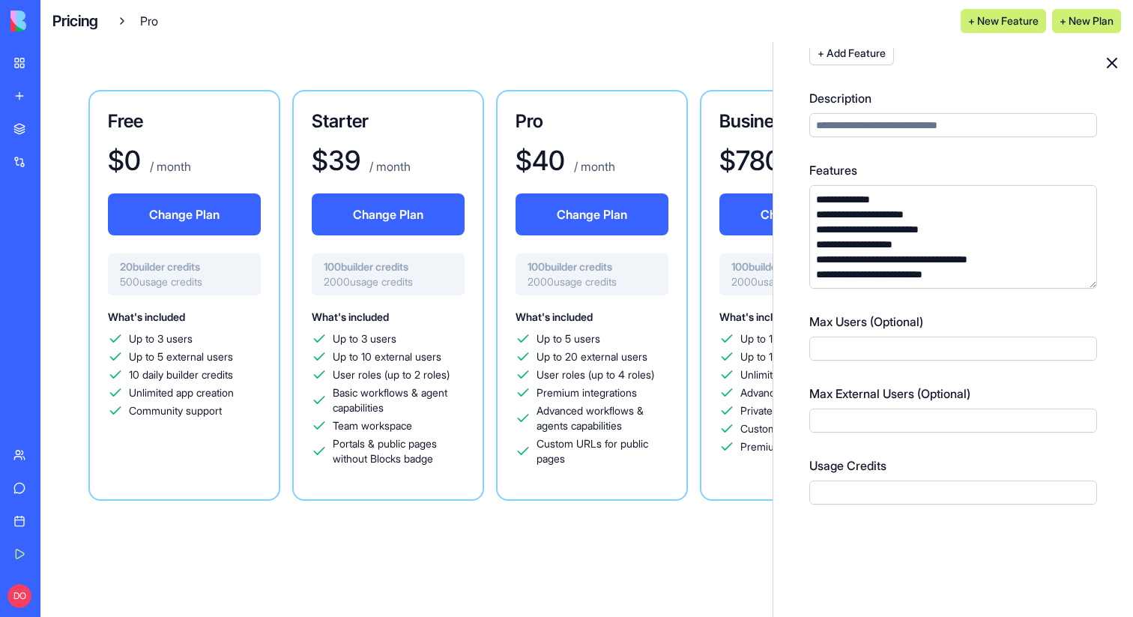
click at [743, 139] on div "Business $ 780 / month Change Plan 100 builder credits 2000 usage credits What'…" at bounding box center [796, 295] width 192 height 411
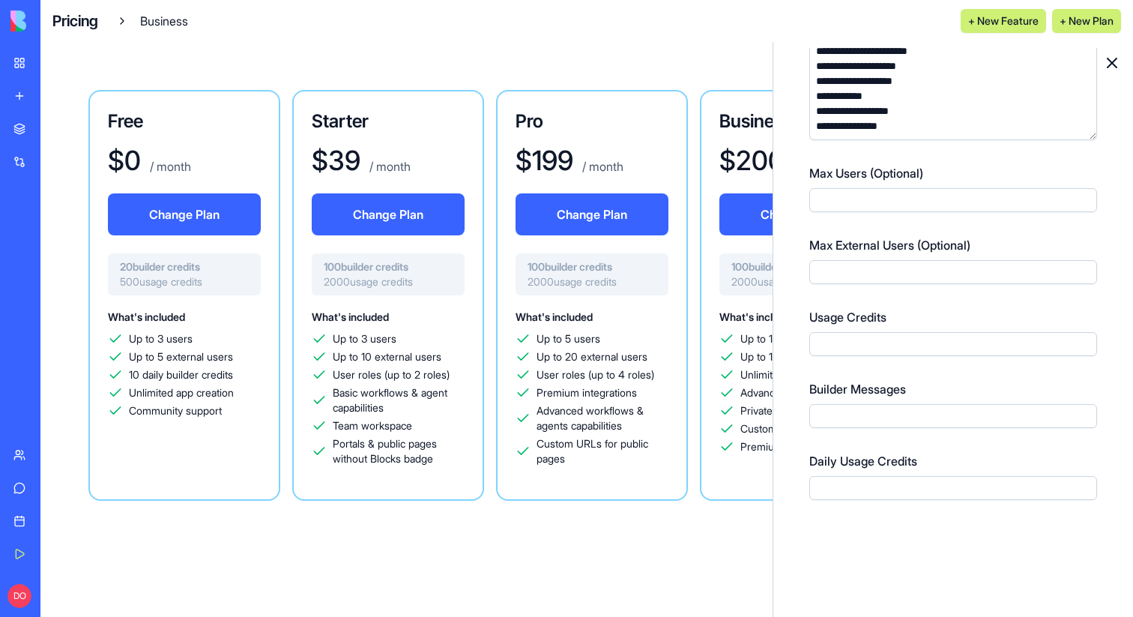
scroll to position [316, 0]
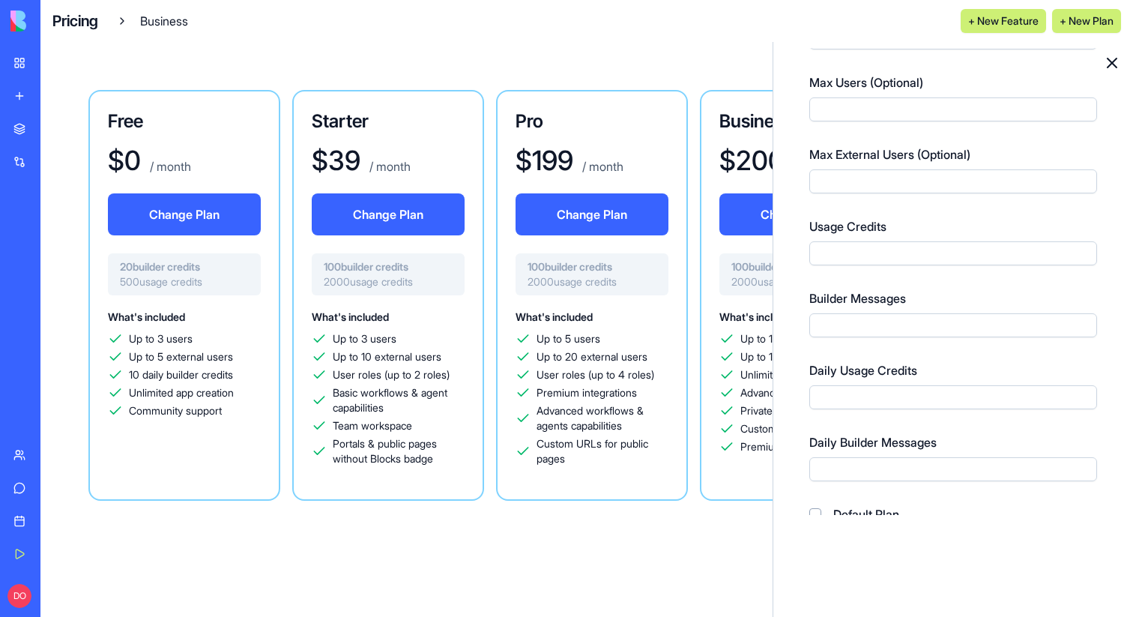
scroll to position [407, 0]
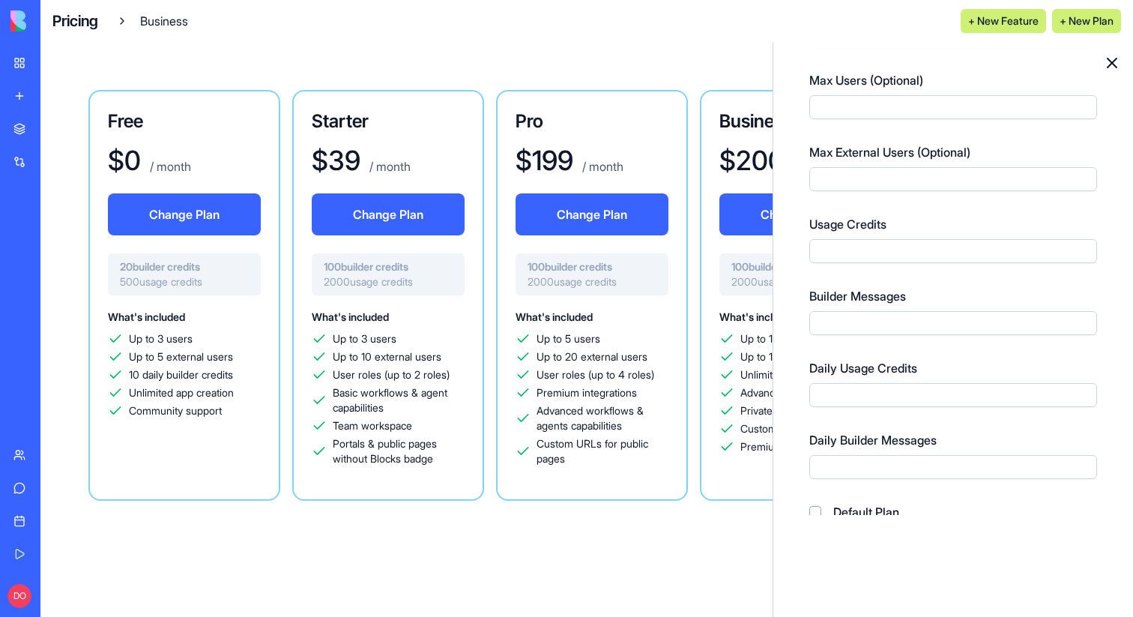
click at [735, 139] on div "Business $ 200 / month Change Plan 100 builder credits 2000 usage credits What'…" at bounding box center [796, 295] width 192 height 411
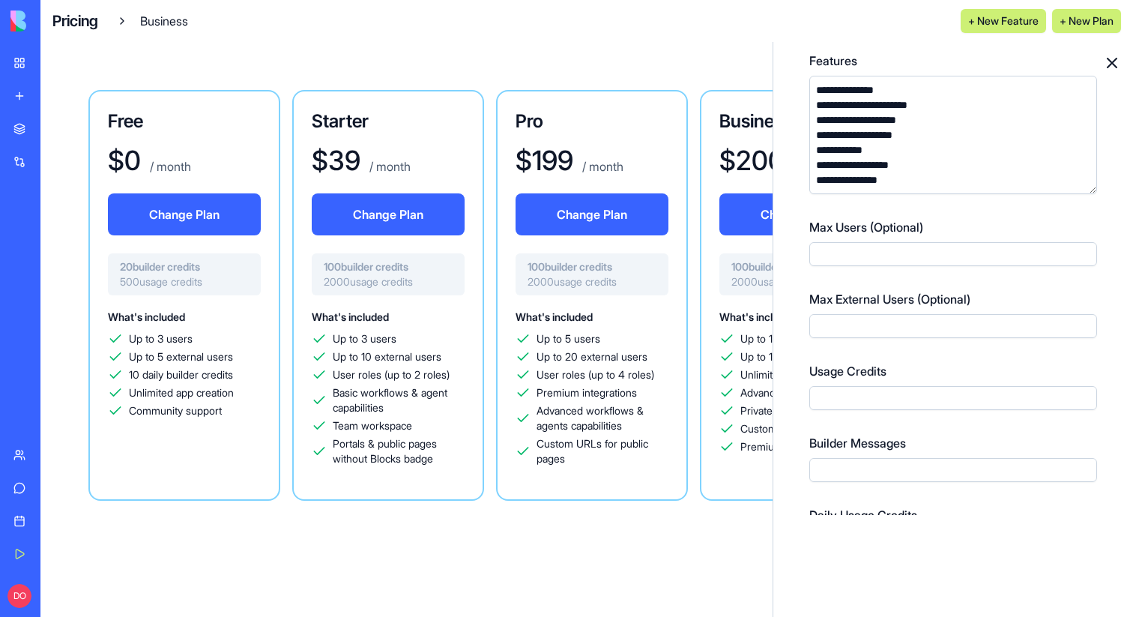
scroll to position [241, 0]
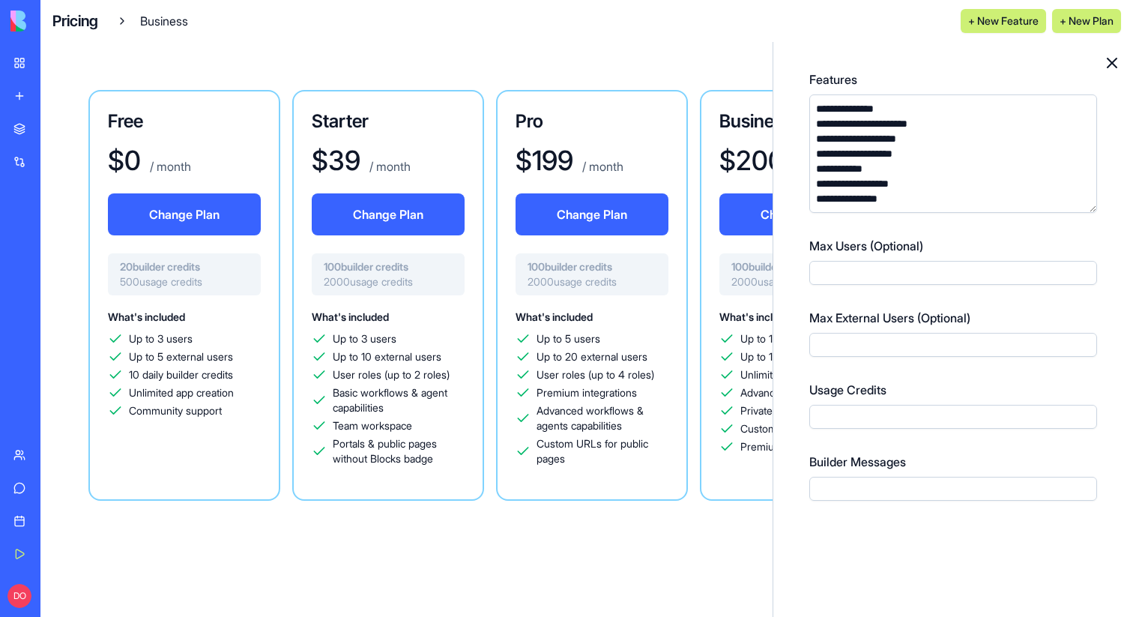
click at [636, 140] on div "Pro $ 199 / month Change Plan 100 builder credits 2000 usage credits What's inc…" at bounding box center [592, 295] width 192 height 411
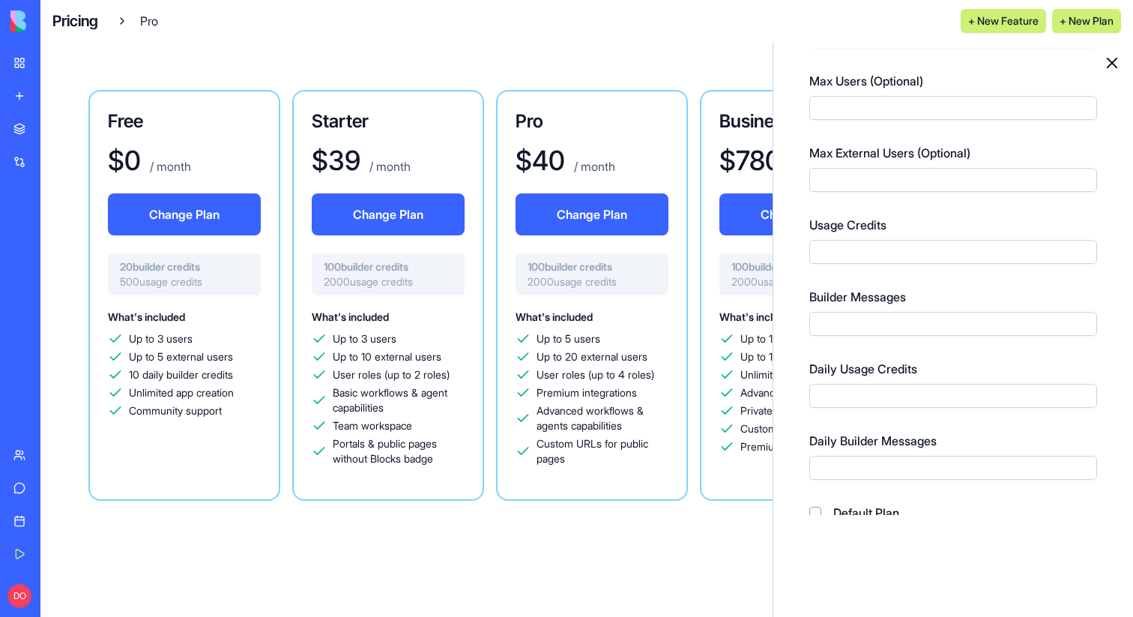
scroll to position [406, 0]
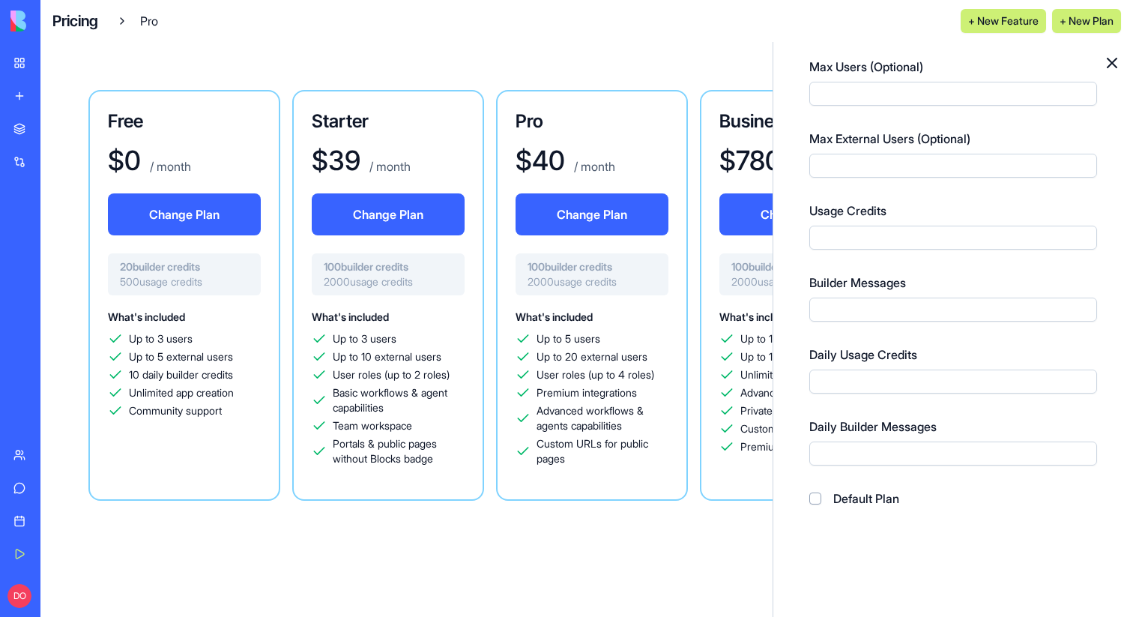
click at [405, 142] on div "Starter $ 39 / month Change Plan 100 builder credits 2000 usage credits What's …" at bounding box center [388, 295] width 192 height 411
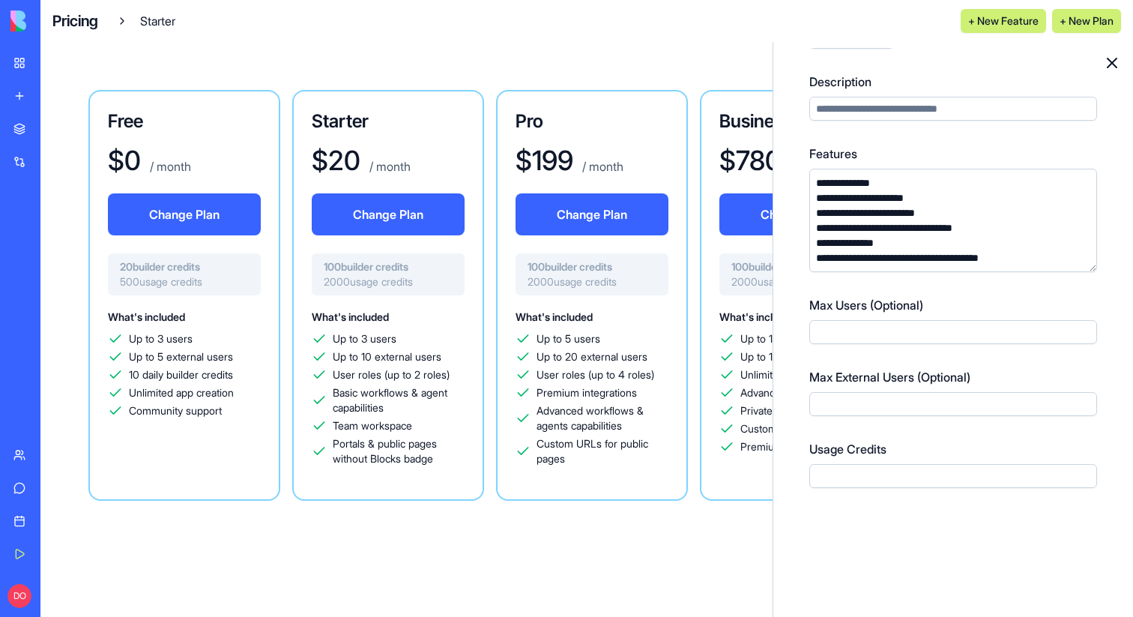
scroll to position [174, 0]
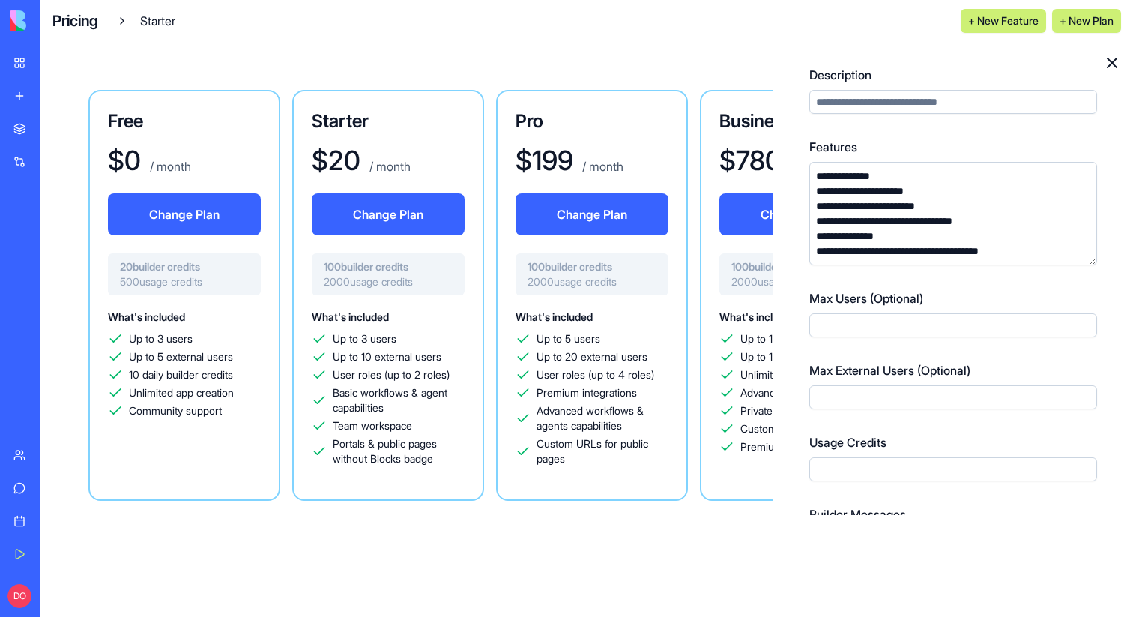
click at [216, 146] on div "$ 0 / month" at bounding box center [184, 160] width 153 height 30
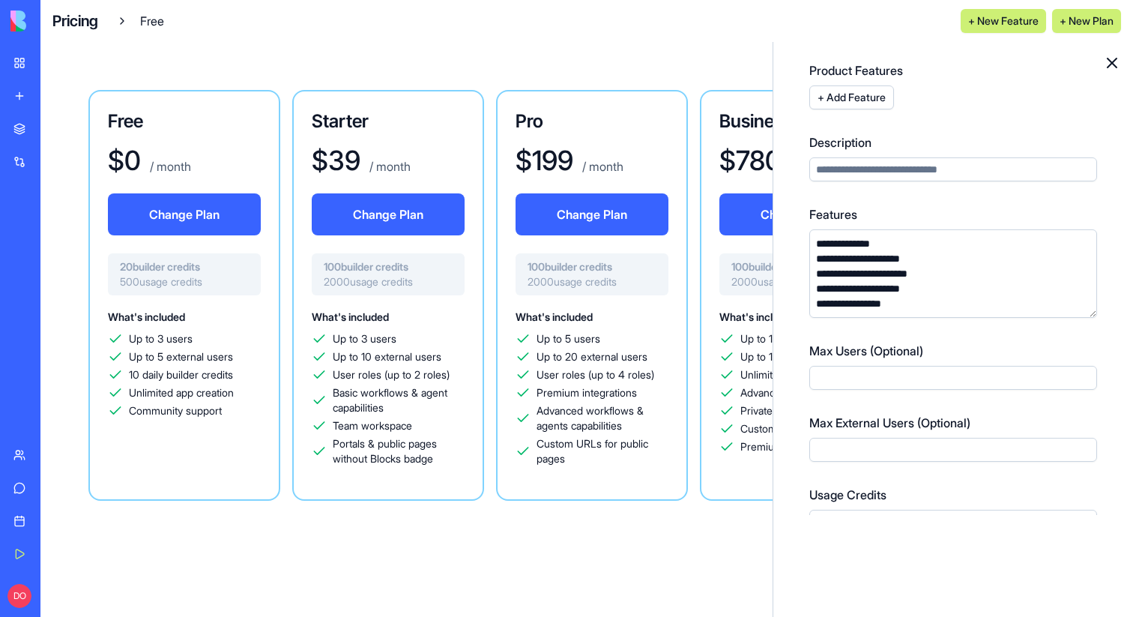
scroll to position [118, 0]
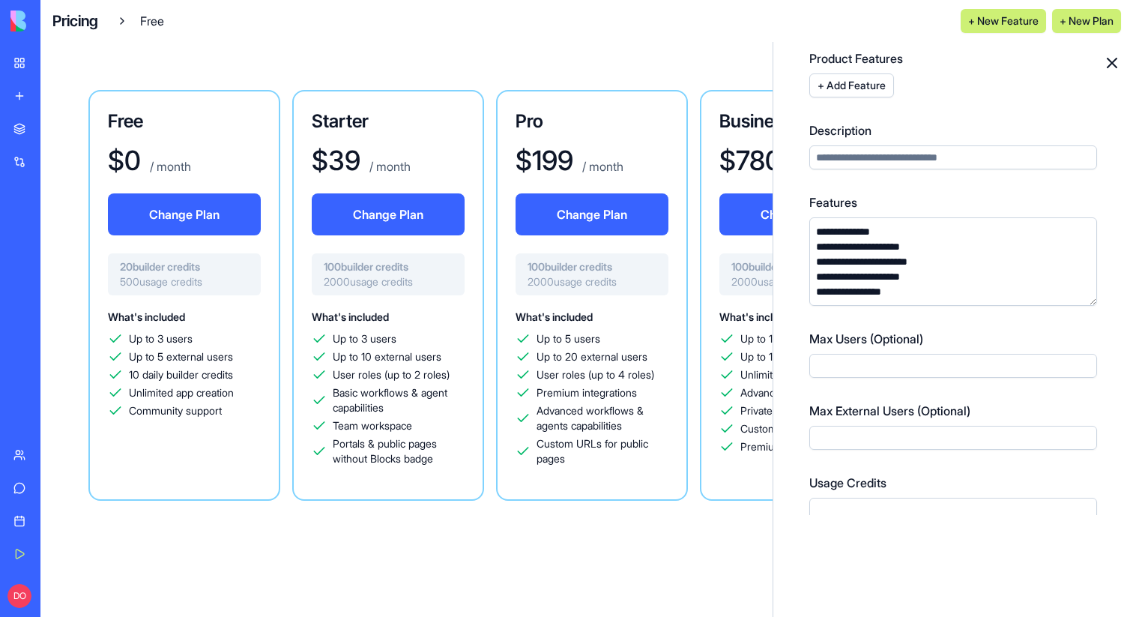
click at [746, 133] on div "Business $ 780 / month Change Plan 100 builder credits 2000 usage credits What'…" at bounding box center [796, 295] width 192 height 411
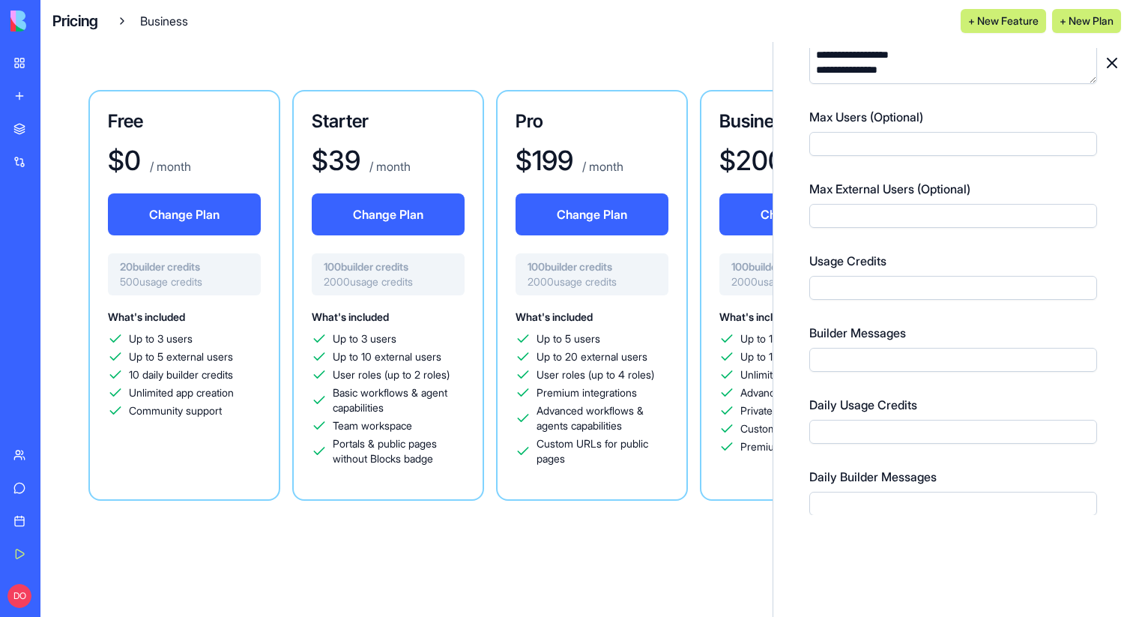
scroll to position [356, 0]
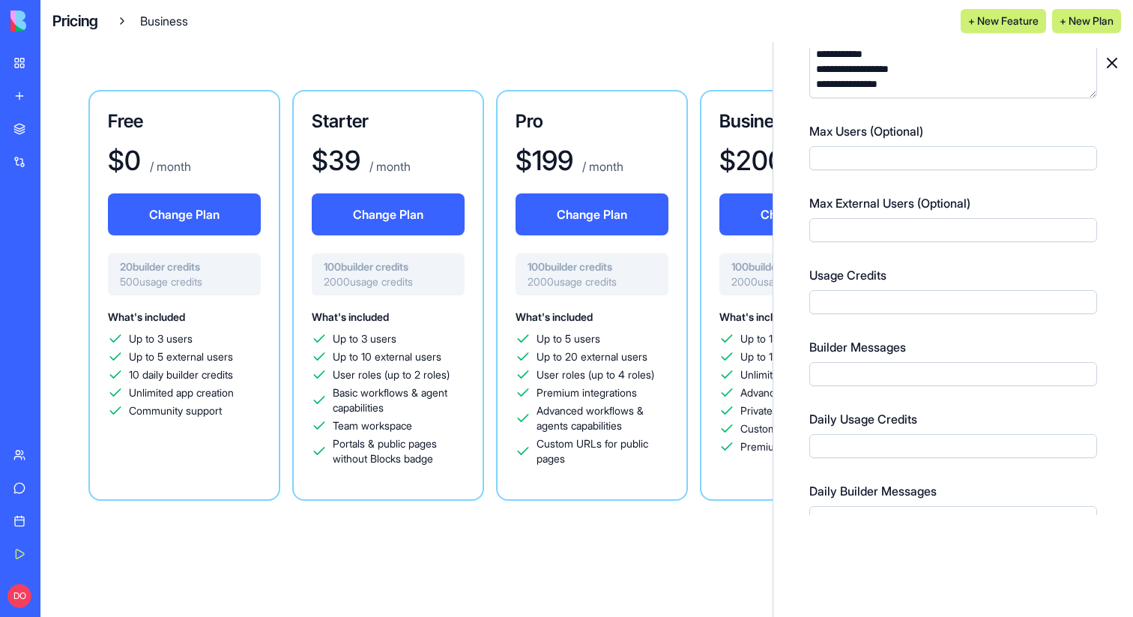
click at [596, 141] on div "Pro $ 199 / month Change Plan 100 builder credits 2000 usage credits What's inc…" at bounding box center [592, 295] width 192 height 411
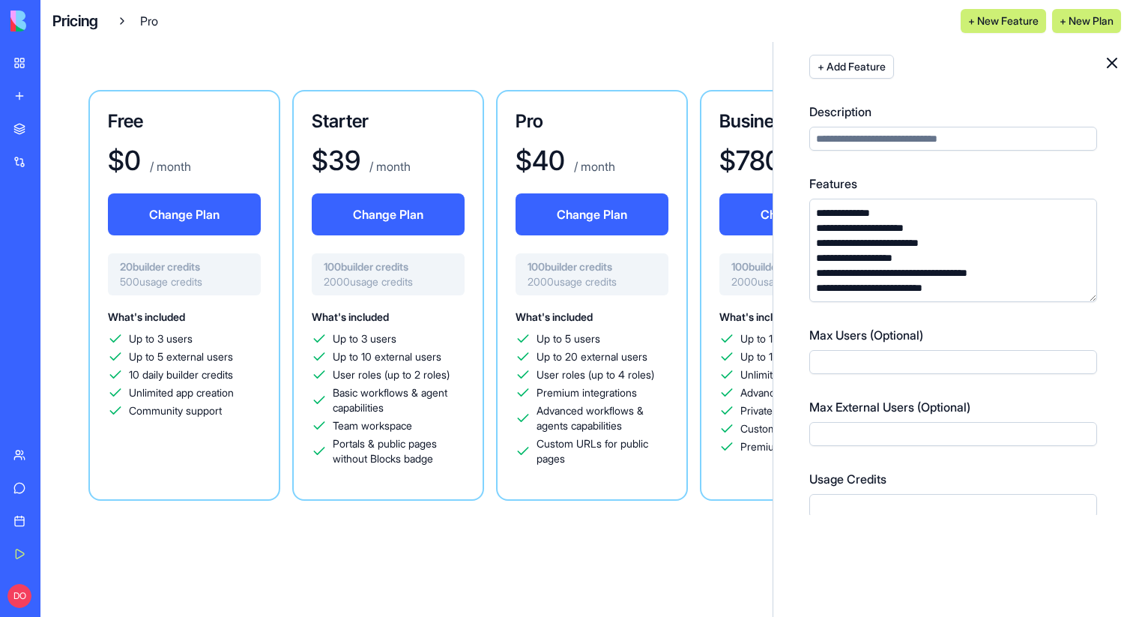
scroll to position [136, 0]
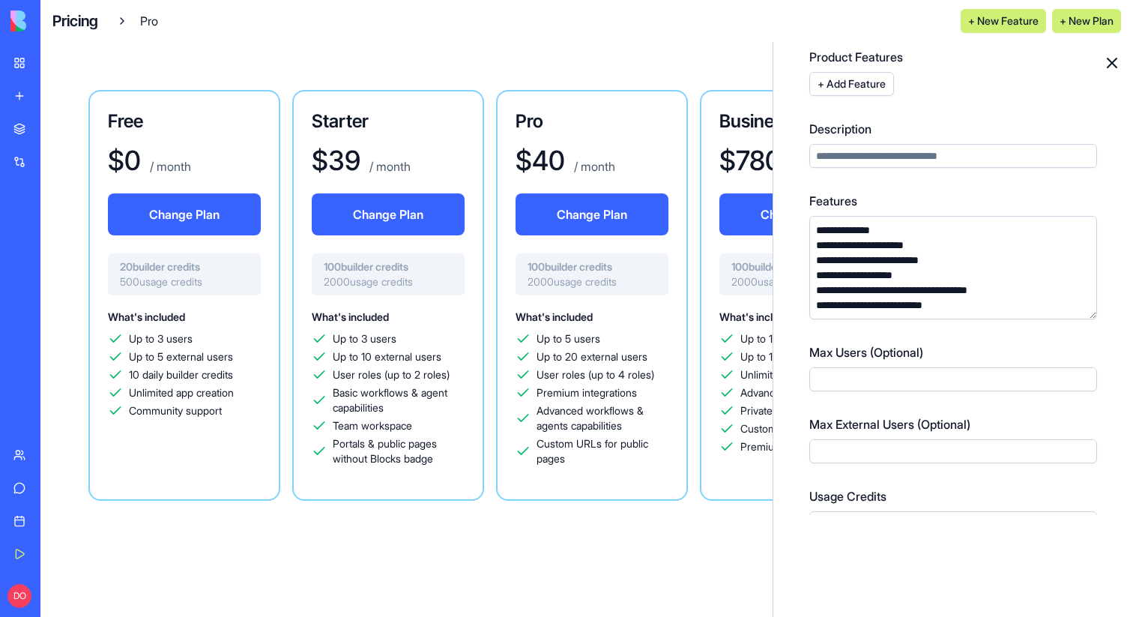
scroll to position [121, 0]
click at [747, 126] on h3 "Business" at bounding box center [796, 121] width 153 height 24
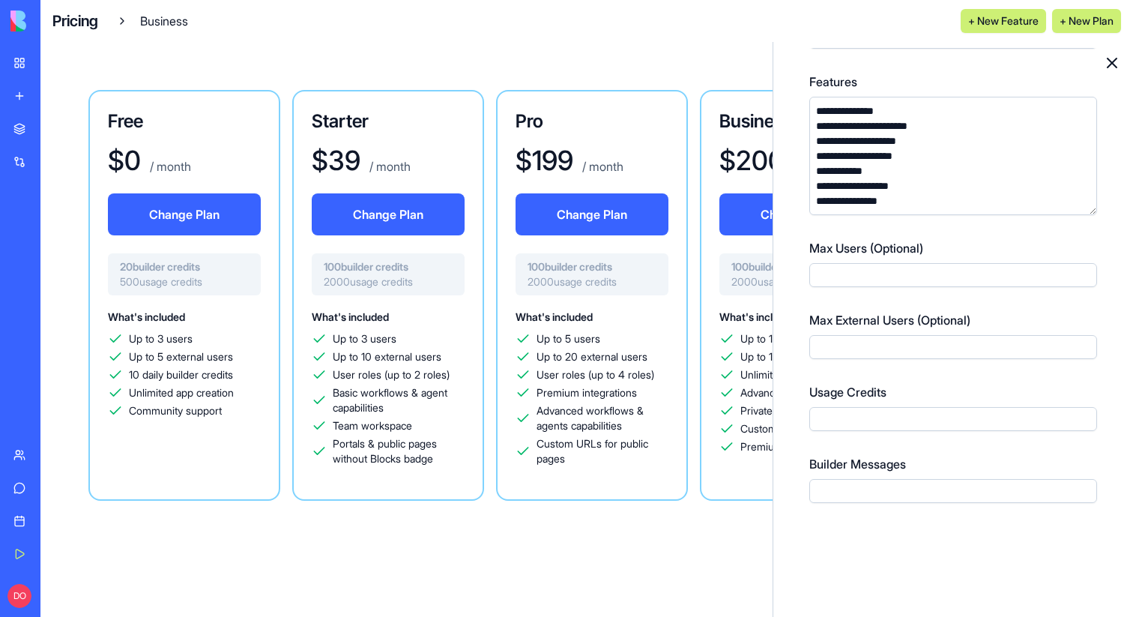
scroll to position [241, 0]
click at [175, 130] on h3 "Free" at bounding box center [184, 121] width 153 height 24
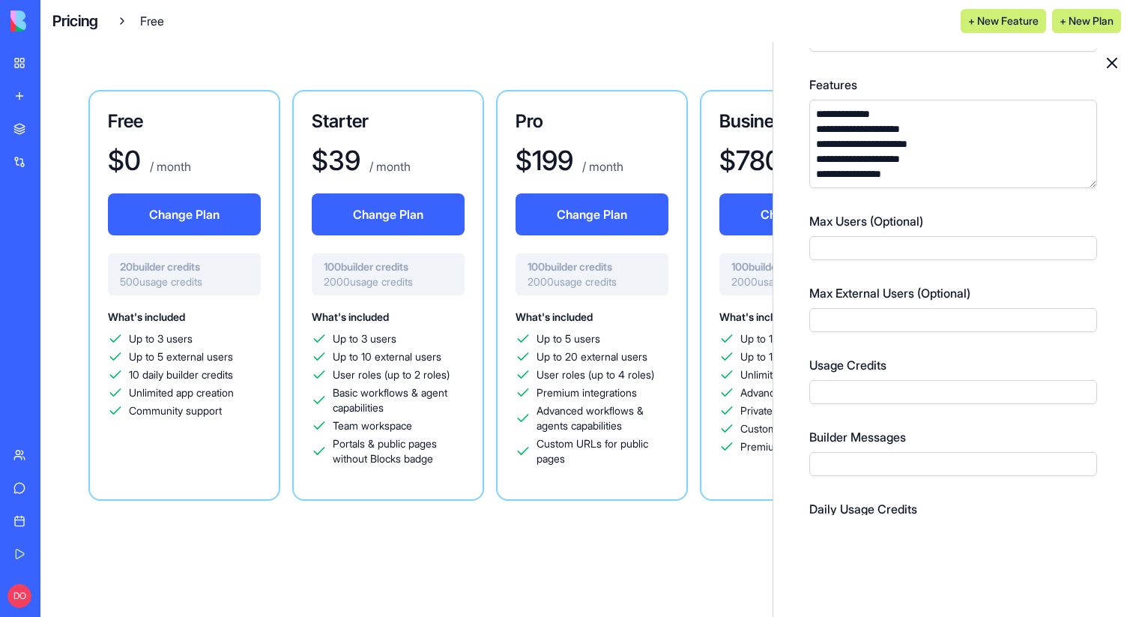
scroll to position [242, 0]
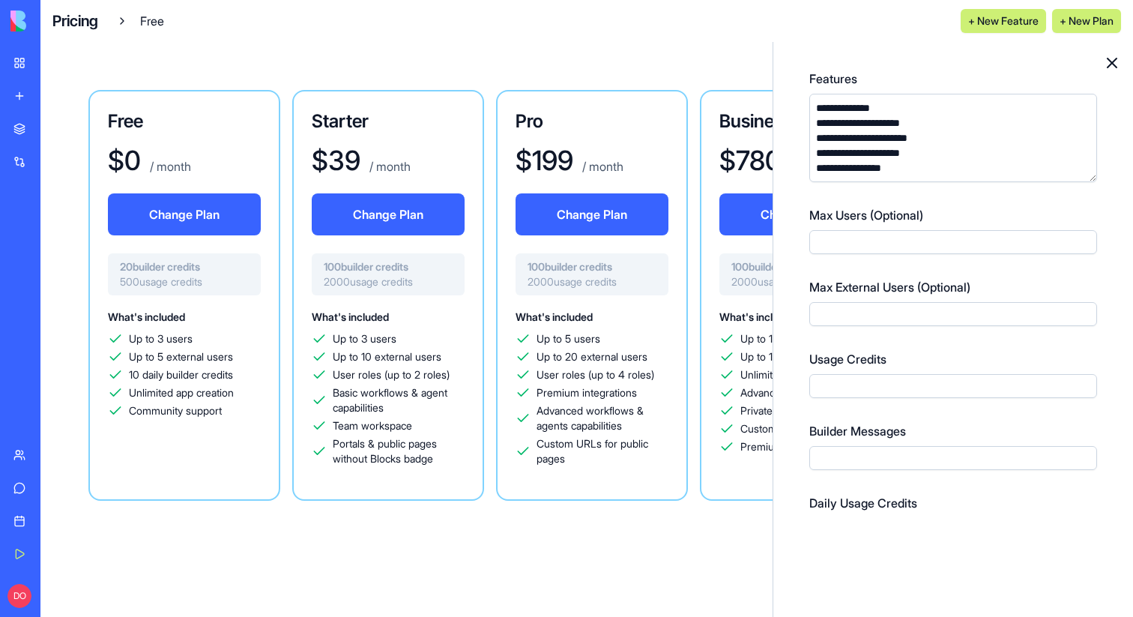
click at [1113, 66] on icon at bounding box center [1113, 63] width 18 height 18
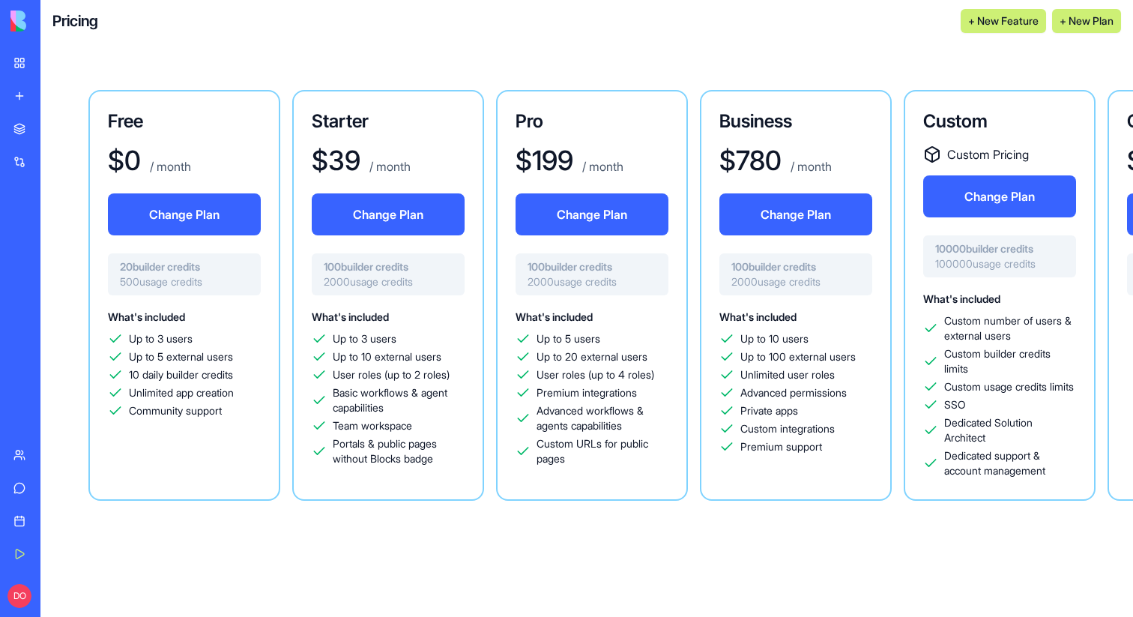
click at [777, 107] on div "Business $ 780 / month Change Plan 100 builder credits 2000 usage credits What'…" at bounding box center [796, 295] width 192 height 411
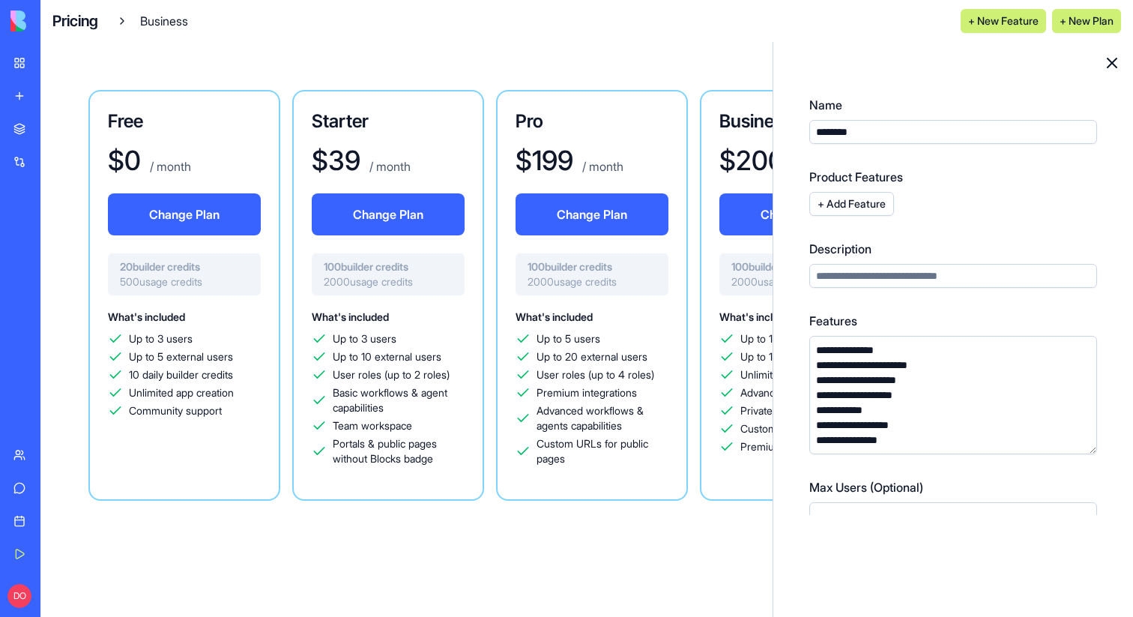
click at [1114, 62] on icon at bounding box center [1113, 63] width 18 height 18
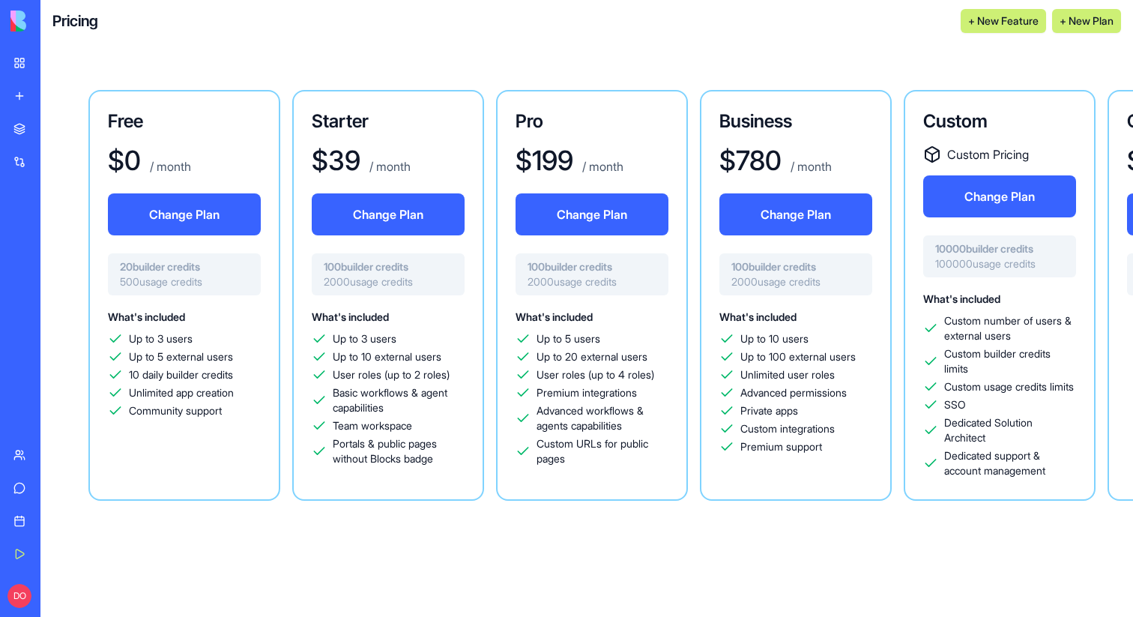
click at [622, 125] on h3 "Pro" at bounding box center [592, 121] width 153 height 24
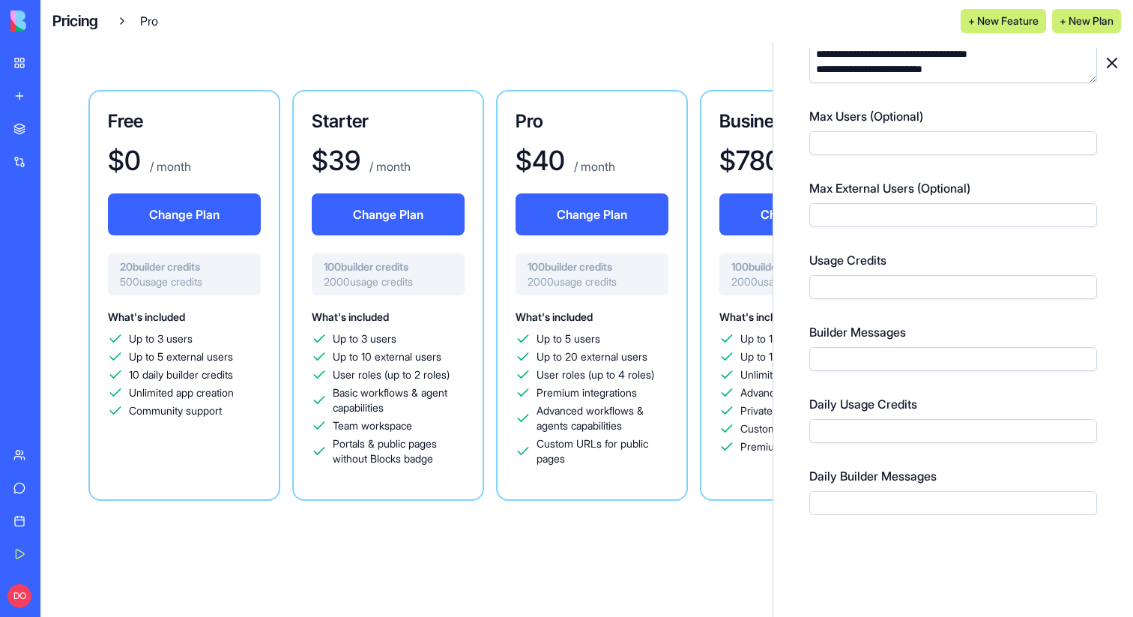
scroll to position [373, 0]
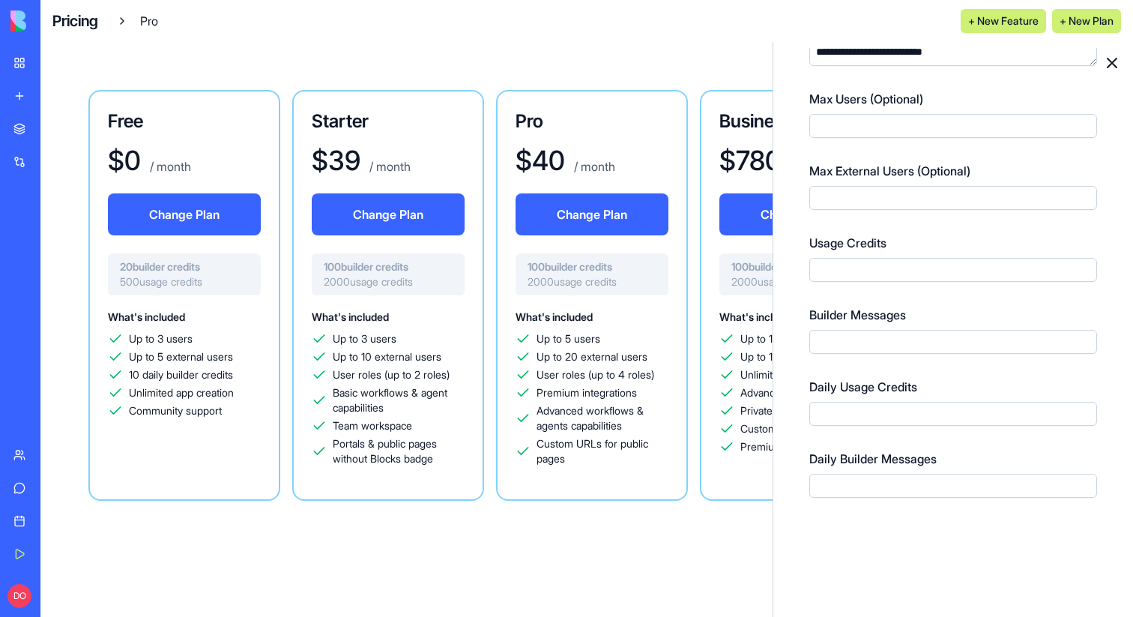
click at [747, 127] on h3 "Business" at bounding box center [796, 121] width 153 height 24
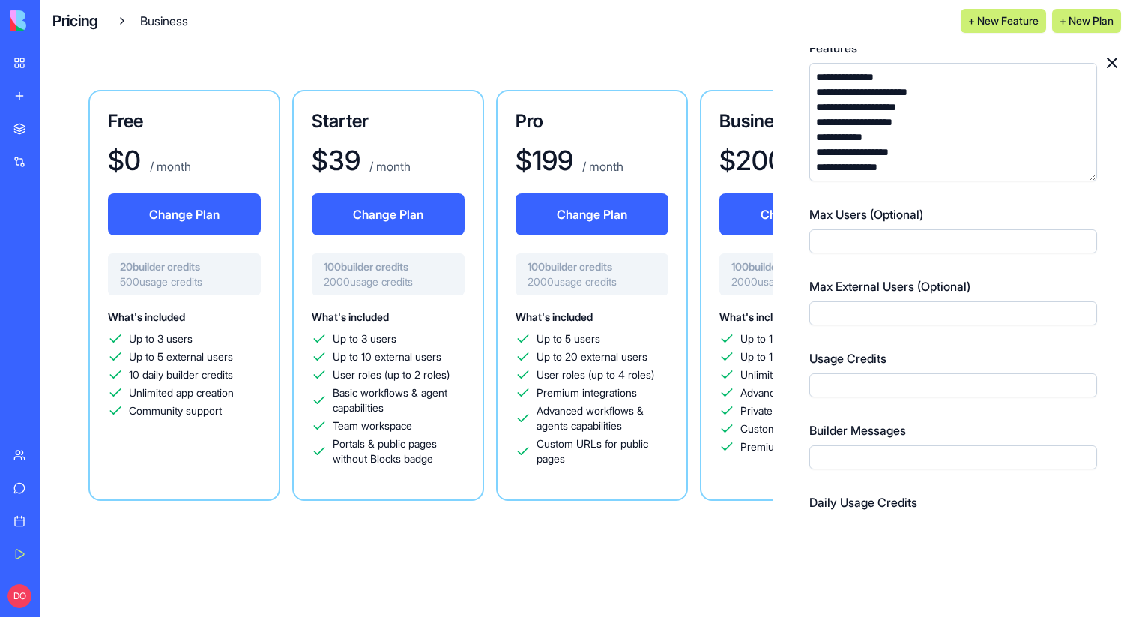
scroll to position [288, 0]
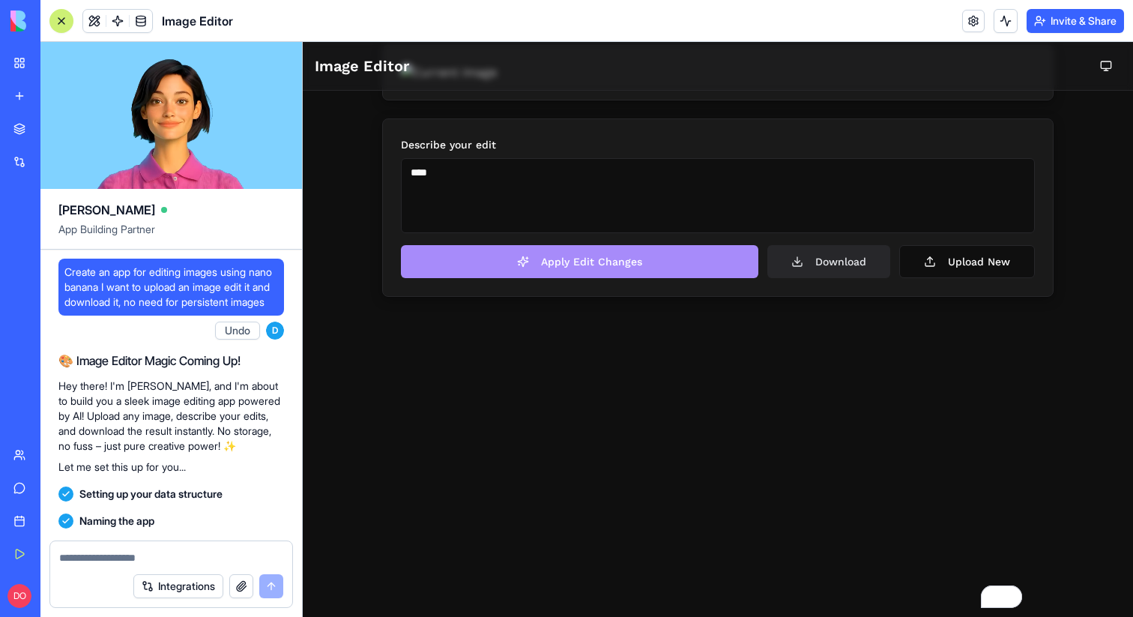
scroll to position [2447, 0]
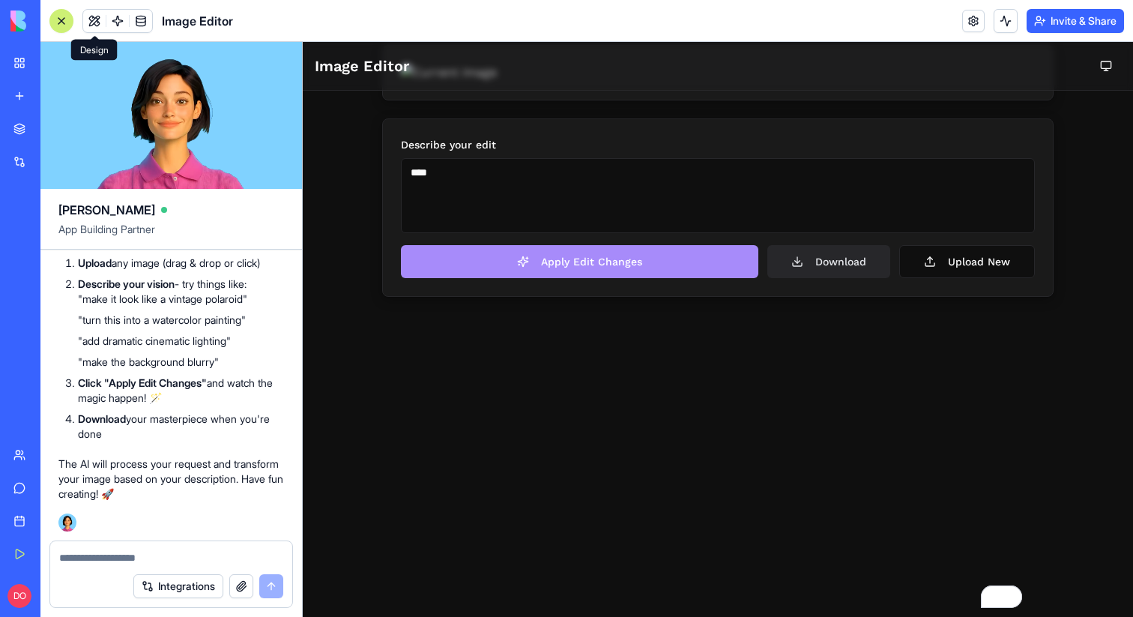
click at [100, 14] on button at bounding box center [94, 21] width 22 height 22
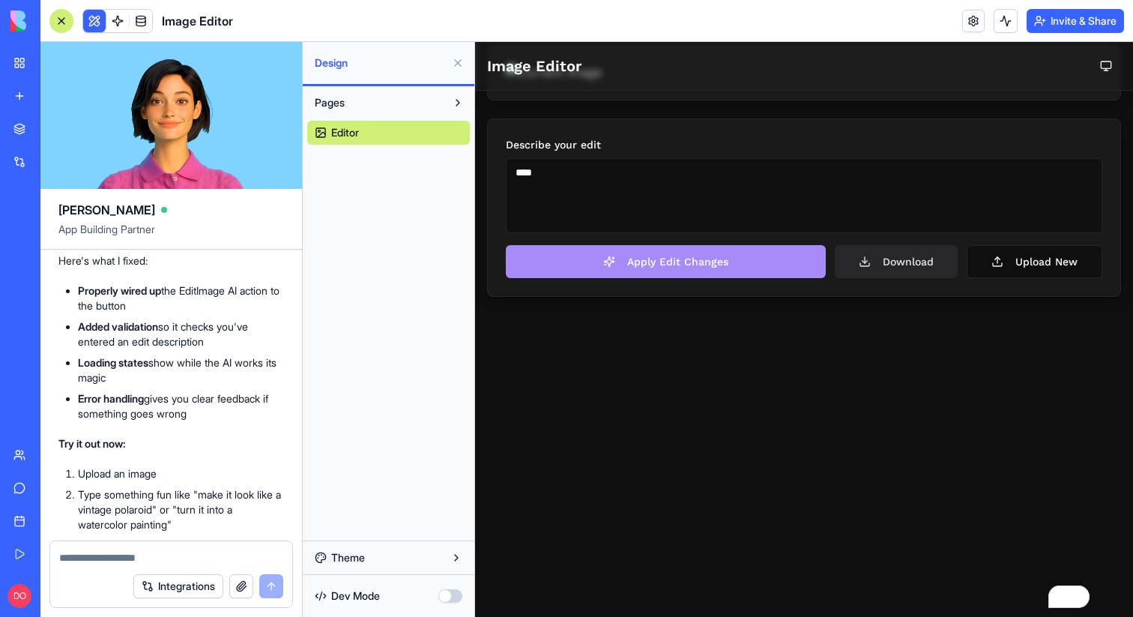
scroll to position [1565, 0]
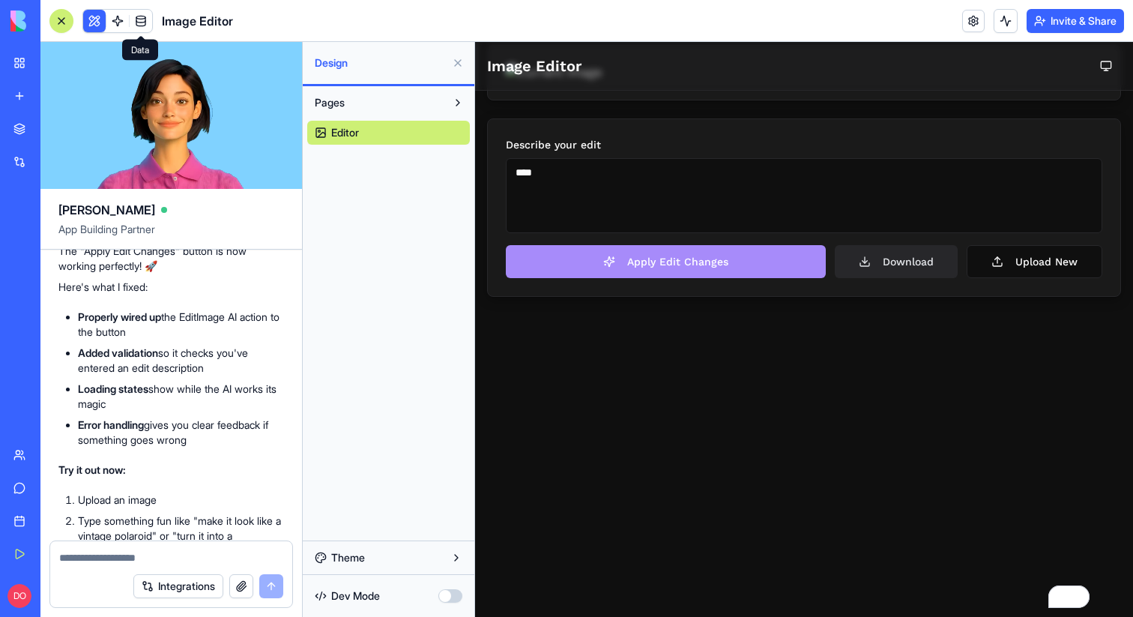
click at [122, 21] on span at bounding box center [141, 21] width 42 height 42
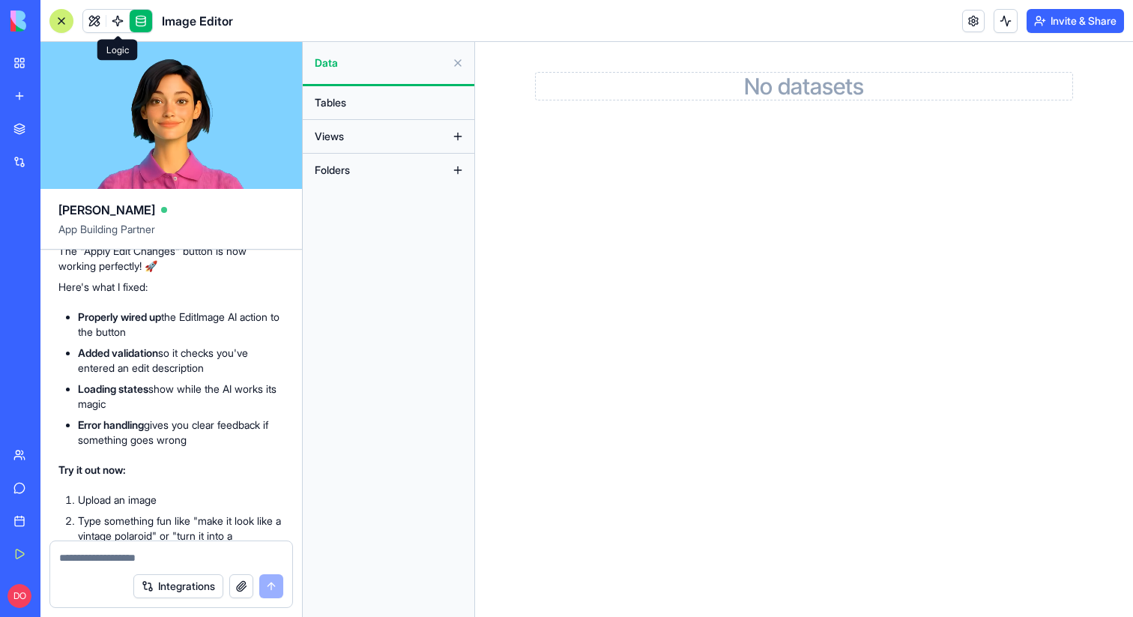
click at [124, 25] on link at bounding box center [117, 21] width 22 height 22
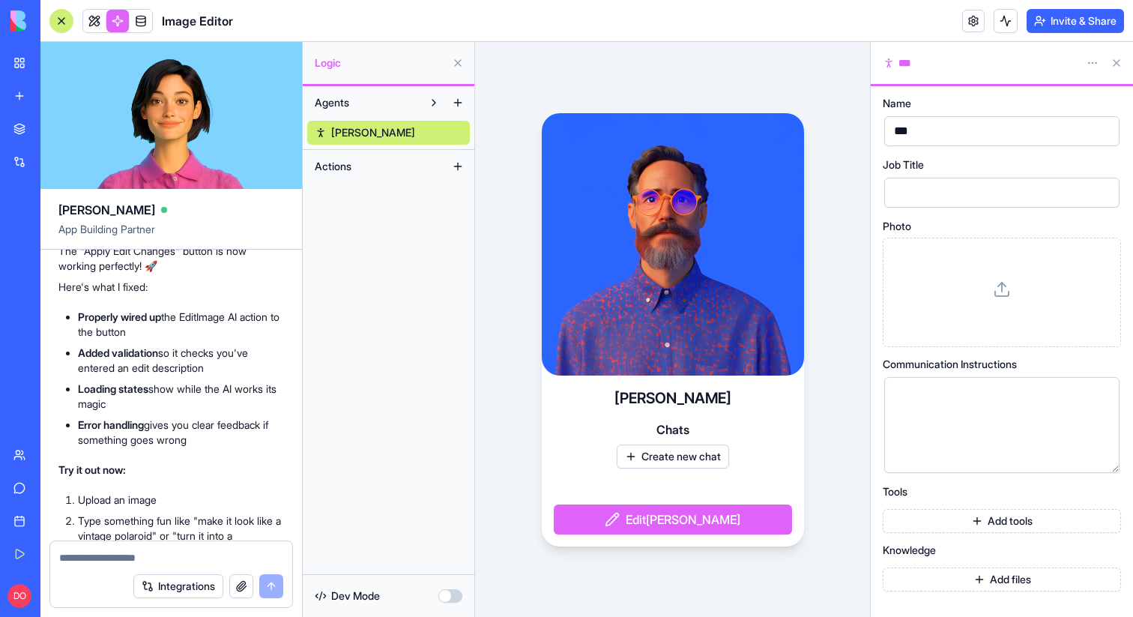
click at [138, 24] on link at bounding box center [141, 21] width 22 height 22
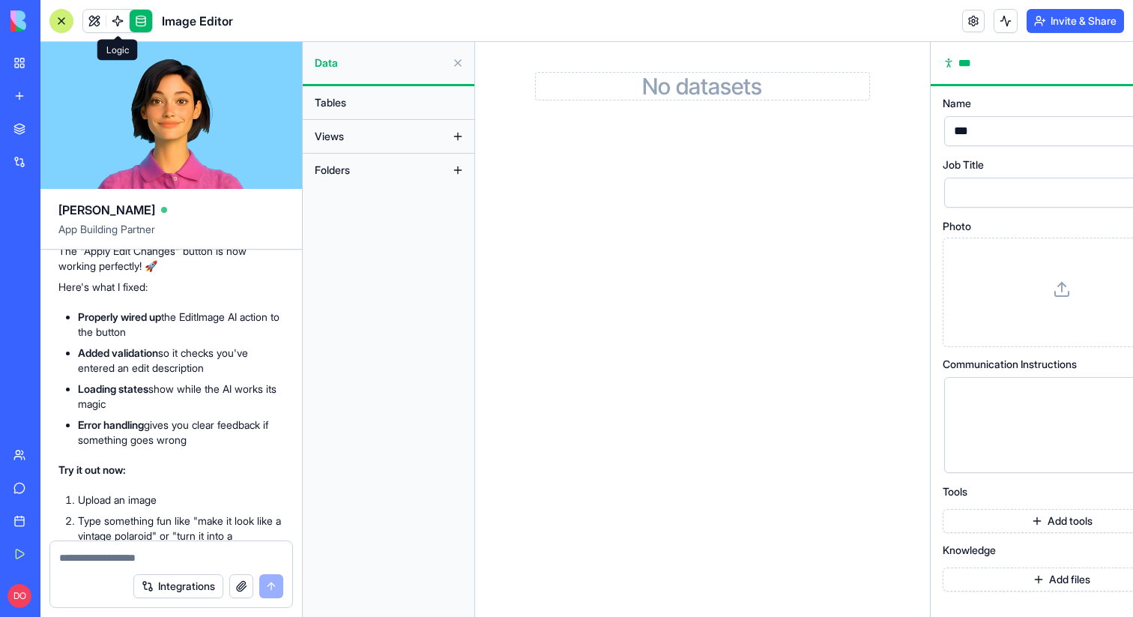
click at [119, 23] on link at bounding box center [117, 21] width 22 height 22
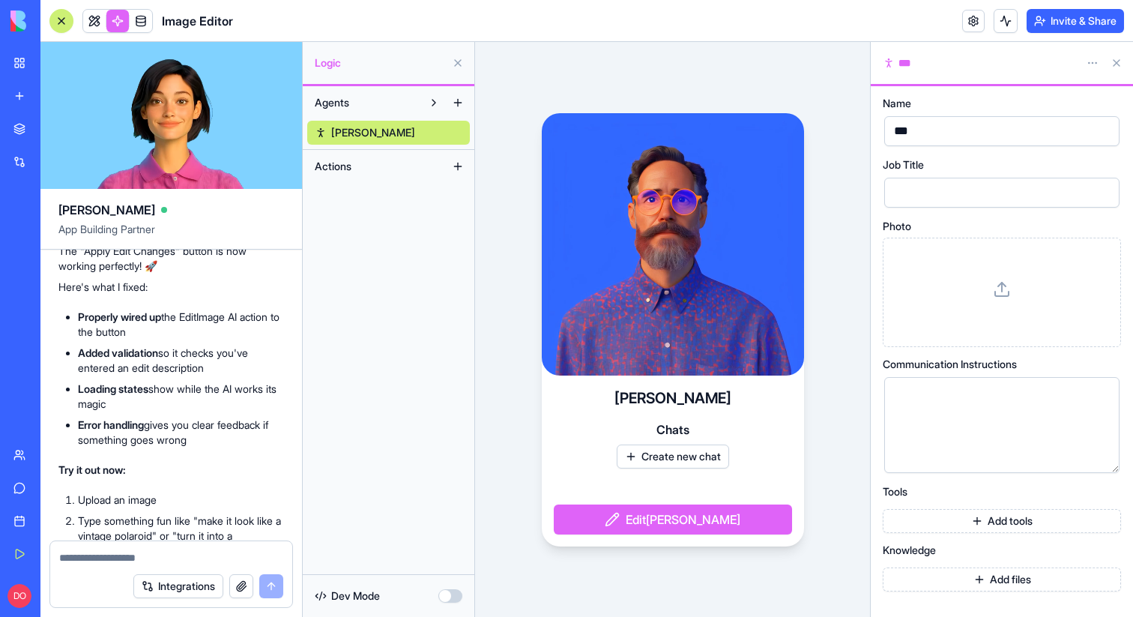
click at [459, 170] on button at bounding box center [458, 166] width 24 height 24
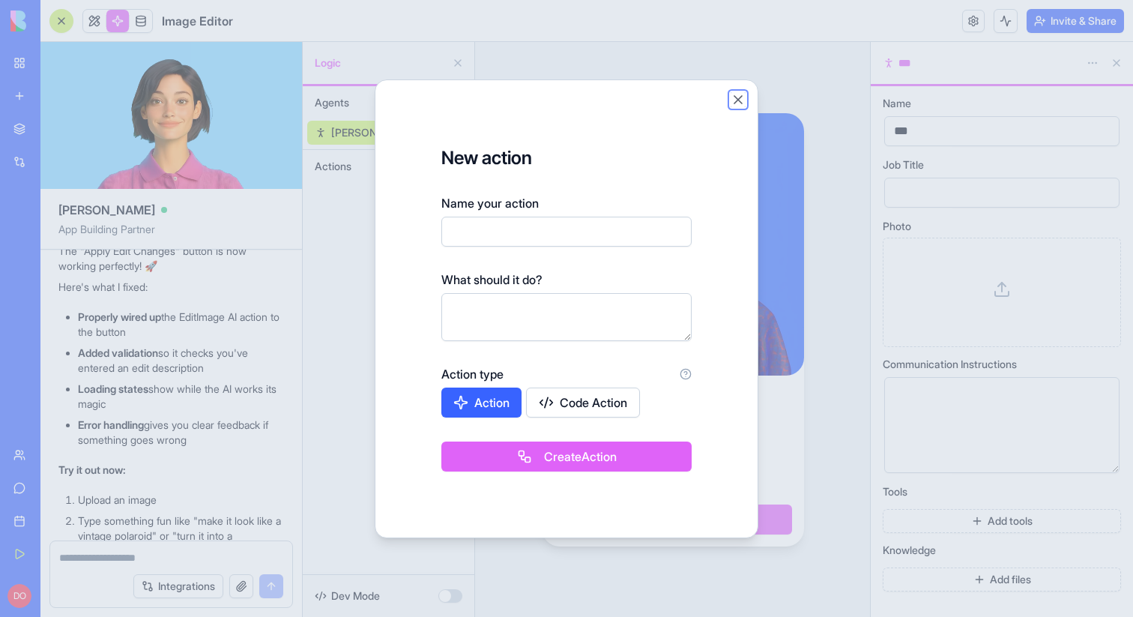
click at [738, 97] on button "Close" at bounding box center [738, 99] width 15 height 15
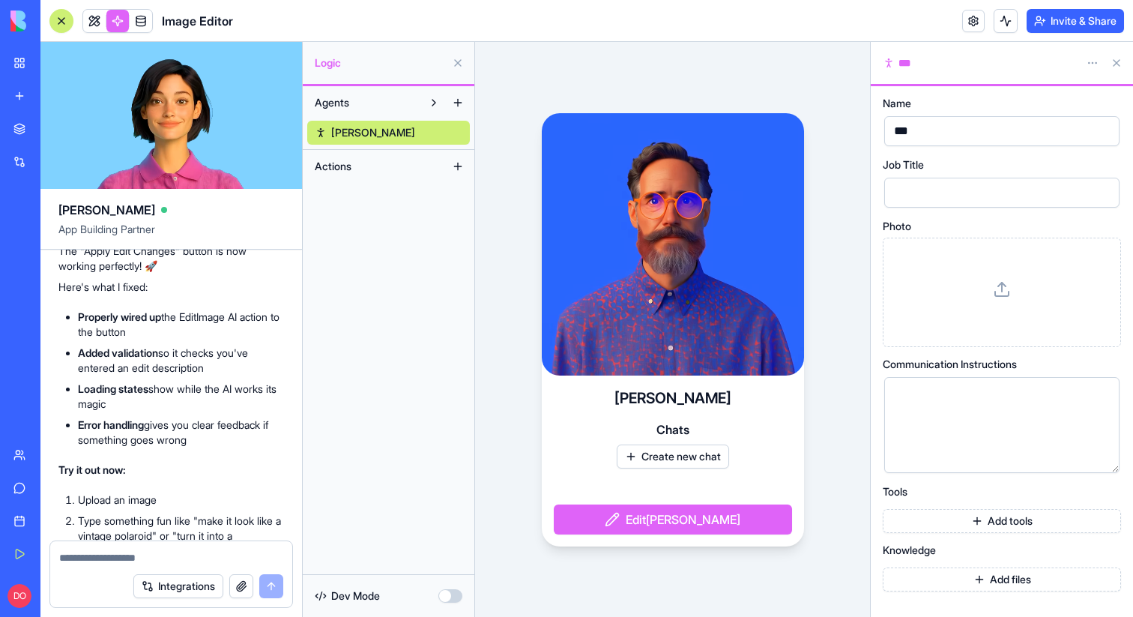
click at [1118, 58] on button at bounding box center [1117, 63] width 24 height 24
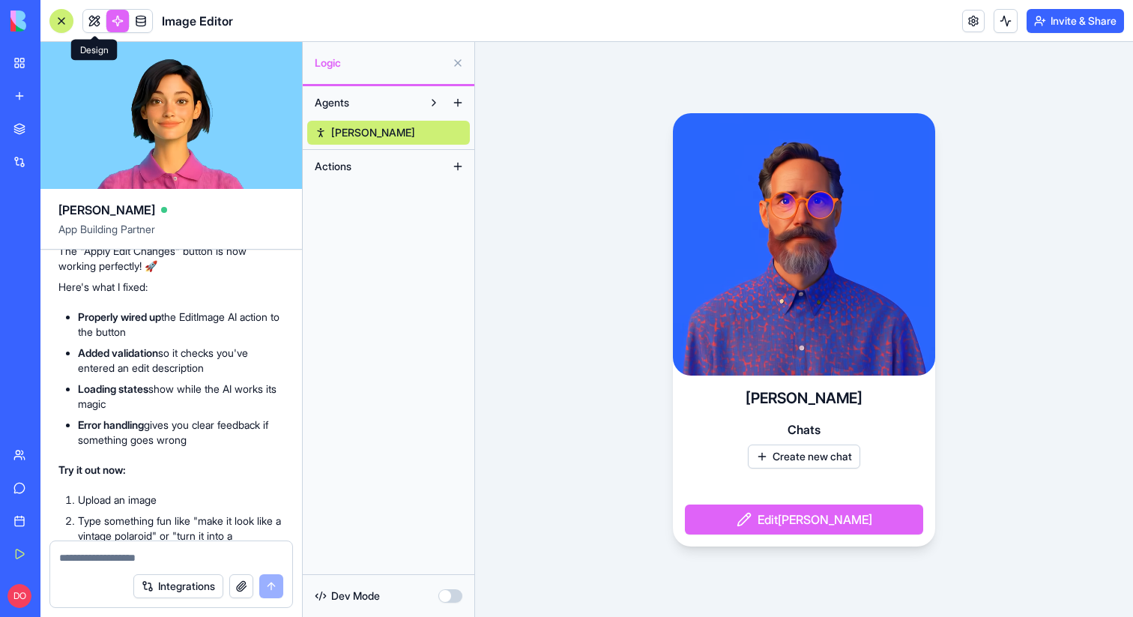
click at [98, 22] on link at bounding box center [94, 21] width 22 height 22
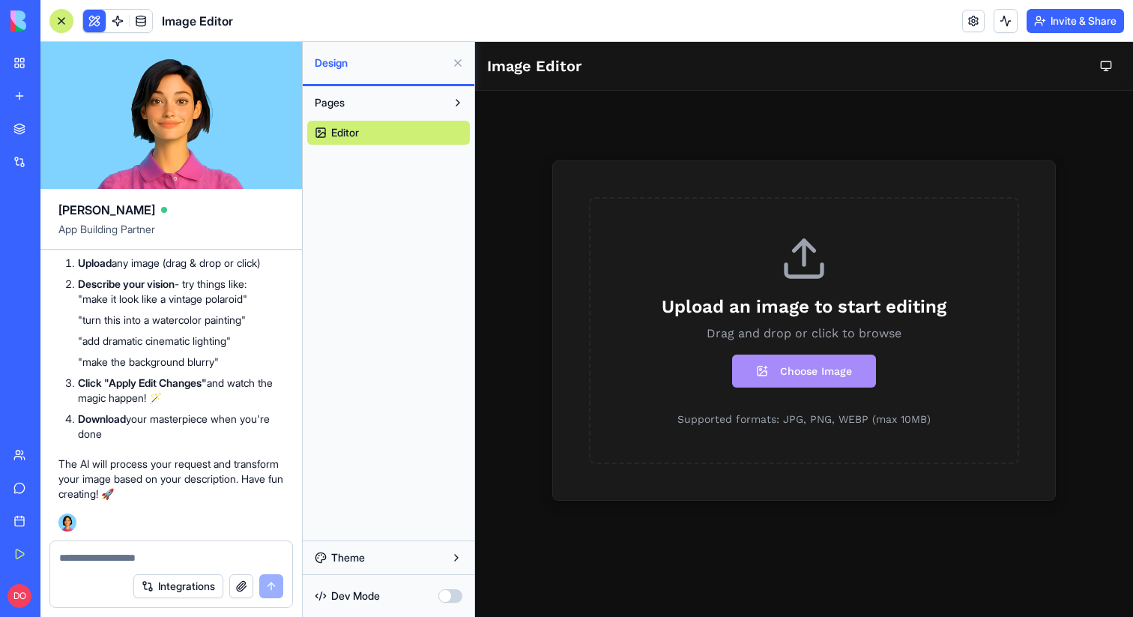
scroll to position [2447, 0]
